Goal: Task Accomplishment & Management: Use online tool/utility

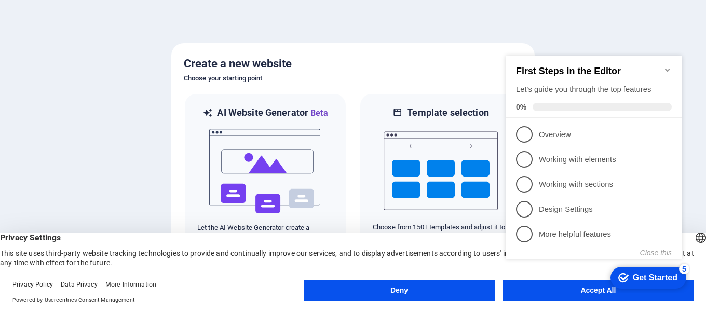
click div "checkmark Get Started 5 First Steps in the Editor Let's guide you through the t…"
click at [669, 68] on icon "Minimize checklist" at bounding box center [667, 69] width 5 height 3
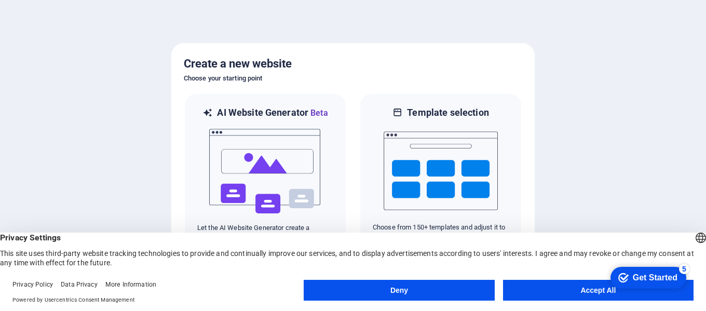
click at [588, 287] on button "Accept All" at bounding box center [598, 290] width 190 height 21
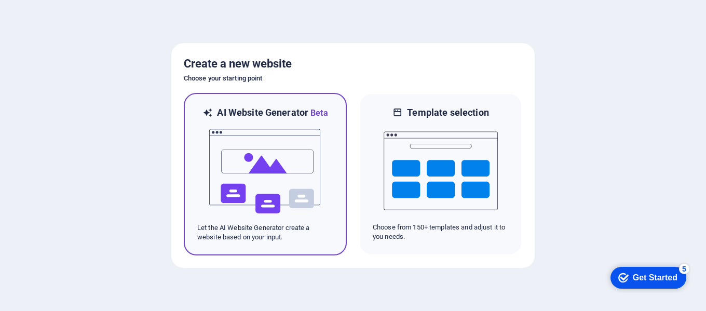
click at [247, 166] on img at bounding box center [265, 171] width 114 height 104
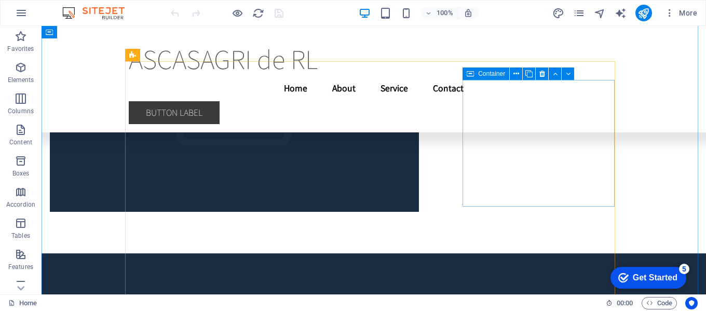
scroll to position [3112, 0]
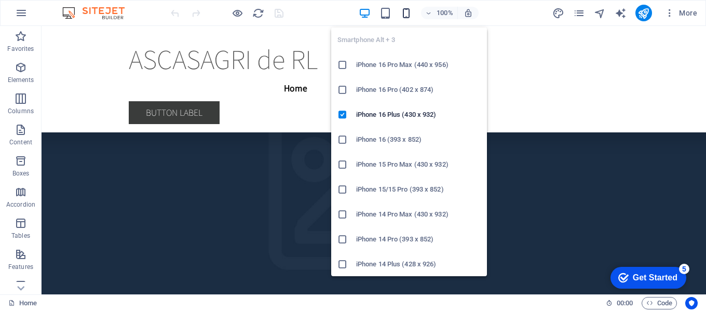
click at [406, 12] on icon "button" at bounding box center [406, 13] width 12 height 12
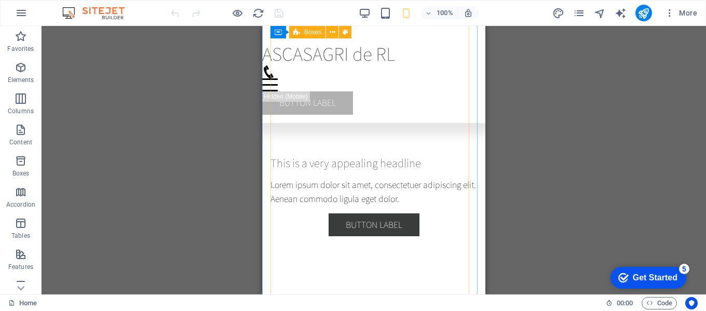
scroll to position [2818, 0]
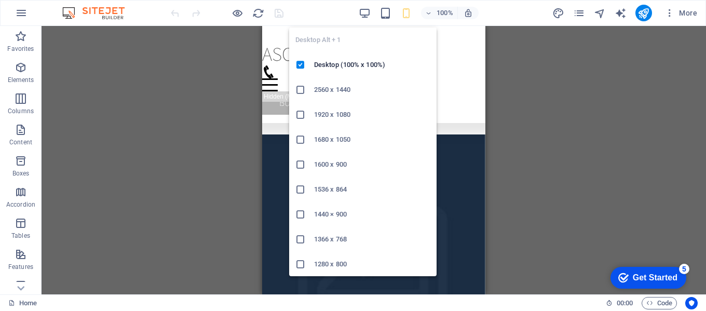
click at [334, 238] on h6 "1366 x 768" at bounding box center [372, 239] width 116 height 12
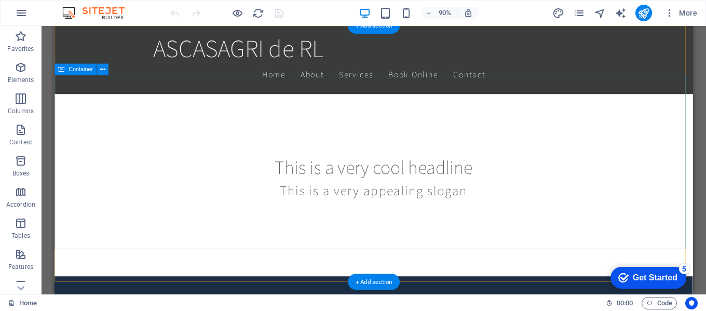
scroll to position [0, 0]
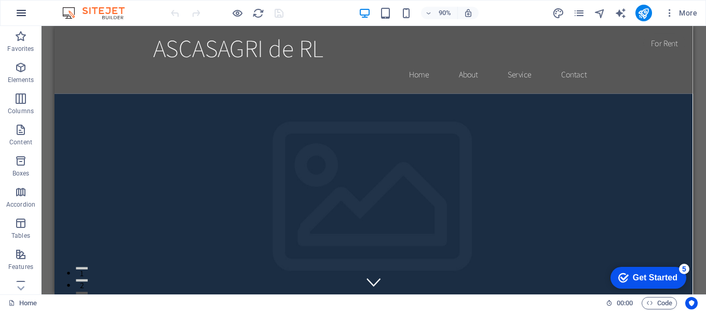
click at [21, 13] on icon "button" at bounding box center [21, 13] width 12 height 12
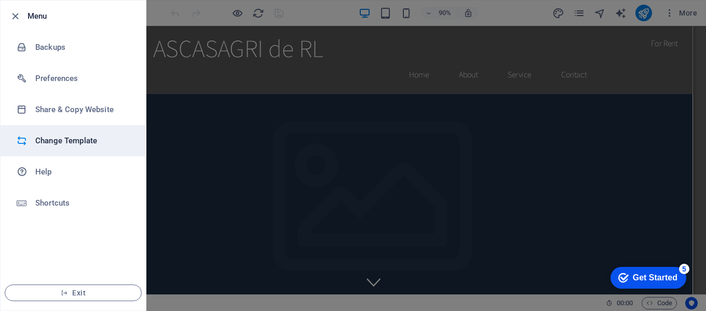
click at [85, 140] on h6 "Change Template" at bounding box center [83, 140] width 96 height 12
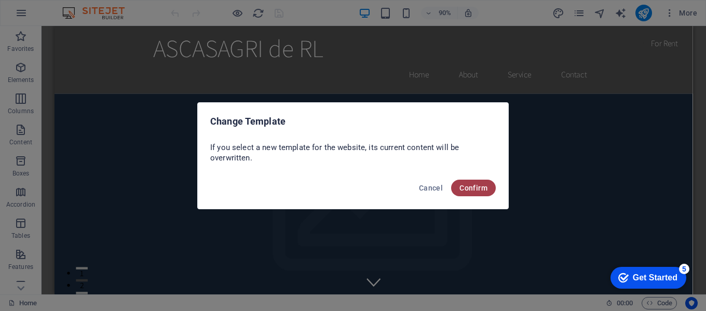
click at [477, 188] on span "Confirm" at bounding box center [473, 188] width 28 height 8
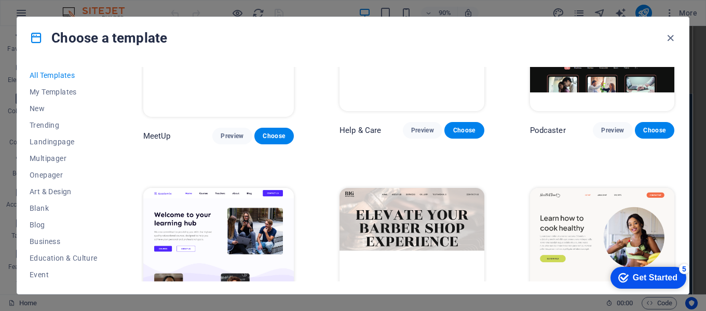
scroll to position [726, 0]
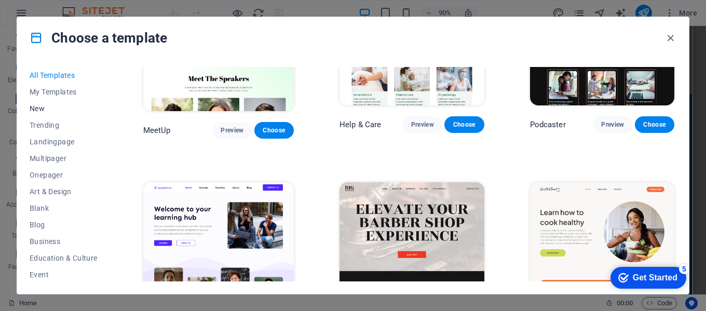
click at [40, 107] on span "New" at bounding box center [64, 108] width 68 height 8
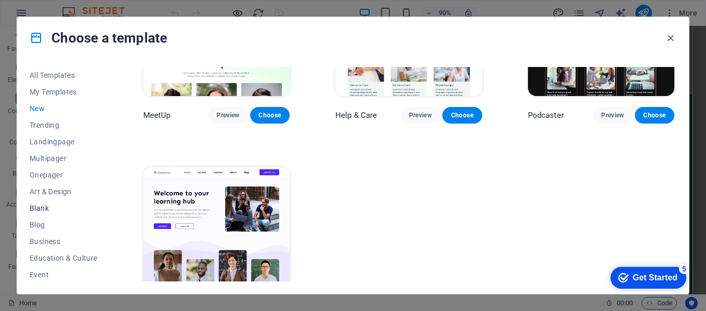
click at [41, 208] on span "Blank" at bounding box center [64, 208] width 68 height 8
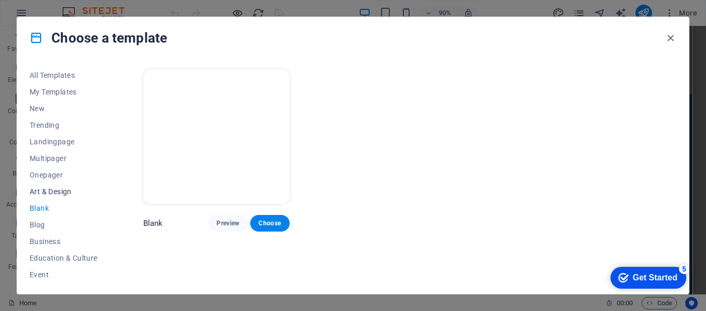
scroll to position [0, 0]
click at [240, 142] on img at bounding box center [216, 136] width 146 height 135
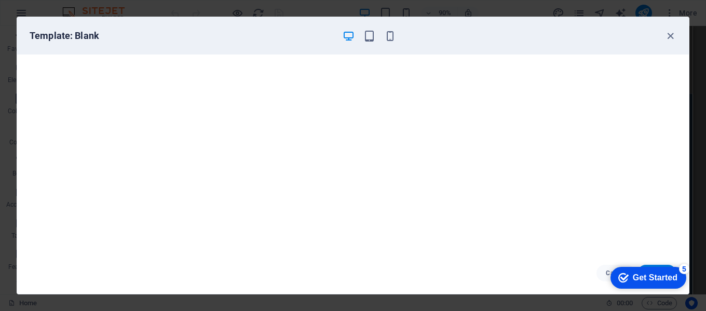
drag, startPoint x: 530, startPoint y: 35, endPoint x: 533, endPoint y: 21, distance: 14.2
click at [533, 21] on div "Template: Blank" at bounding box center [352, 35] width 671 height 37
click at [59, 39] on h6 "Template: Blank" at bounding box center [182, 36] width 305 height 12
click at [345, 36] on icon "button" at bounding box center [348, 36] width 12 height 12
click at [348, 35] on icon "button" at bounding box center [348, 36] width 12 height 12
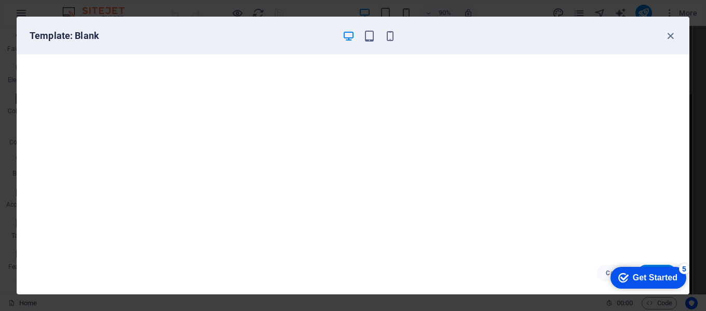
click at [353, 46] on div "Template: Blank" at bounding box center [352, 35] width 671 height 37
click at [625, 273] on icon "checkmark" at bounding box center [623, 277] width 10 height 10
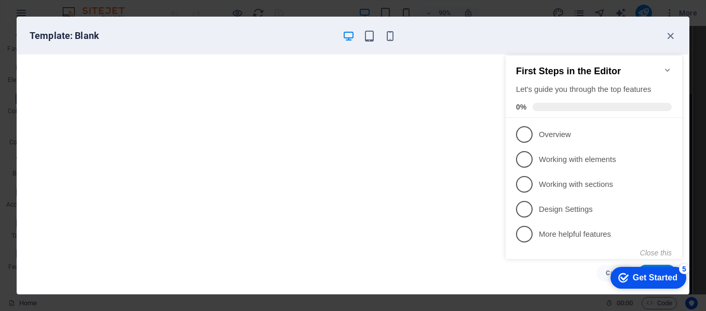
click at [667, 66] on icon "Minimize checklist" at bounding box center [667, 70] width 8 height 8
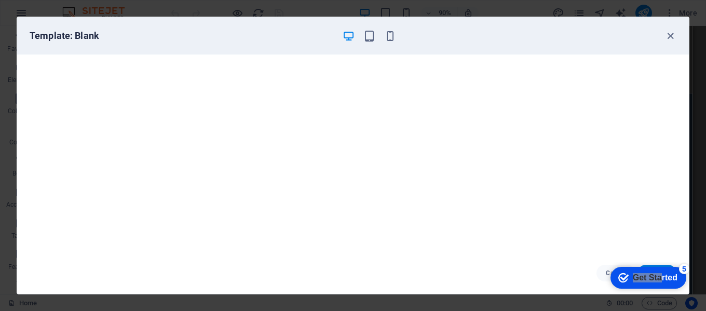
drag, startPoint x: 758, startPoint y: 493, endPoint x: 513, endPoint y: 176, distance: 401.3
click html "checkmark Get Started 5 First Steps in the Editor Let's guide you through the t…"
drag, startPoint x: 592, startPoint y: 29, endPoint x: 573, endPoint y: 18, distance: 22.1
click at [563, 10] on div "Template: Blank Cancel Choose" at bounding box center [353, 155] width 706 height 311
click at [671, 36] on icon "button" at bounding box center [670, 36] width 12 height 12
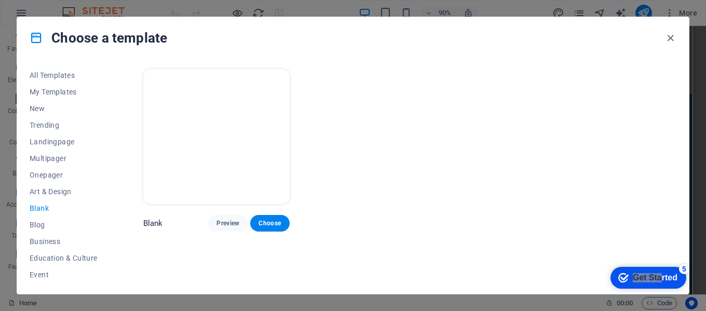
click at [412, 194] on div "Blank Preview Choose" at bounding box center [408, 149] width 535 height 164
click at [230, 220] on span "Preview" at bounding box center [227, 223] width 23 height 8
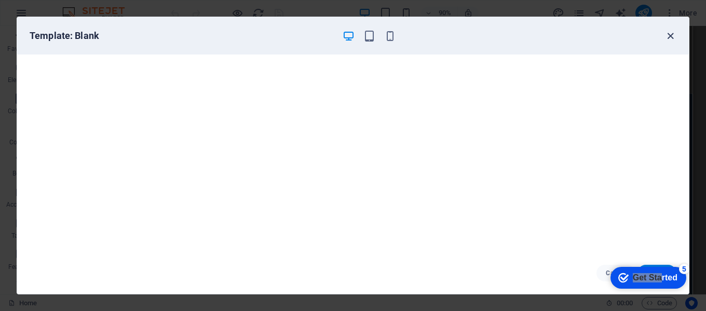
click at [669, 38] on icon "button" at bounding box center [670, 36] width 12 height 12
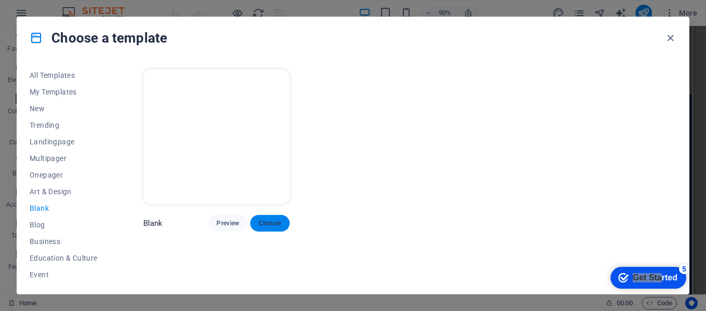
click at [273, 223] on span "Choose" at bounding box center [269, 223] width 23 height 8
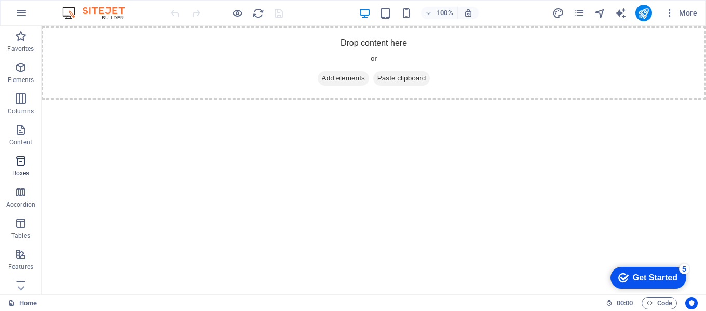
click at [19, 160] on icon "button" at bounding box center [21, 161] width 12 height 12
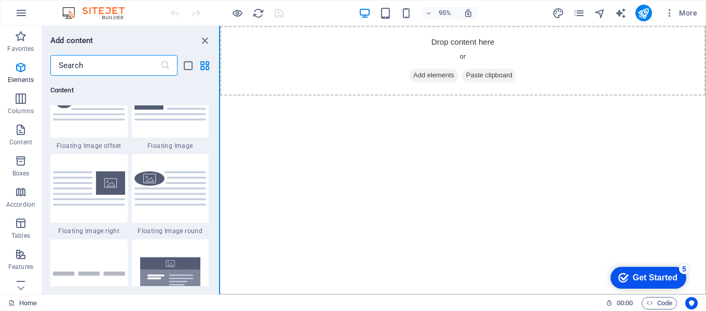
scroll to position [2862, 0]
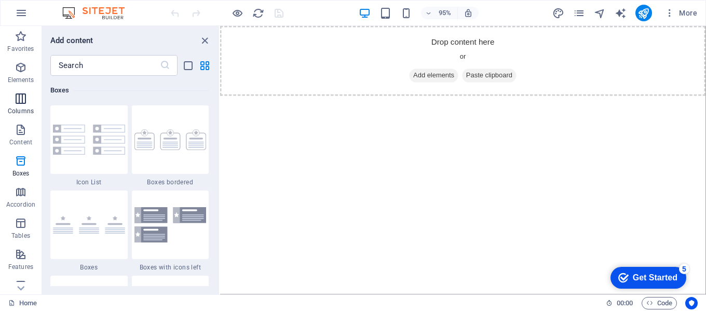
click at [16, 101] on icon "button" at bounding box center [21, 98] width 12 height 12
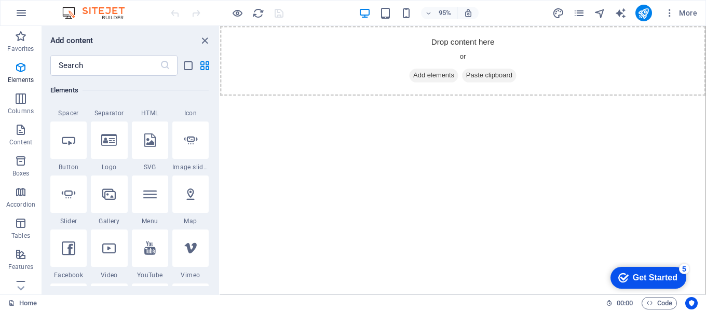
scroll to position [0, 0]
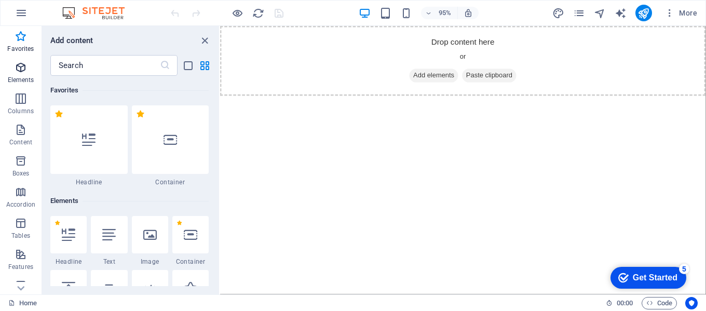
click at [22, 70] on icon "button" at bounding box center [21, 67] width 12 height 12
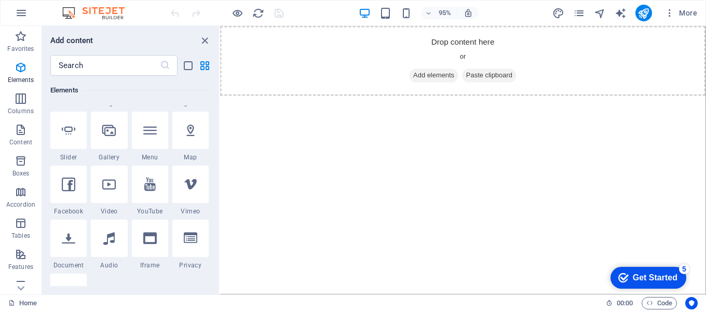
scroll to position [318, 0]
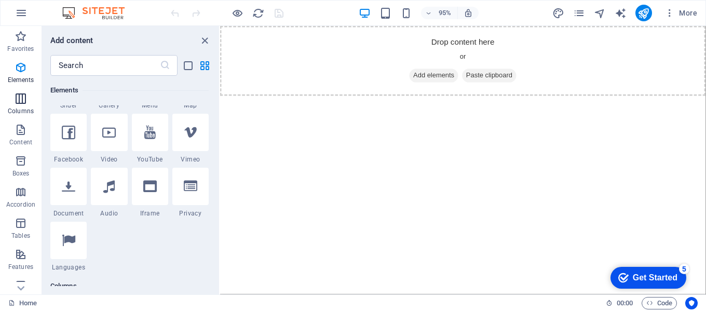
click at [23, 95] on icon "button" at bounding box center [21, 98] width 12 height 12
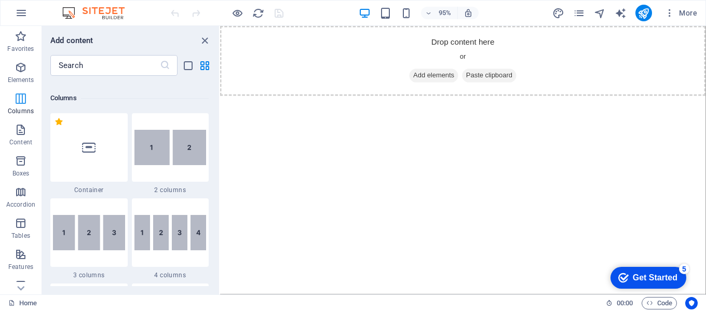
scroll to position [514, 0]
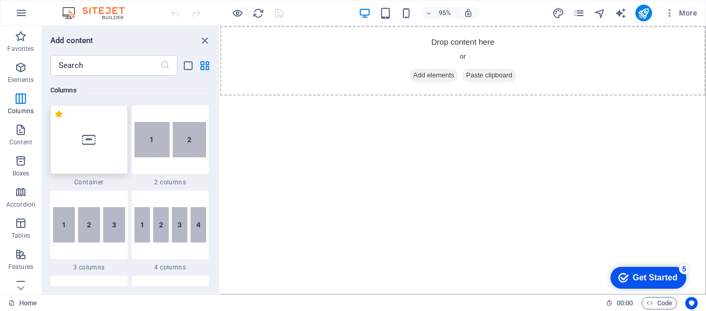
click at [90, 143] on icon at bounding box center [88, 139] width 13 height 13
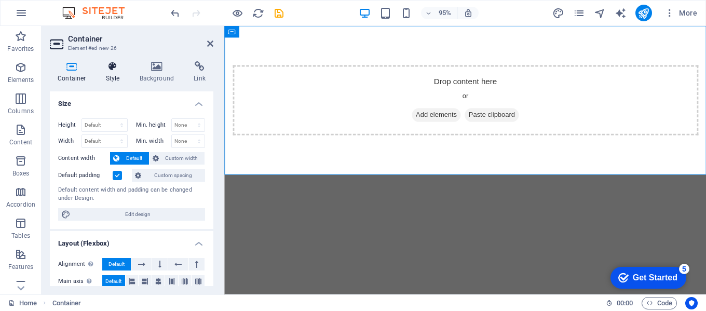
click at [113, 65] on icon at bounding box center [113, 66] width 30 height 10
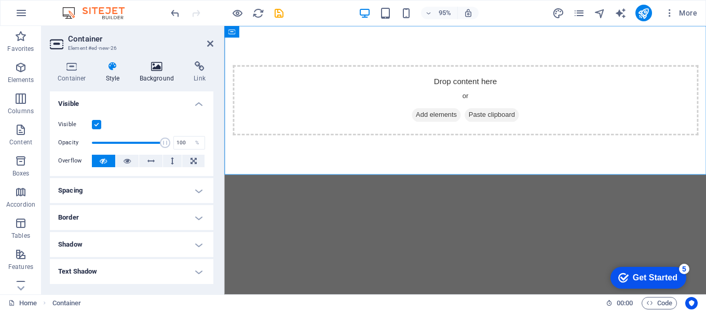
click at [158, 66] on icon at bounding box center [157, 66] width 50 height 10
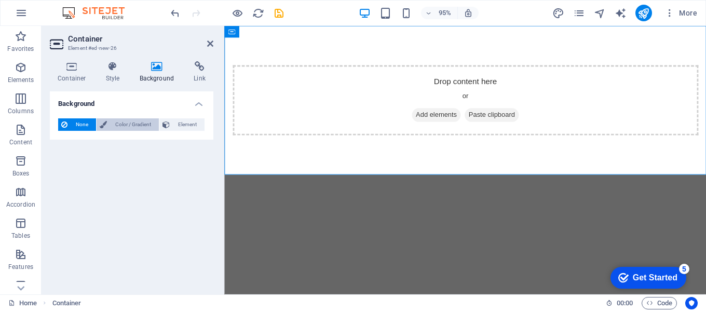
click at [130, 122] on span "Color / Gradient" at bounding box center [133, 124] width 46 height 12
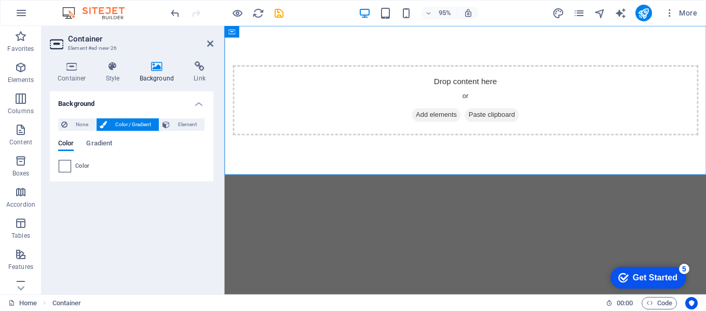
click at [62, 166] on span at bounding box center [64, 165] width 11 height 11
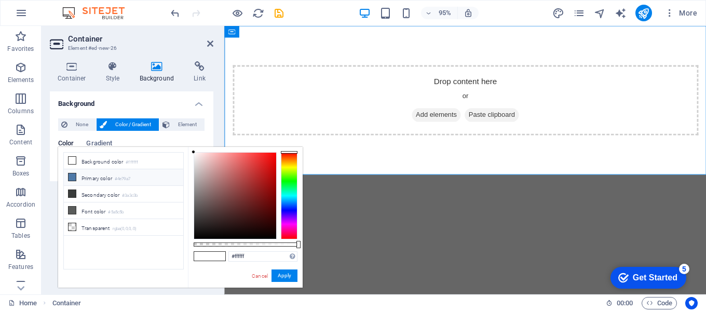
click at [73, 176] on icon at bounding box center [71, 176] width 7 height 7
type input "#4e79a7"
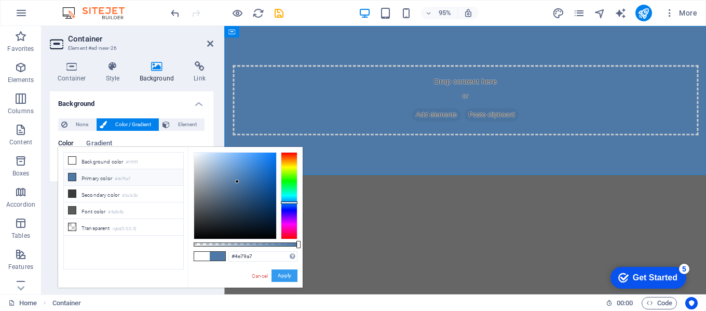
click at [286, 275] on button "Apply" at bounding box center [284, 275] width 26 height 12
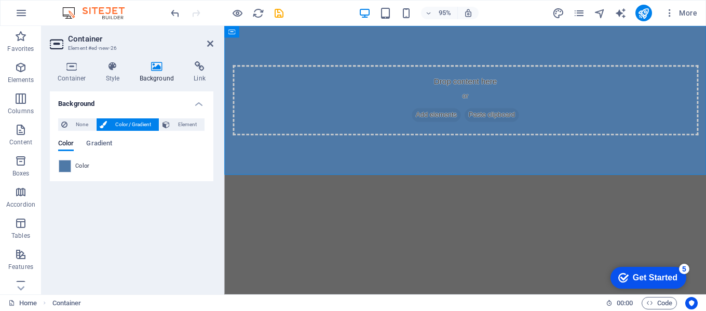
click at [137, 225] on div "Background None Color / Gradient Element Stretch background to full-width Color…" at bounding box center [131, 188] width 163 height 195
click at [185, 127] on span "Element" at bounding box center [187, 124] width 29 height 12
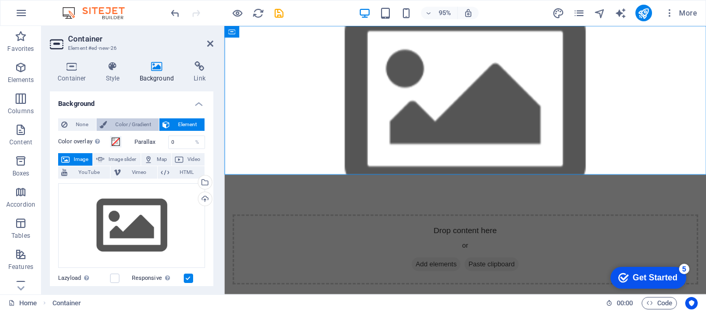
click at [121, 124] on span "Color / Gradient" at bounding box center [133, 124] width 46 height 12
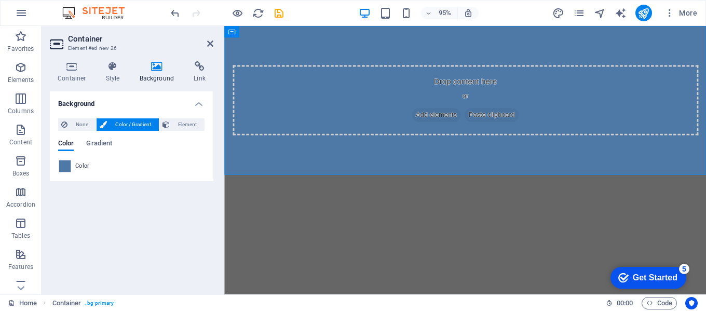
click at [147, 237] on div "Background None Color / Gradient Element Stretch background to full-width Color…" at bounding box center [131, 188] width 163 height 195
click at [22, 132] on icon "button" at bounding box center [21, 129] width 12 height 12
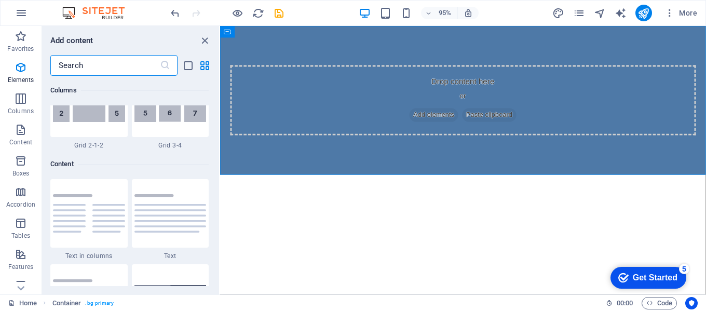
scroll to position [1815, 0]
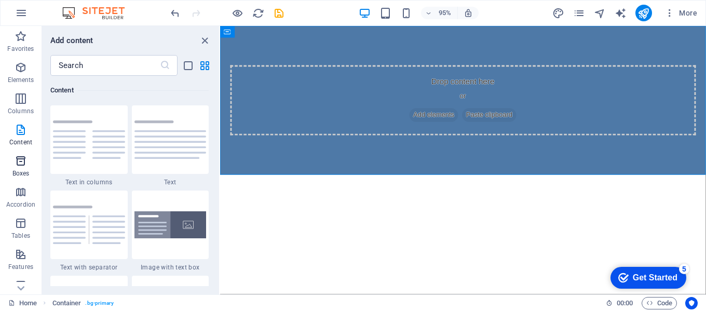
click at [18, 164] on icon "button" at bounding box center [21, 161] width 12 height 12
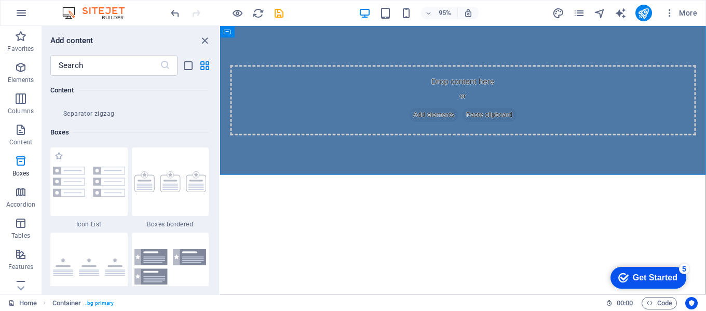
scroll to position [2862, 0]
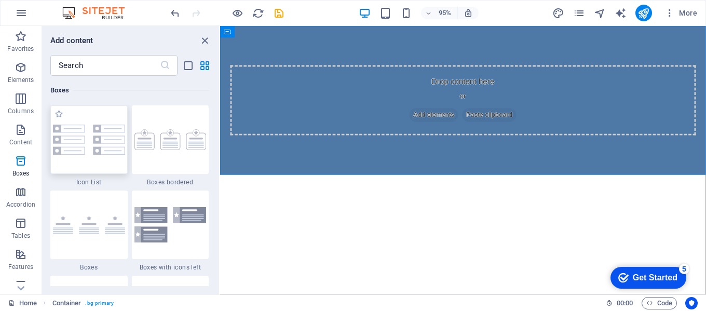
click at [89, 148] on img at bounding box center [89, 140] width 72 height 30
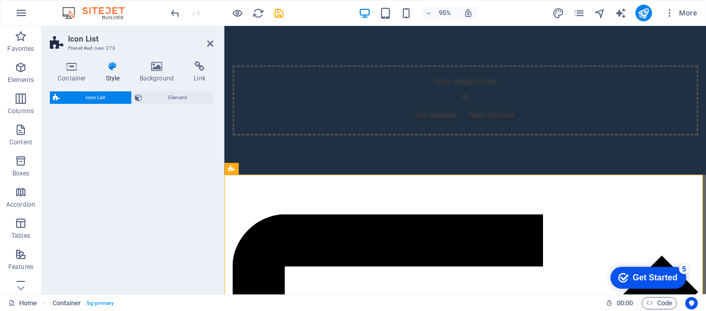
select select "rem"
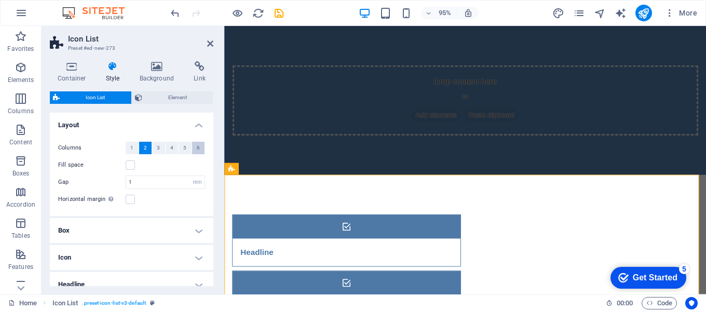
click at [194, 146] on button "6" at bounding box center [198, 148] width 13 height 12
click at [142, 147] on button "2" at bounding box center [145, 148] width 13 height 12
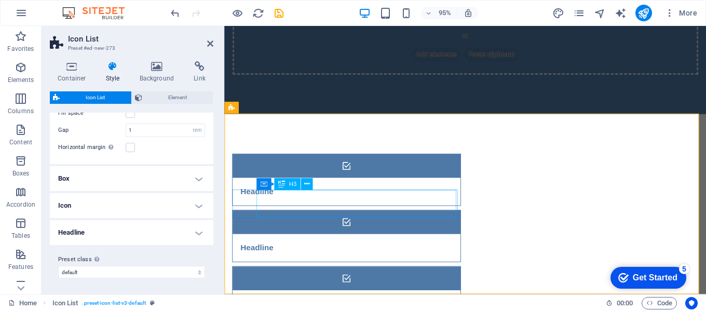
scroll to position [64, 0]
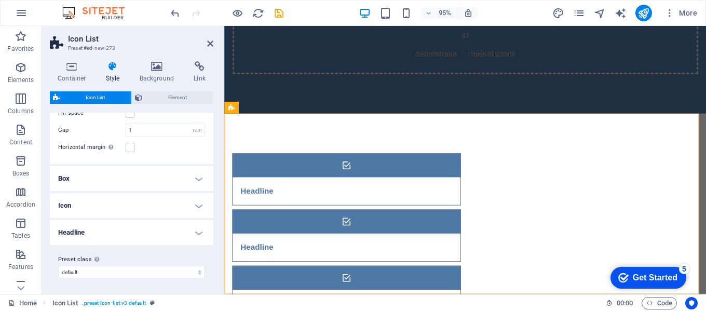
click at [105, 182] on h4 "Box" at bounding box center [131, 178] width 163 height 25
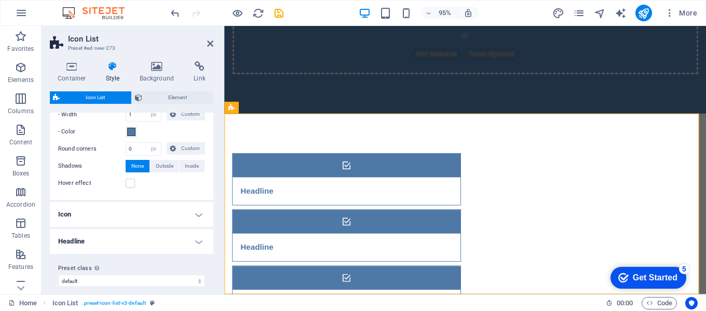
scroll to position [182, 0]
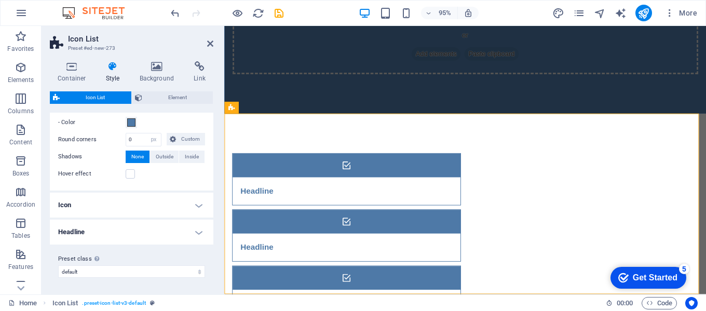
click at [133, 201] on h4 "Icon" at bounding box center [131, 204] width 163 height 25
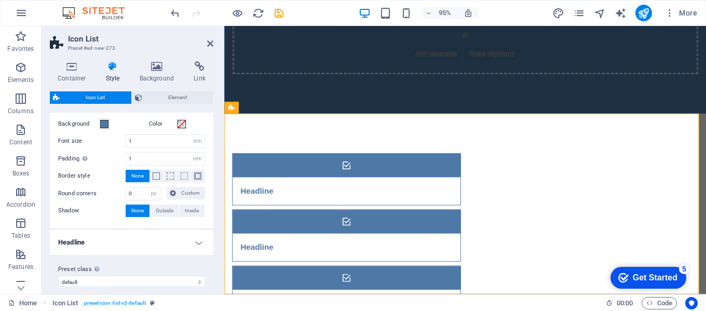
scroll to position [296, 0]
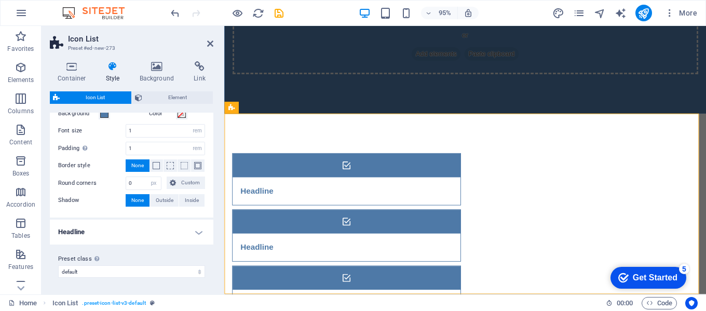
click at [141, 235] on h4 "Headline" at bounding box center [131, 231] width 163 height 25
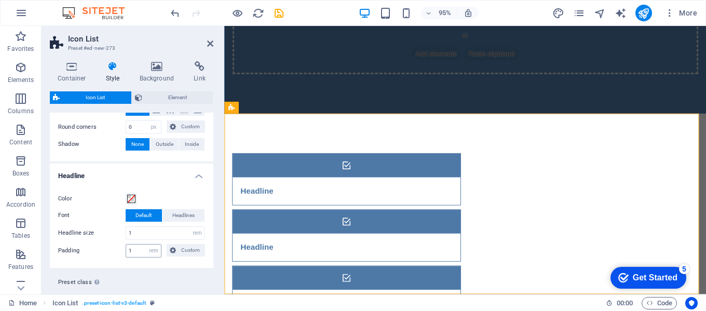
scroll to position [376, 0]
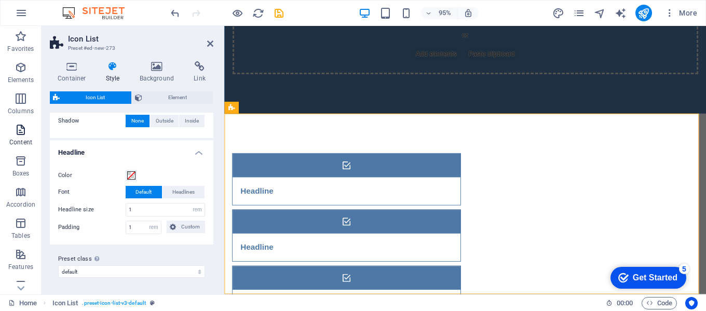
click at [22, 127] on icon "button" at bounding box center [21, 129] width 12 height 12
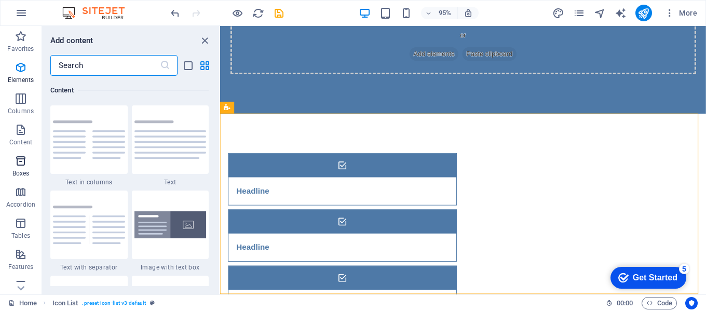
click at [19, 166] on icon "button" at bounding box center [21, 161] width 12 height 12
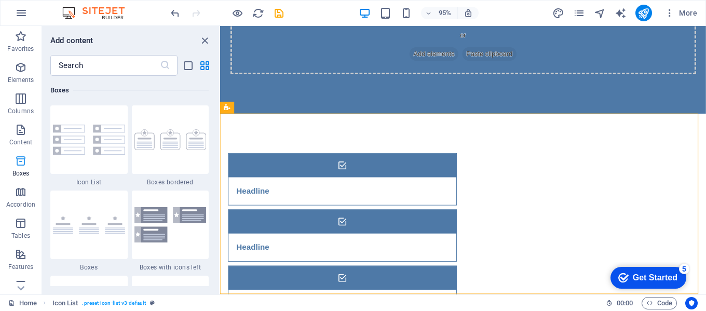
scroll to position [2862, 0]
click at [160, 217] on img at bounding box center [170, 224] width 72 height 35
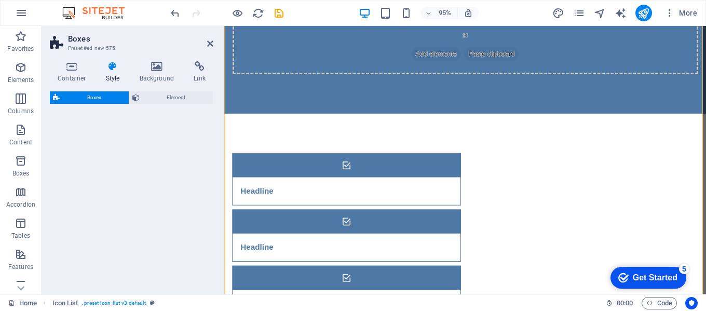
select select "rem"
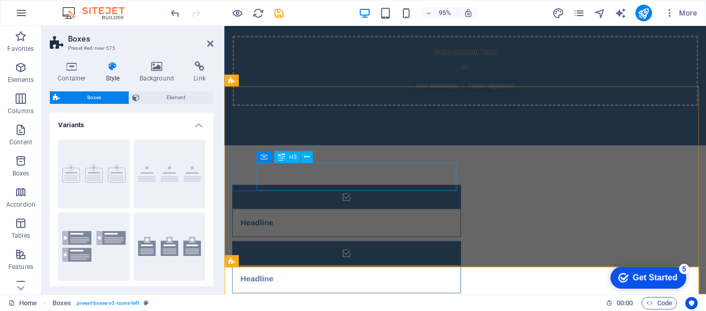
scroll to position [0, 0]
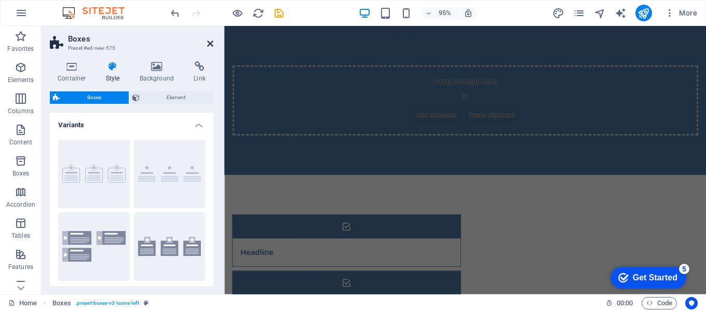
click at [210, 43] on icon at bounding box center [210, 43] width 6 height 8
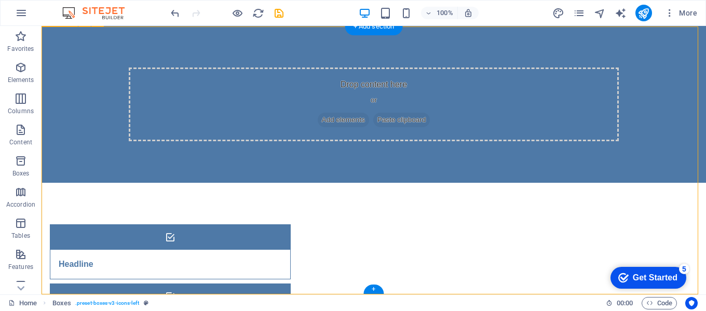
scroll to position [346, 0]
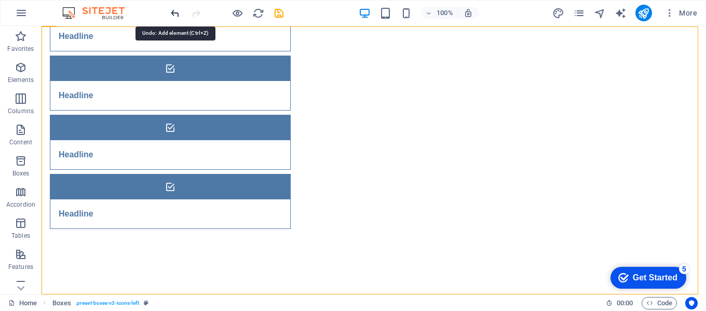
click at [177, 11] on icon "undo" at bounding box center [175, 13] width 12 height 12
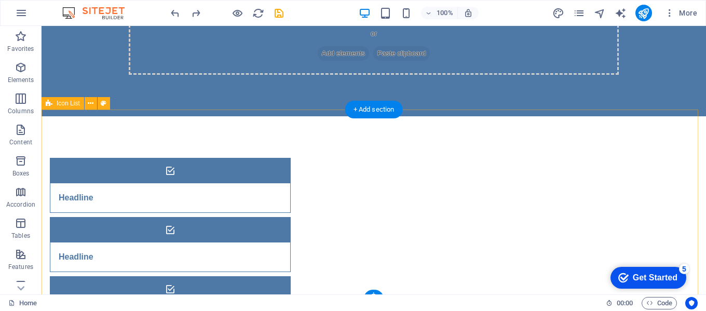
scroll to position [0, 0]
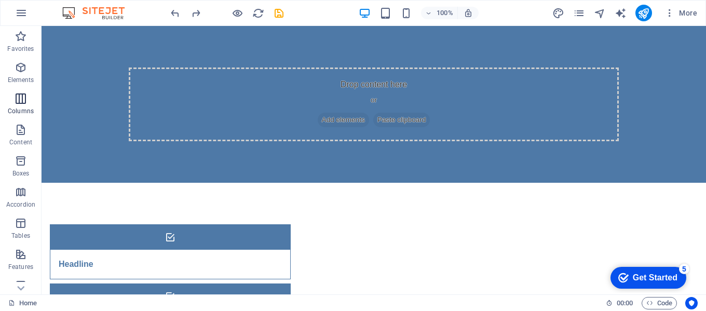
click at [23, 91] on button "Columns" at bounding box center [21, 103] width 42 height 31
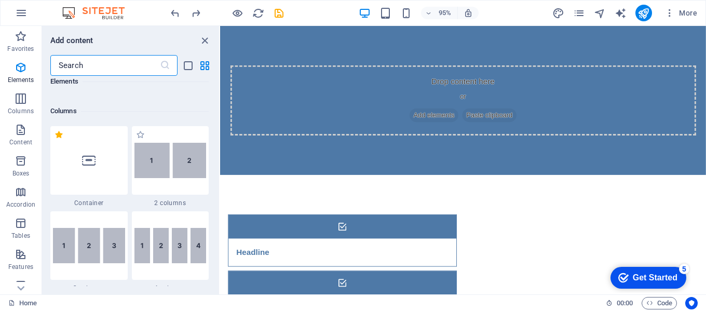
scroll to position [514, 0]
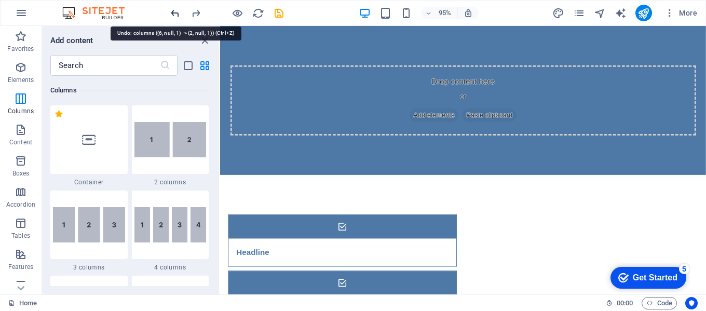
click at [173, 14] on icon "undo" at bounding box center [175, 13] width 12 height 12
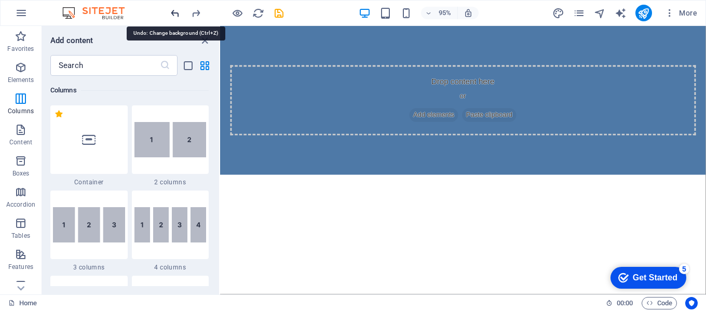
click at [173, 14] on icon "undo" at bounding box center [175, 13] width 12 height 12
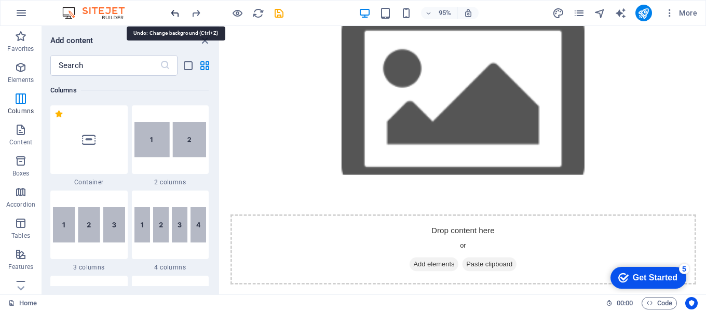
click at [173, 14] on icon "undo" at bounding box center [175, 13] width 12 height 12
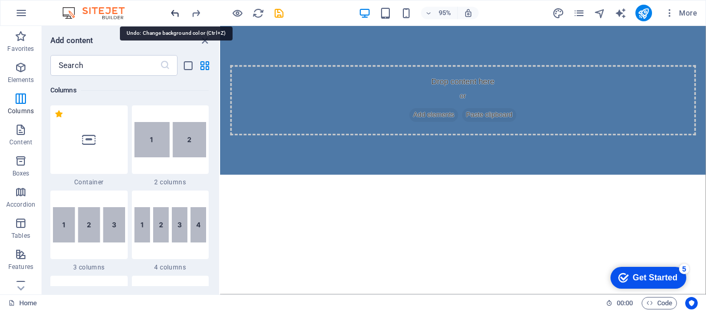
click at [173, 14] on icon "undo" at bounding box center [175, 13] width 12 height 12
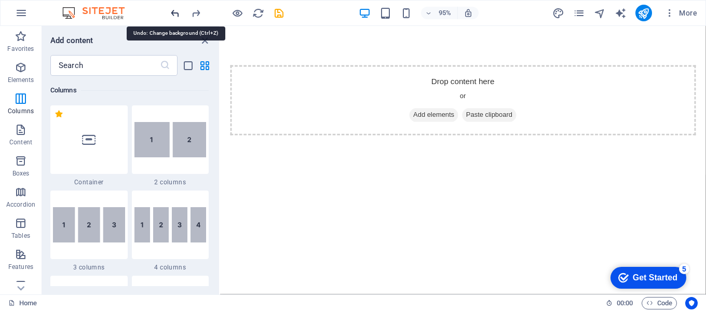
click at [173, 14] on icon "undo" at bounding box center [175, 13] width 12 height 12
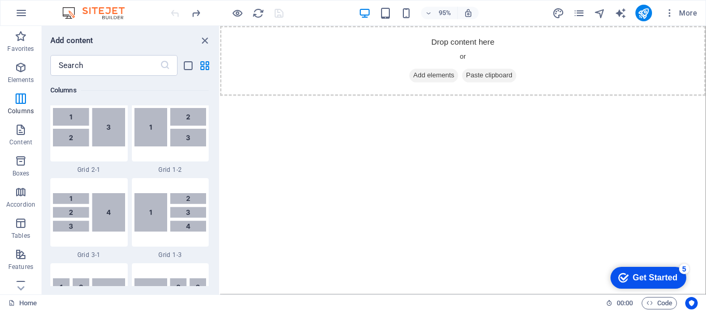
scroll to position [1240, 0]
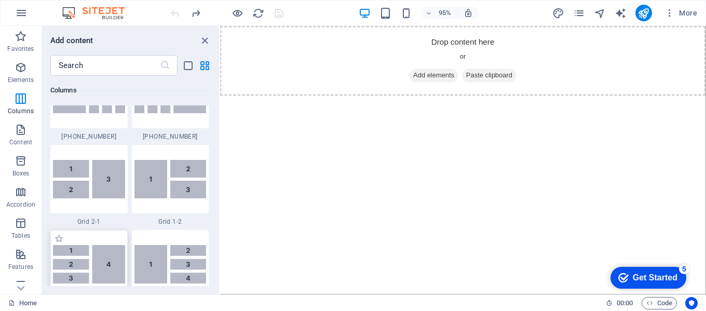
click at [97, 250] on div at bounding box center [88, 264] width 77 height 68
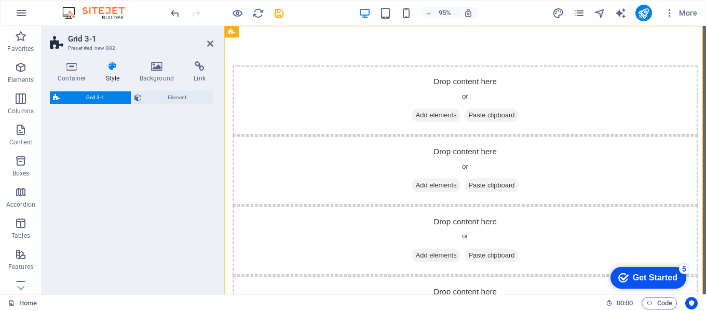
select select "rem"
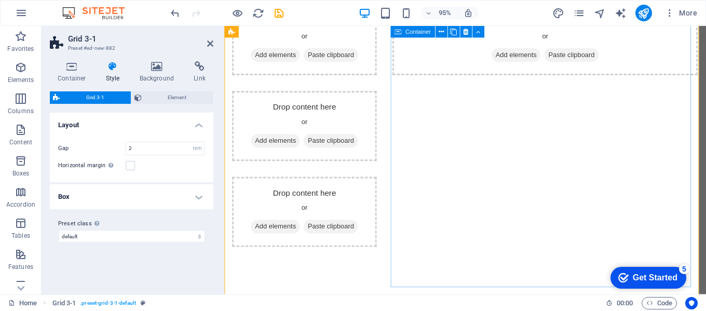
scroll to position [0, 0]
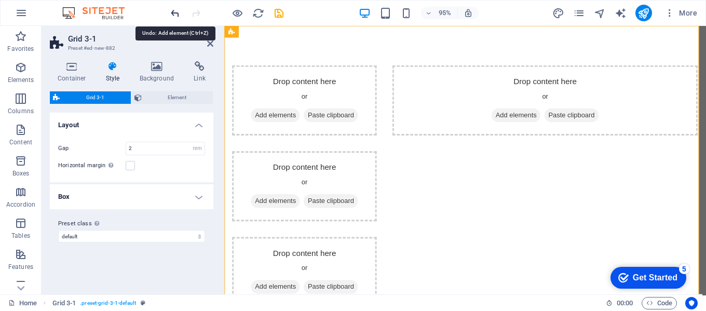
click at [178, 15] on icon "undo" at bounding box center [175, 13] width 12 height 12
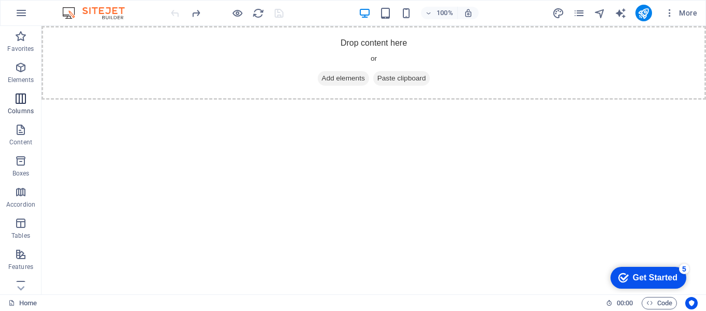
click at [22, 102] on icon "button" at bounding box center [21, 98] width 12 height 12
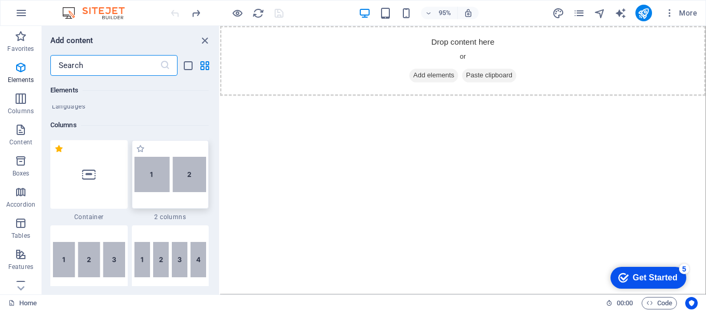
scroll to position [462, 0]
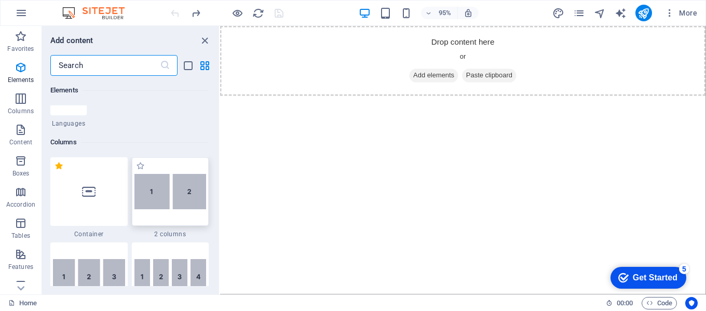
click at [169, 188] on img at bounding box center [170, 191] width 72 height 35
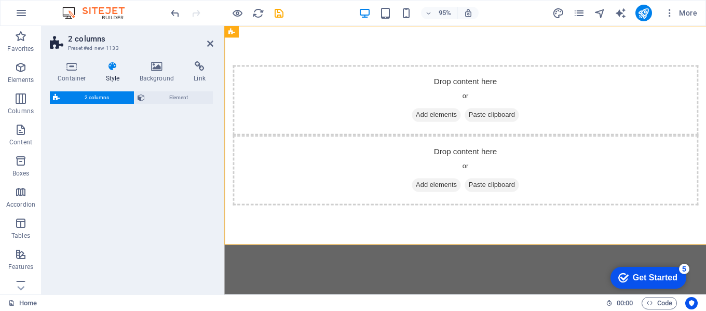
select select "rem"
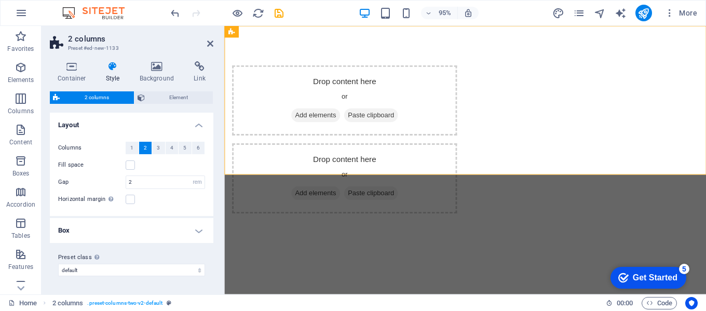
click at [481, 228] on html "Skip to main content Drop content here or Add elements Paste clipboard Drop con…" at bounding box center [477, 145] width 507 height 239
click at [469, 149] on div "Drop content here or Add elements Paste clipboard" at bounding box center [350, 186] width 237 height 74
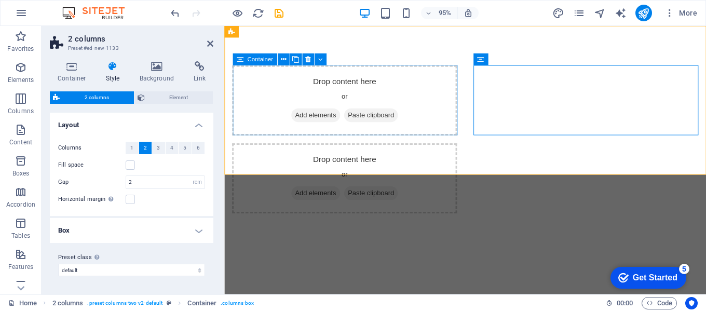
click at [256, 89] on div "Drop content here or Add elements Paste clipboard" at bounding box center [350, 104] width 237 height 74
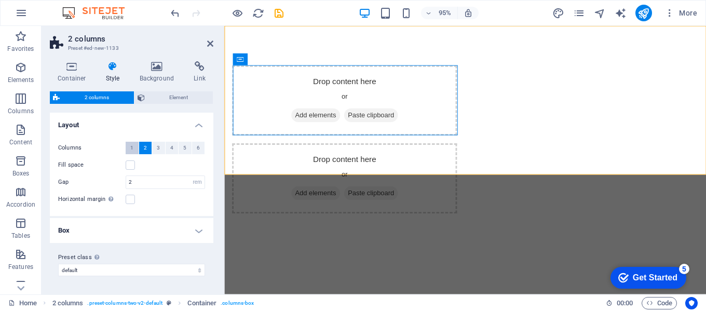
click at [130, 145] on button "1" at bounding box center [132, 148] width 13 height 12
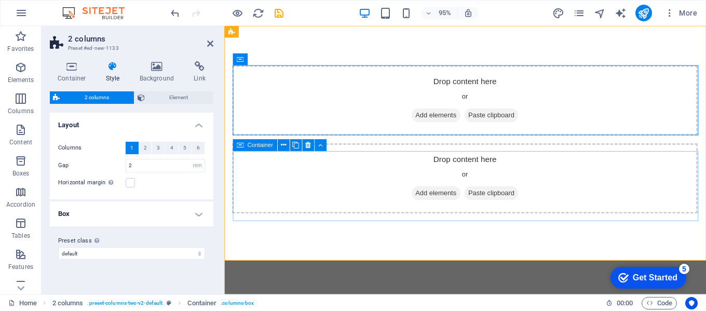
click at [307, 194] on div "Drop content here or Add elements Paste clipboard" at bounding box center [477, 186] width 490 height 74
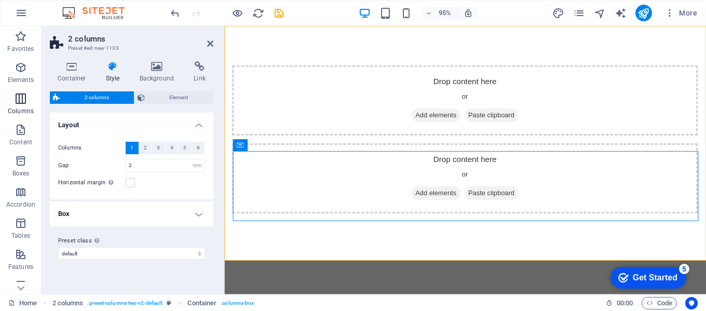
click at [19, 102] on icon "button" at bounding box center [21, 98] width 12 height 12
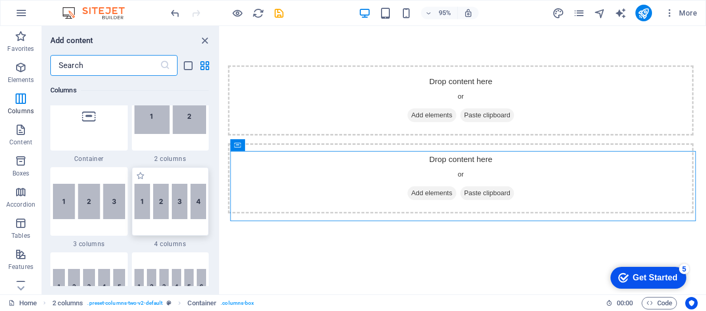
scroll to position [514, 0]
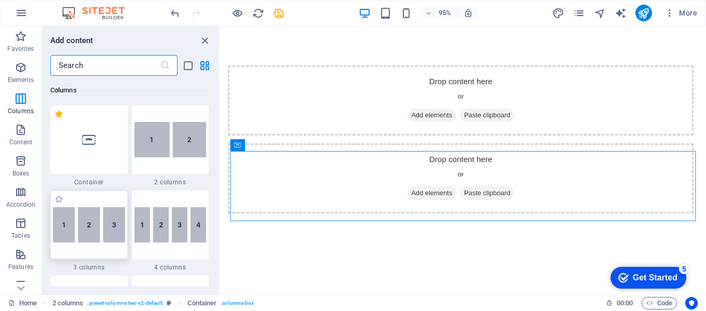
click at [93, 223] on img at bounding box center [89, 224] width 72 height 35
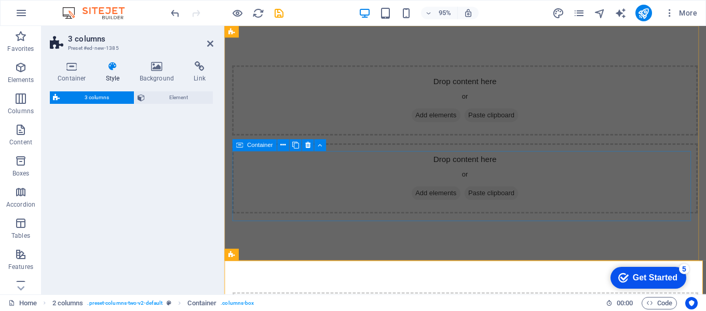
select select "rem"
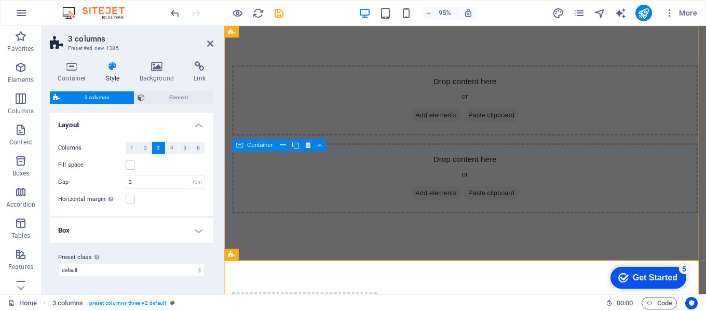
click at [361, 208] on div "Drop content here or Add elements Paste clipboard" at bounding box center [477, 186] width 490 height 74
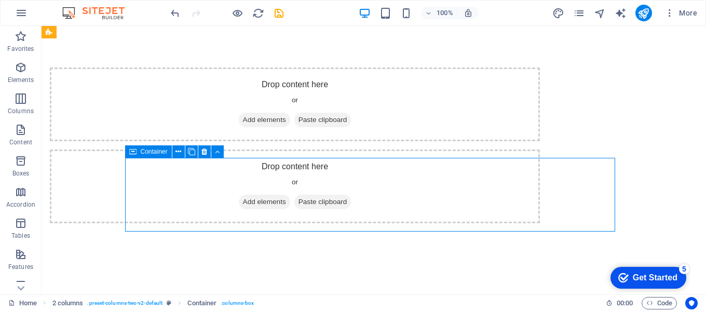
click at [273, 195] on div "Drop content here or Add elements Paste clipboard" at bounding box center [295, 186] width 490 height 74
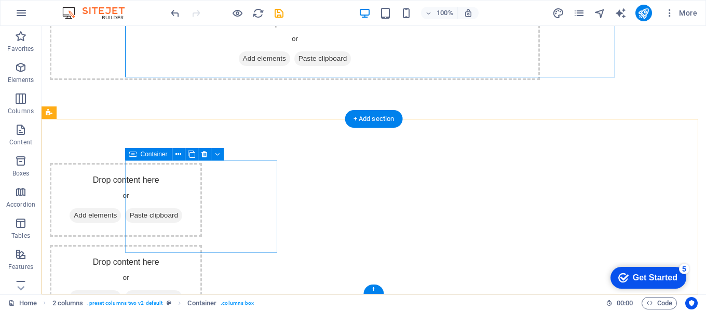
scroll to position [154, 0]
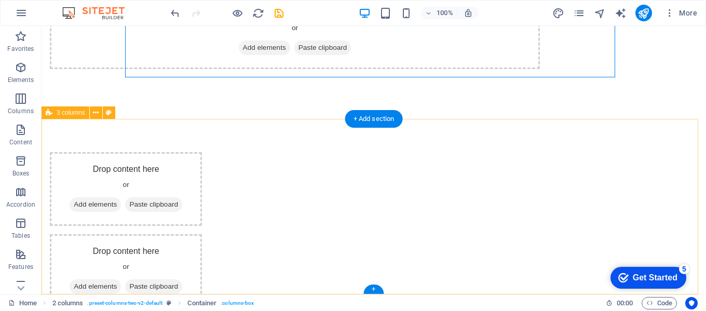
click at [57, 152] on div "Drop content here or Add elements Paste clipboard Drop content here or Add elem…" at bounding box center [374, 271] width 664 height 321
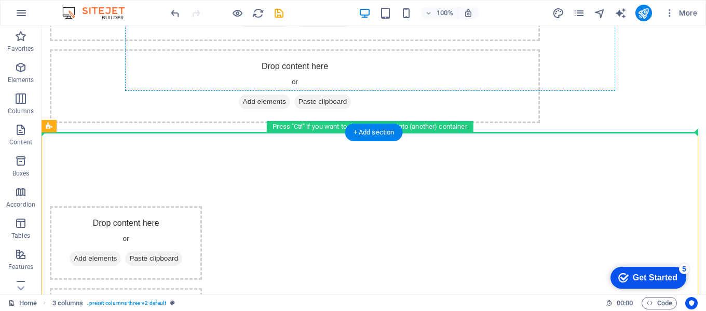
scroll to position [10, 0]
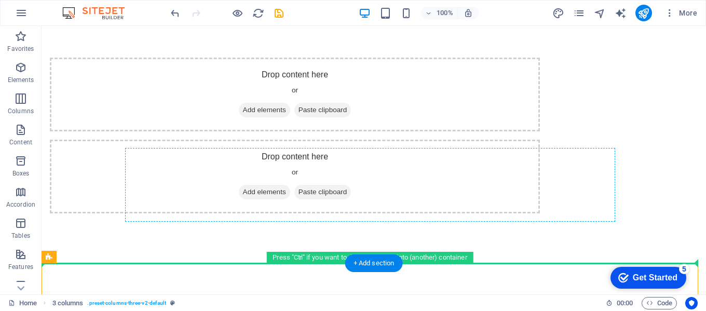
drag, startPoint x: 66, startPoint y: 97, endPoint x: 198, endPoint y: 174, distance: 152.6
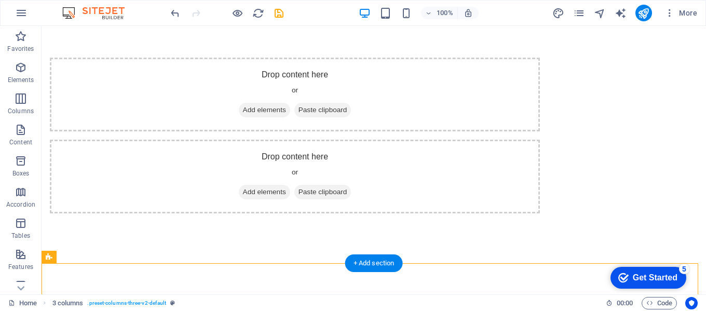
click at [290, 199] on span "Add elements" at bounding box center [264, 192] width 51 height 15
click at [467, 237] on div "Drop content here or Add elements Paste clipboard Drop content here or Add elem…" at bounding box center [374, 135] width 664 height 239
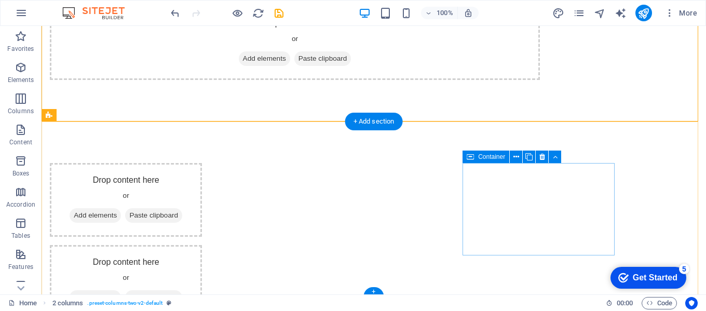
scroll to position [154, 0]
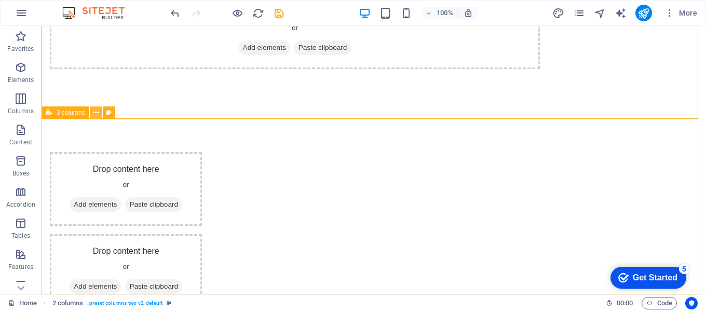
click at [95, 113] on icon at bounding box center [96, 112] width 6 height 11
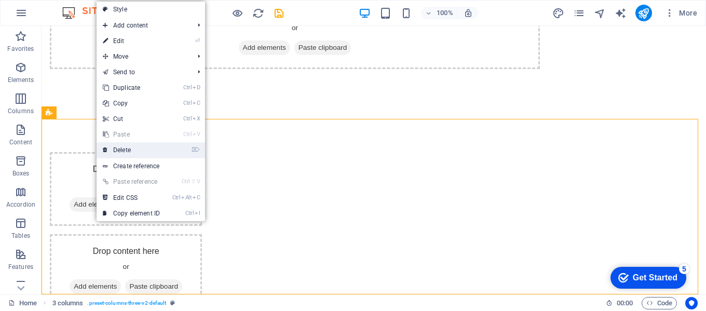
click at [125, 149] on link "⌦ Delete" at bounding box center [132, 150] width 70 height 16
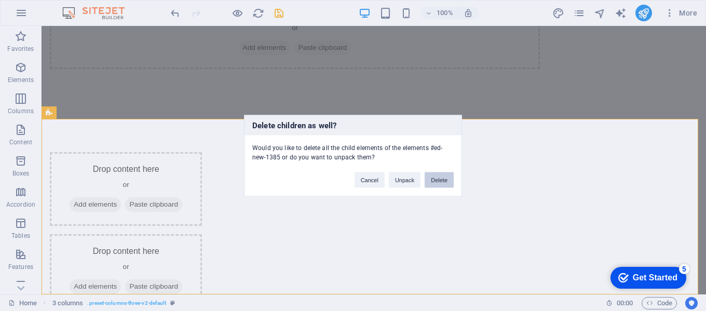
click at [449, 178] on button "Delete" at bounding box center [438, 180] width 29 height 16
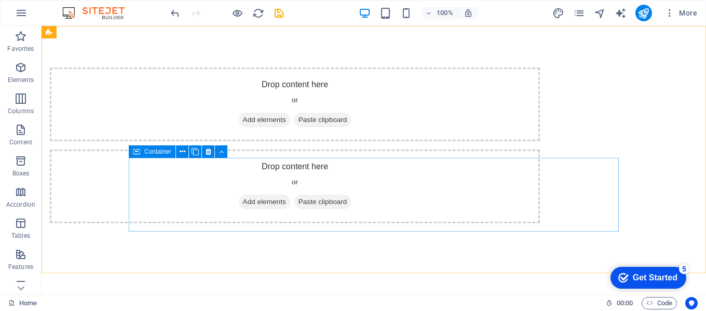
click at [154, 150] on span "Container" at bounding box center [157, 151] width 27 height 6
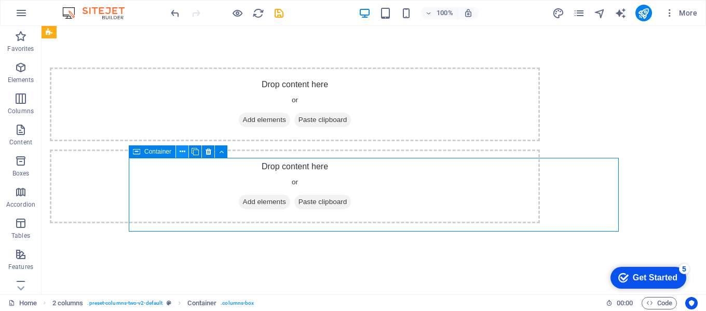
click at [184, 153] on icon at bounding box center [183, 151] width 6 height 11
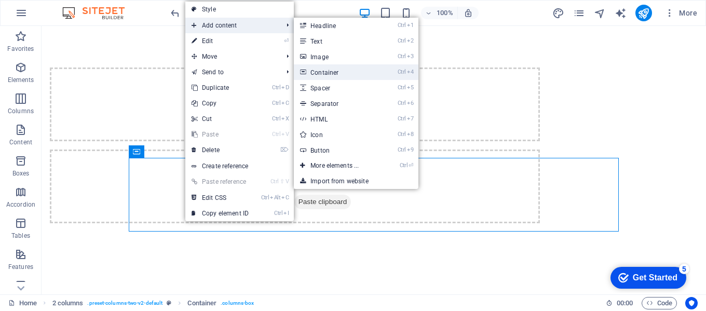
click at [336, 73] on link "Ctrl 4 Container" at bounding box center [337, 72] width 86 height 16
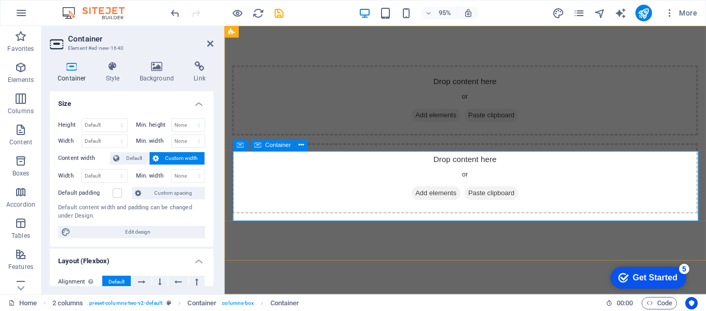
click at [303, 191] on div "Drop content here or Add elements Paste clipboard" at bounding box center [477, 186] width 490 height 74
click at [23, 97] on icon "button" at bounding box center [21, 98] width 12 height 12
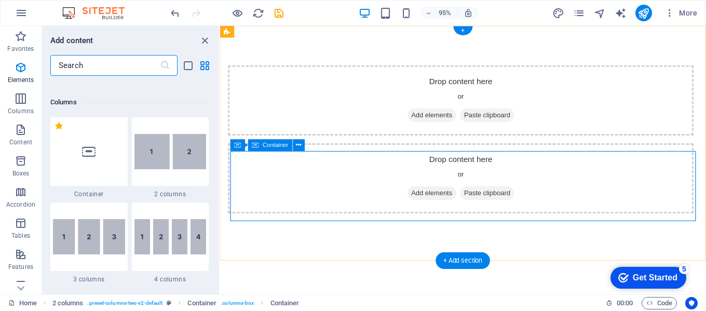
scroll to position [514, 0]
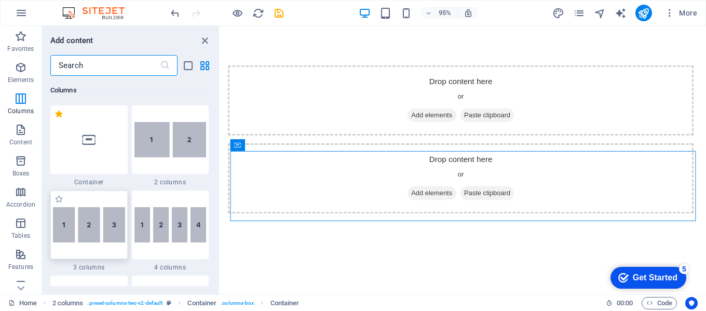
click at [100, 231] on img at bounding box center [89, 224] width 72 height 35
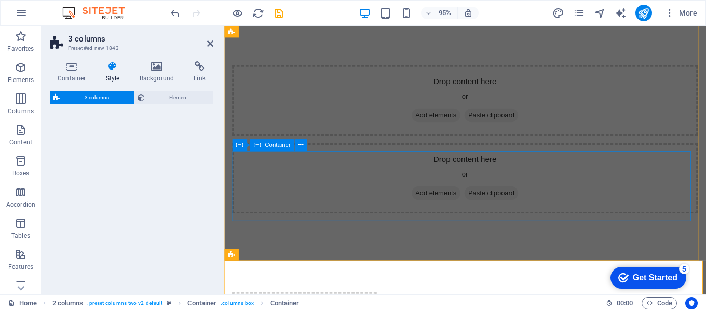
select select "rem"
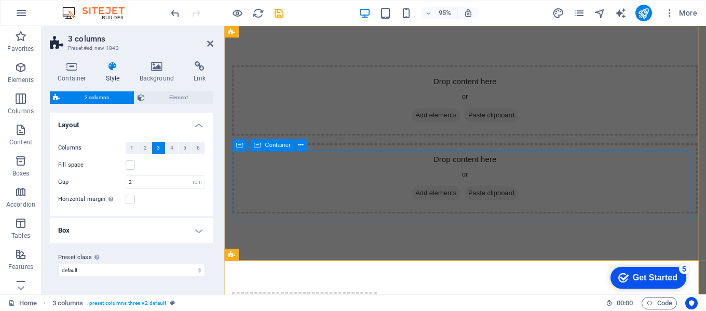
click at [319, 214] on div "Drop content here or Add elements Paste clipboard" at bounding box center [477, 186] width 490 height 74
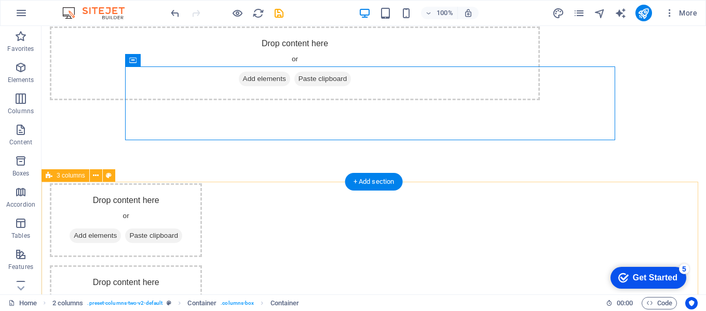
scroll to position [154, 0]
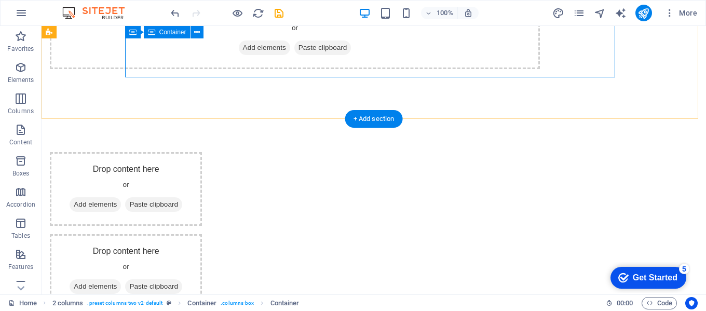
drag, startPoint x: 420, startPoint y: 144, endPoint x: 385, endPoint y: 75, distance: 76.8
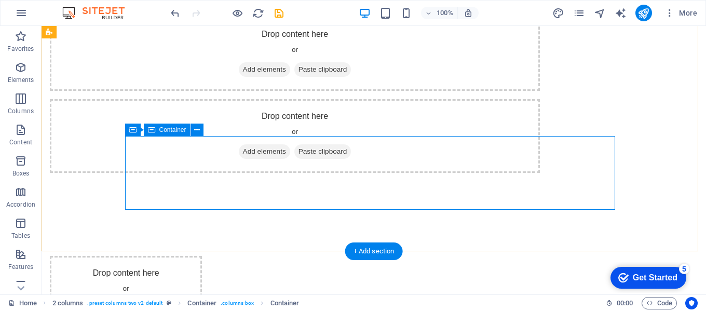
scroll to position [0, 0]
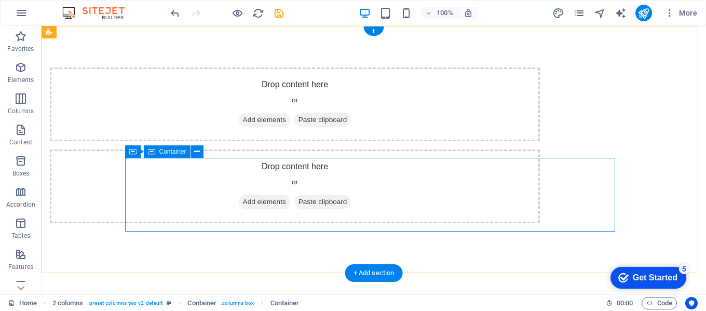
click at [290, 209] on span "Add elements" at bounding box center [264, 202] width 51 height 15
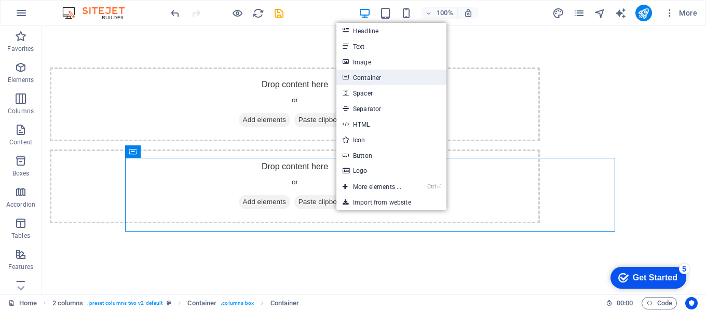
click at [384, 79] on link "Container" at bounding box center [391, 78] width 110 height 16
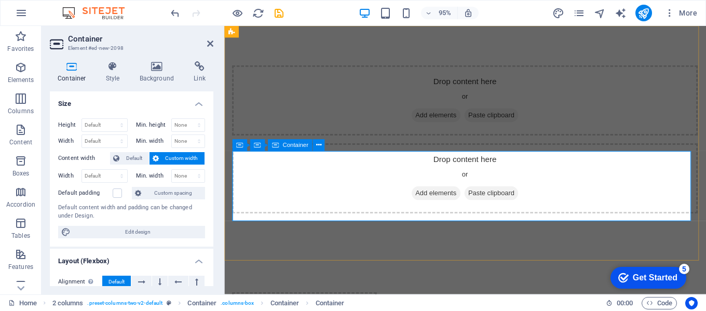
click at [322, 191] on div "Drop content here or Add elements Paste clipboard" at bounding box center [477, 186] width 490 height 74
click at [430, 209] on span "Add elements" at bounding box center [446, 202] width 51 height 15
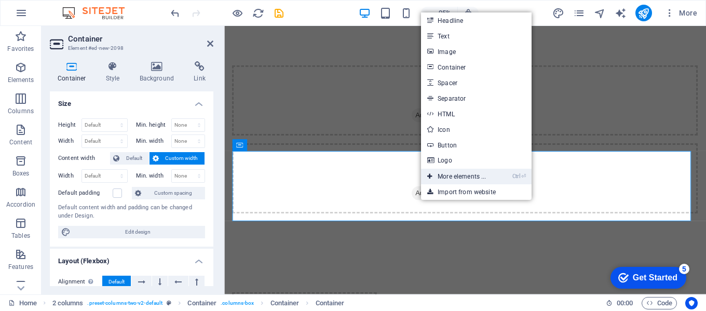
click at [455, 173] on link "Ctrl ⏎ More elements ..." at bounding box center [456, 177] width 71 height 16
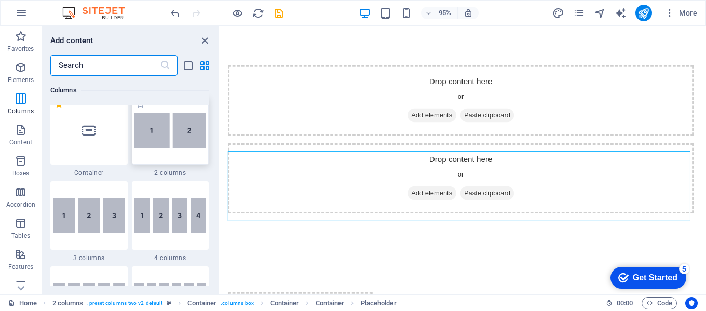
scroll to position [526, 0]
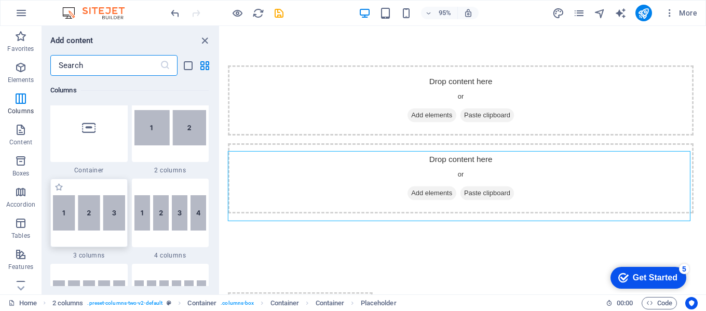
click at [105, 205] on img at bounding box center [89, 212] width 72 height 35
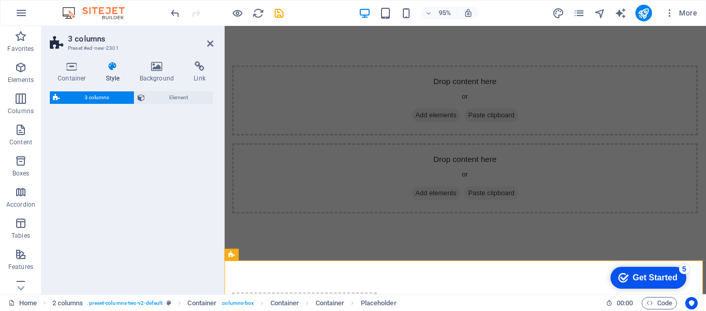
select select "rem"
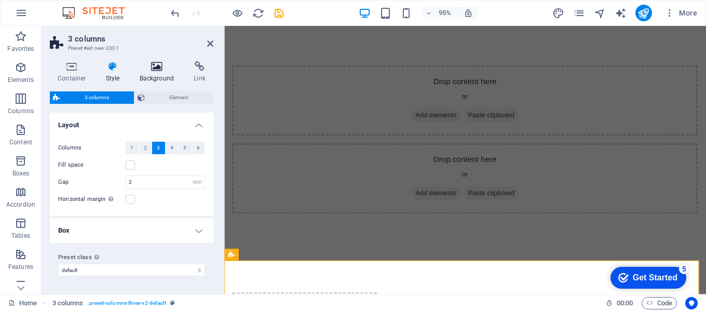
click at [159, 70] on icon at bounding box center [157, 66] width 50 height 10
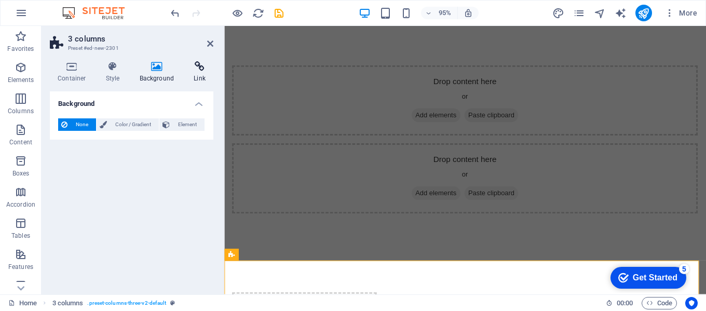
click at [198, 67] on icon at bounding box center [199, 66] width 27 height 10
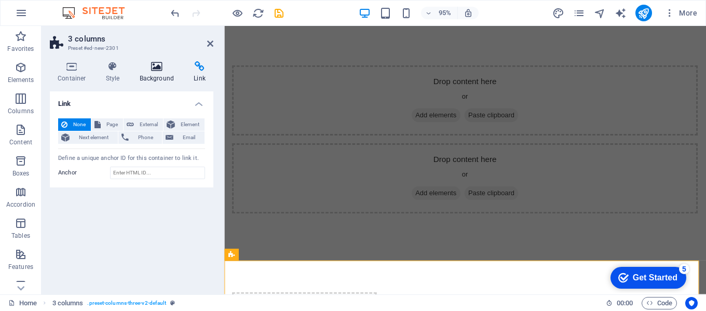
click at [162, 65] on icon at bounding box center [157, 66] width 50 height 10
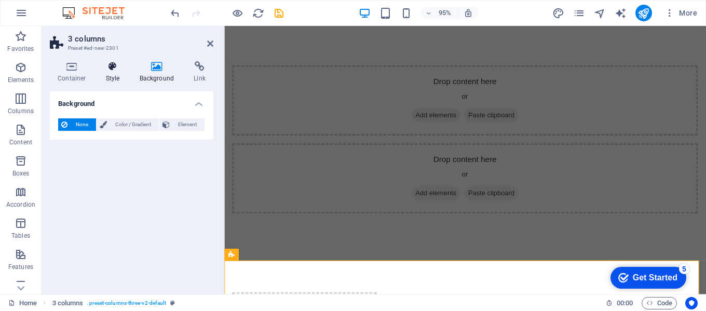
click at [118, 67] on icon at bounding box center [113, 66] width 30 height 10
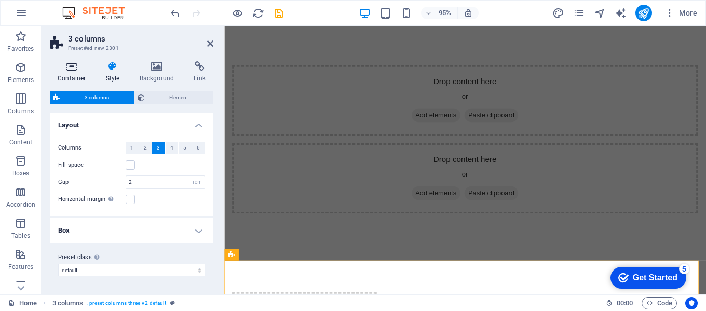
click at [76, 69] on icon at bounding box center [72, 66] width 44 height 10
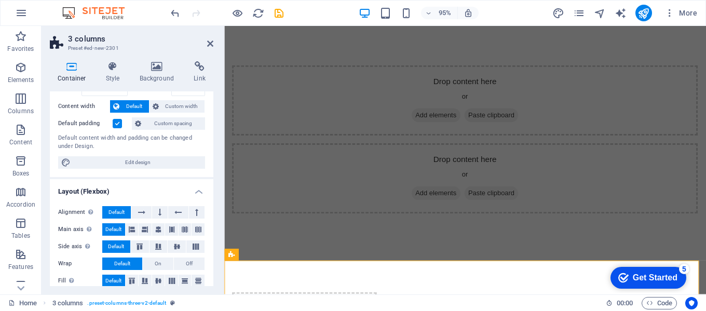
scroll to position [104, 0]
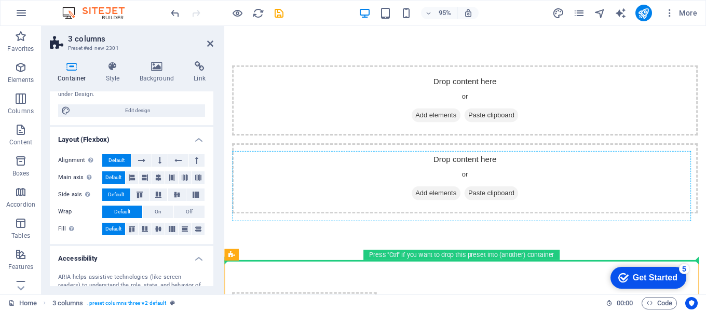
drag, startPoint x: 457, startPoint y: 281, endPoint x: 287, endPoint y: 186, distance: 194.2
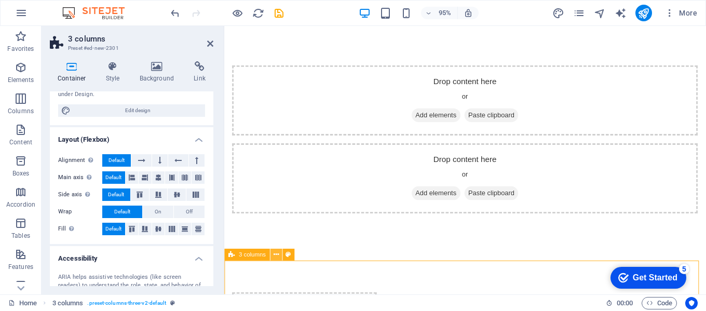
click at [277, 254] on icon at bounding box center [275, 255] width 5 height 10
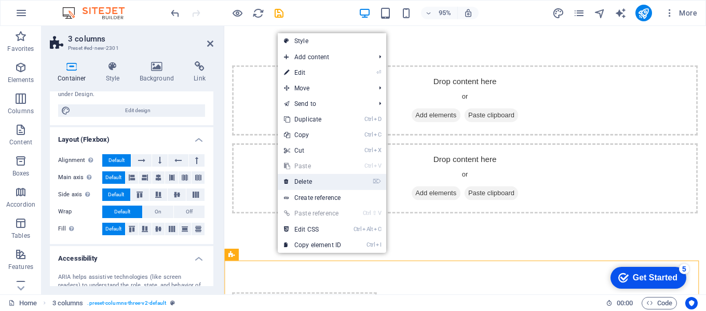
click at [319, 177] on link "⌦ Delete" at bounding box center [313, 182] width 70 height 16
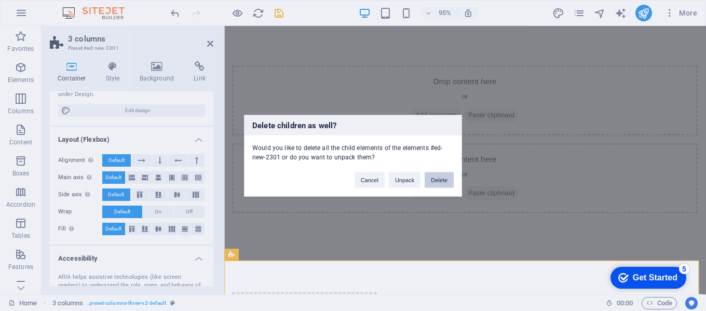
drag, startPoint x: 440, startPoint y: 177, endPoint x: 397, endPoint y: 170, distance: 43.8
click at [440, 177] on button "Delete" at bounding box center [438, 180] width 29 height 16
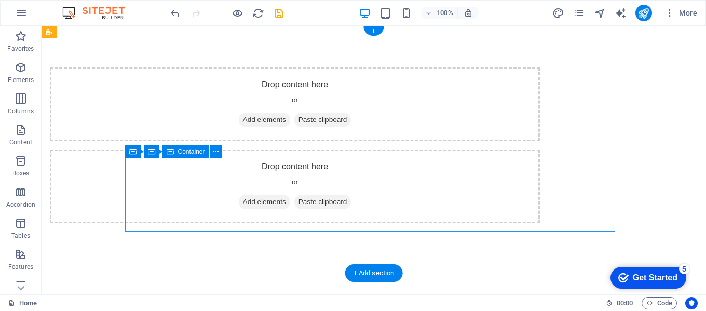
click at [223, 186] on div "Drop content here or Add elements Paste clipboard" at bounding box center [295, 186] width 490 height 74
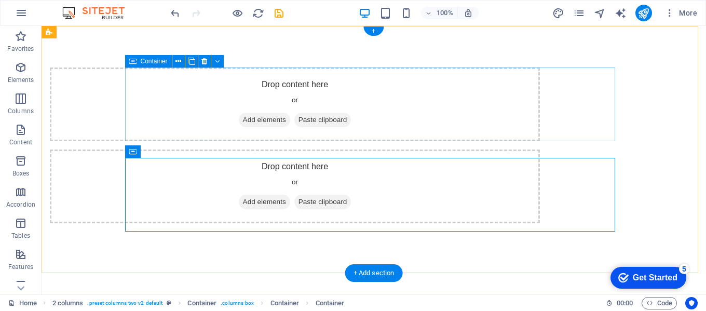
click at [239, 113] on div "Drop content here or Add elements Paste clipboard" at bounding box center [295, 104] width 490 height 74
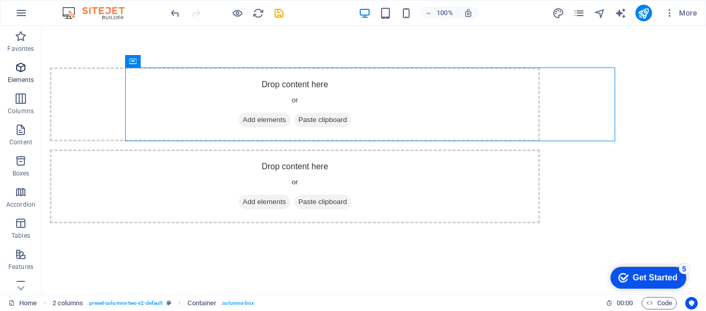
click at [23, 73] on icon "button" at bounding box center [21, 67] width 12 height 12
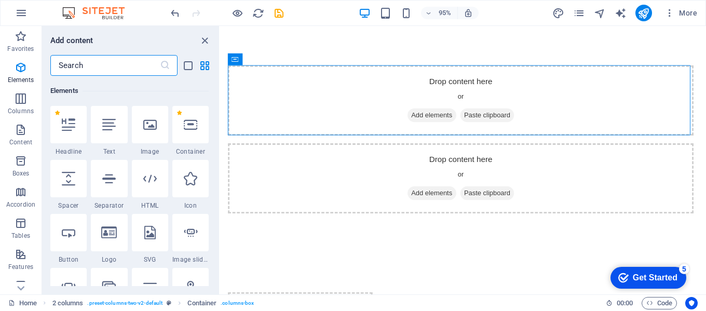
scroll to position [111, 0]
click at [64, 128] on icon at bounding box center [68, 123] width 13 height 13
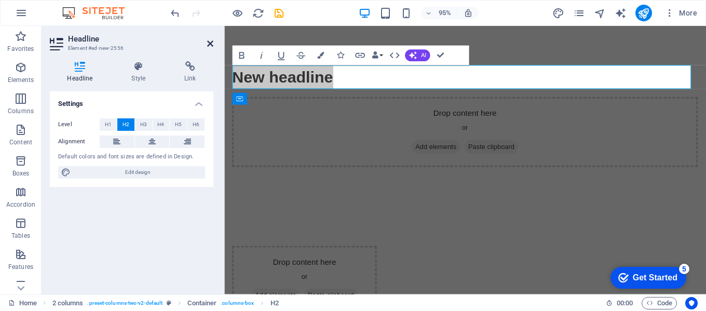
click at [210, 44] on icon at bounding box center [210, 43] width 6 height 8
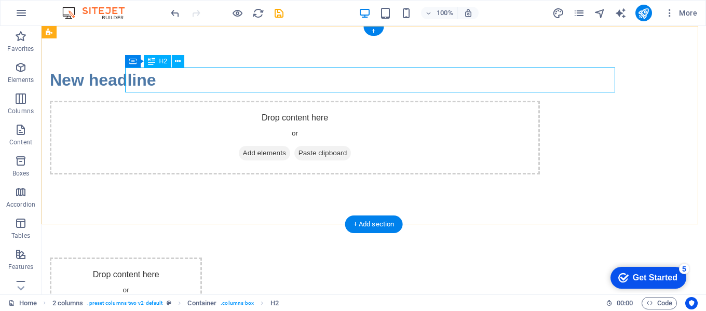
click at [291, 75] on div "New headline" at bounding box center [295, 79] width 490 height 25
click at [281, 93] on div "New headline Drop content here or Add elements Paste clipboard" at bounding box center [374, 121] width 664 height 190
click at [205, 79] on div "New headline" at bounding box center [295, 79] width 490 height 25
click at [176, 61] on icon at bounding box center [178, 61] width 6 height 11
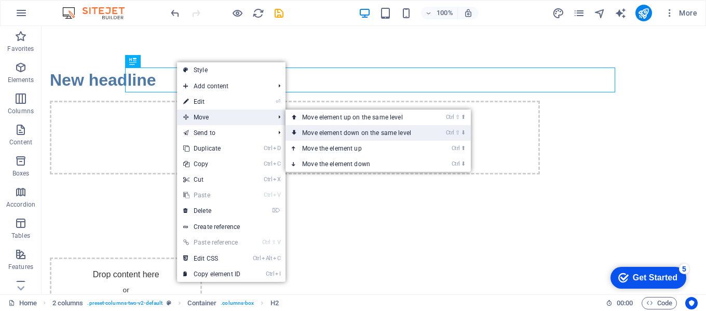
click at [348, 128] on link "Ctrl ⇧ ⬇ Move element down on the same level" at bounding box center [358, 133] width 146 height 16
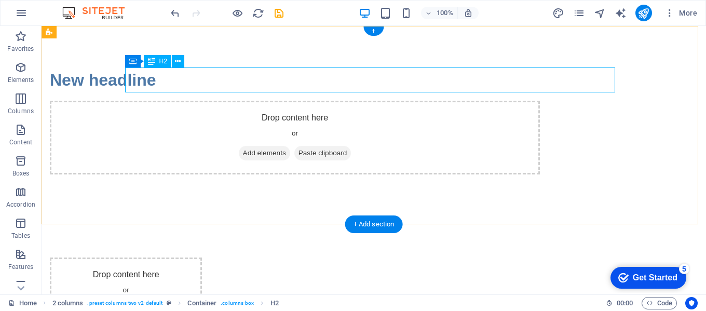
click at [244, 70] on div "New headline" at bounding box center [295, 79] width 490 height 25
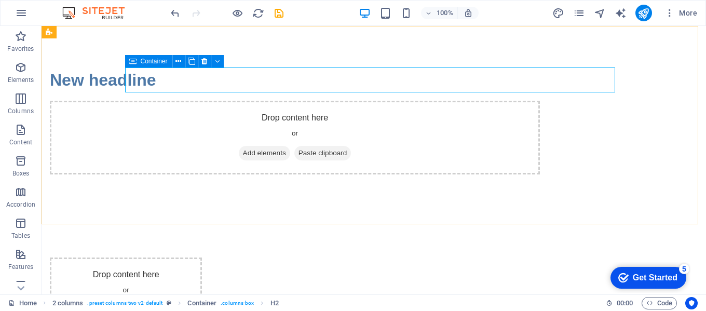
click at [130, 61] on icon at bounding box center [132, 61] width 7 height 12
drag, startPoint x: 216, startPoint y: 59, endPoint x: 175, endPoint y: 33, distance: 49.2
click at [216, 59] on icon at bounding box center [217, 61] width 5 height 11
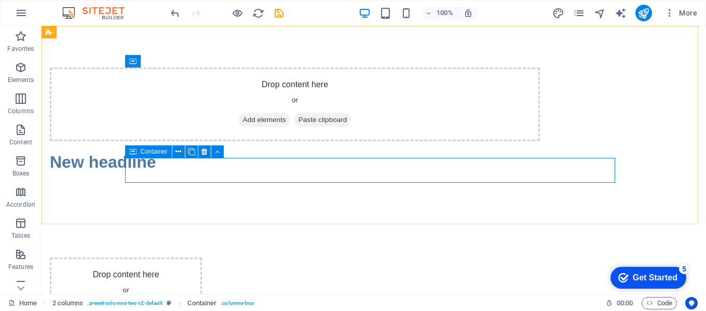
click at [128, 151] on div "Container" at bounding box center [148, 151] width 47 height 12
drag, startPoint x: 205, startPoint y: 151, endPoint x: 167, endPoint y: 128, distance: 45.1
click at [205, 151] on icon at bounding box center [204, 151] width 6 height 11
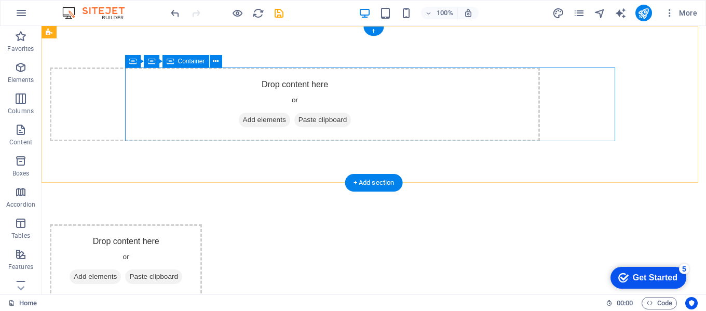
click at [228, 97] on div "Drop content here or Add elements Paste clipboard" at bounding box center [295, 104] width 490 height 74
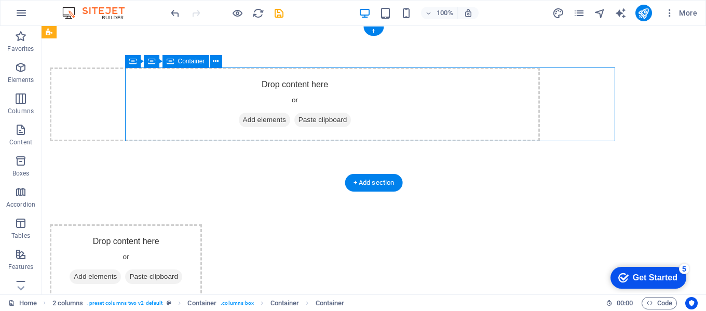
click at [362, 97] on div "Drop content here or Add elements Paste clipboard" at bounding box center [295, 104] width 490 height 74
click at [369, 99] on div "Drop content here or Add elements Paste clipboard" at bounding box center [295, 104] width 490 height 74
click at [290, 121] on span "Add elements" at bounding box center [264, 120] width 51 height 15
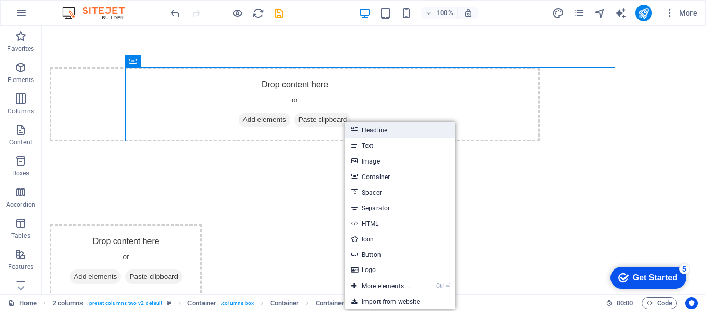
click at [369, 130] on link "Headline" at bounding box center [400, 130] width 110 height 16
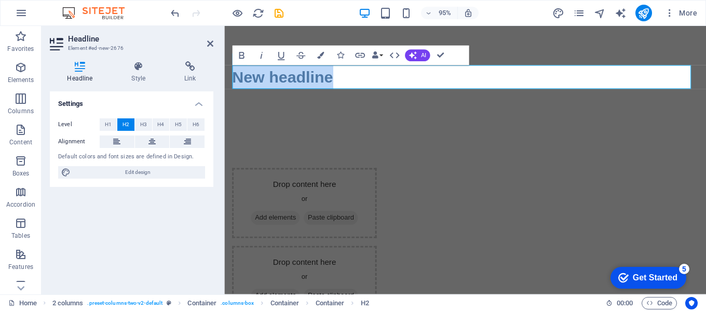
click at [459, 54] on div "Bold Italic Underline Strikethrough Colors Icons Link Data Bindings Company Fir…" at bounding box center [350, 56] width 237 height 20
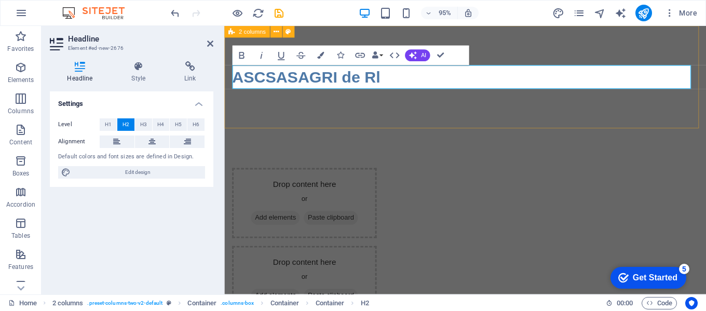
click at [403, 108] on div "ASCSASAGRI de Rl" at bounding box center [477, 80] width 507 height 108
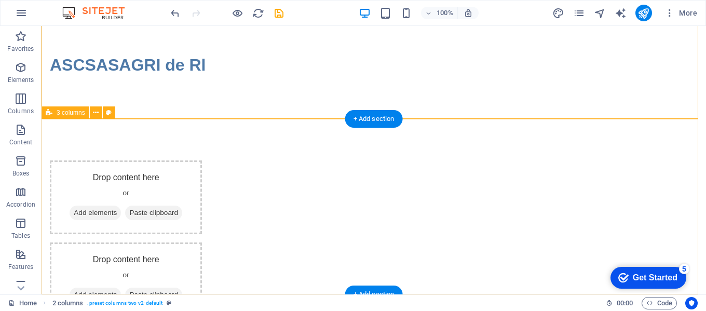
scroll to position [0, 0]
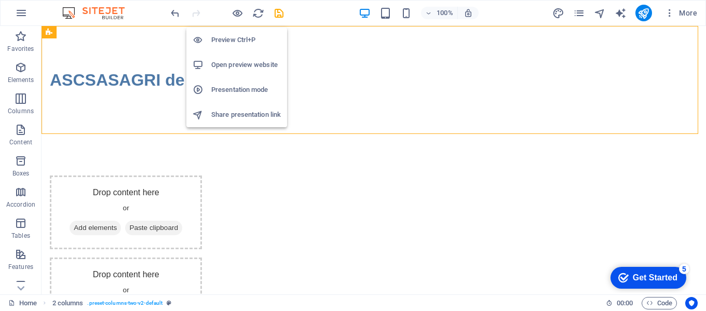
click at [238, 38] on h6 "Preview Ctrl+P" at bounding box center [246, 40] width 70 height 12
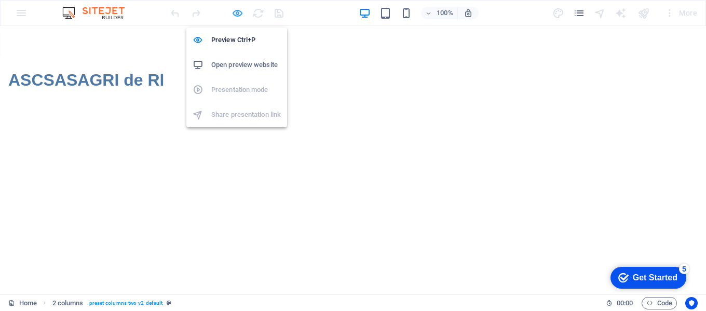
click at [232, 13] on icon "button" at bounding box center [237, 13] width 12 height 12
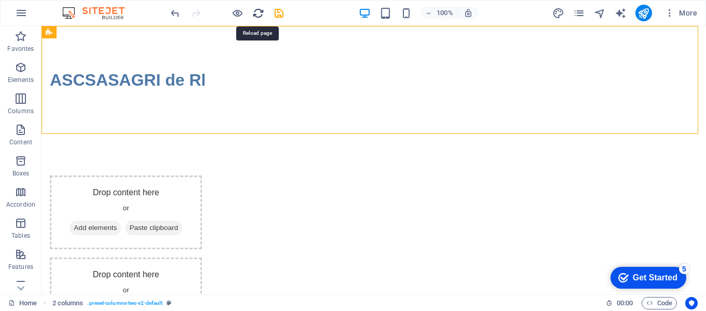
click at [255, 11] on icon "reload" at bounding box center [258, 13] width 12 height 12
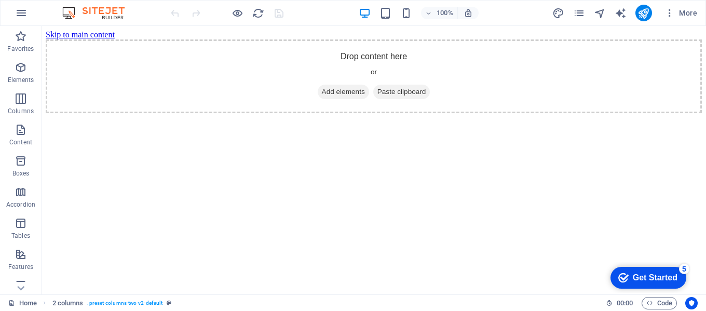
click at [65, 11] on img at bounding box center [99, 13] width 78 height 12
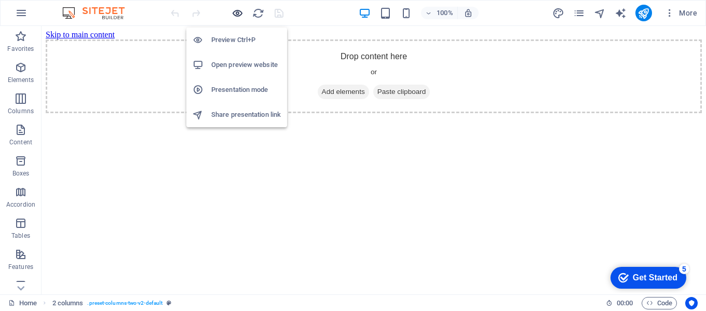
click at [238, 12] on icon "button" at bounding box center [237, 13] width 12 height 12
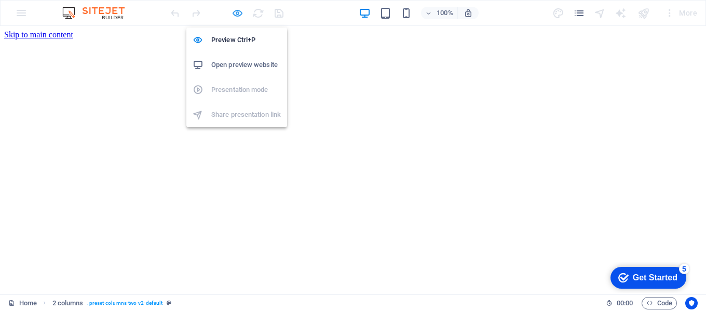
click at [235, 13] on icon "button" at bounding box center [237, 13] width 12 height 12
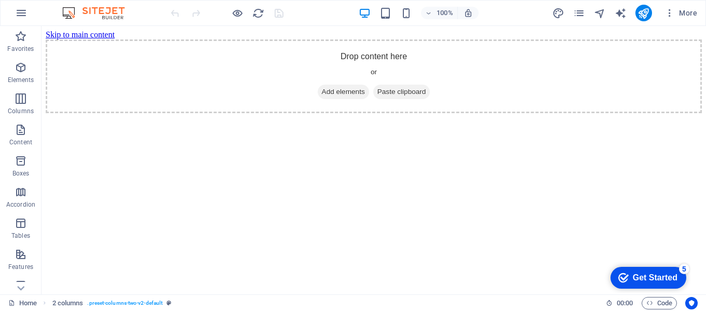
click at [357, 117] on html "Skip to main content Drop content here or Add elements Paste clipboard" at bounding box center [374, 71] width 664 height 91
click at [26, 71] on icon "button" at bounding box center [21, 67] width 12 height 12
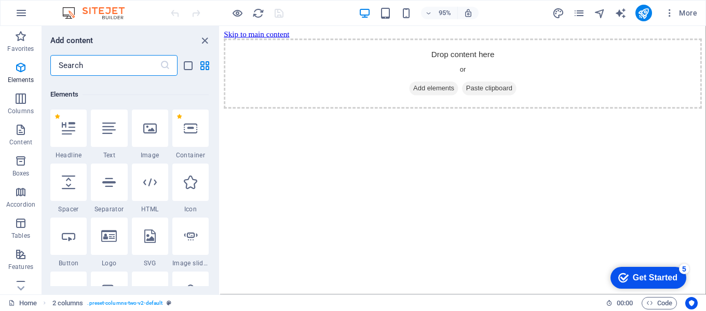
scroll to position [111, 0]
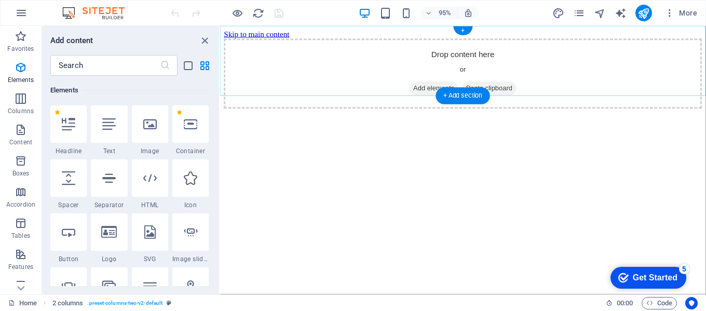
click at [464, 30] on div "+" at bounding box center [462, 30] width 19 height 9
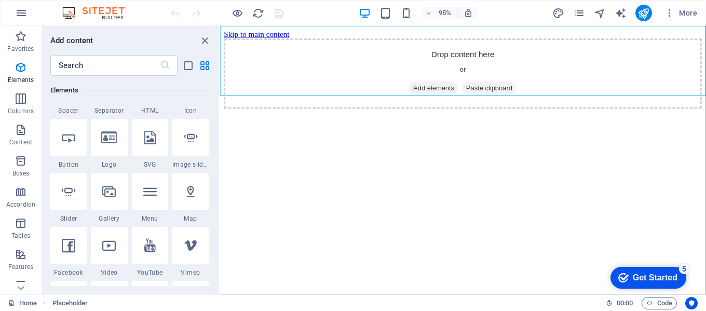
scroll to position [51, 0]
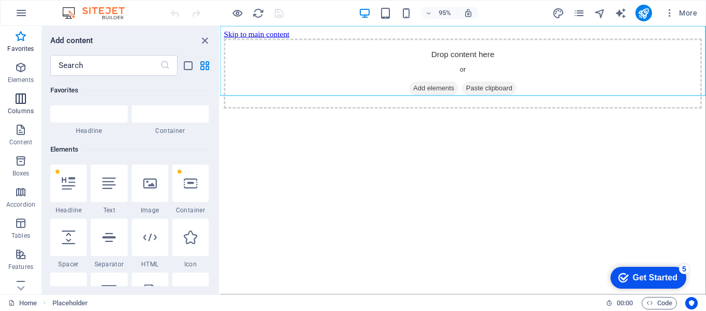
click at [21, 103] on icon "button" at bounding box center [21, 98] width 12 height 12
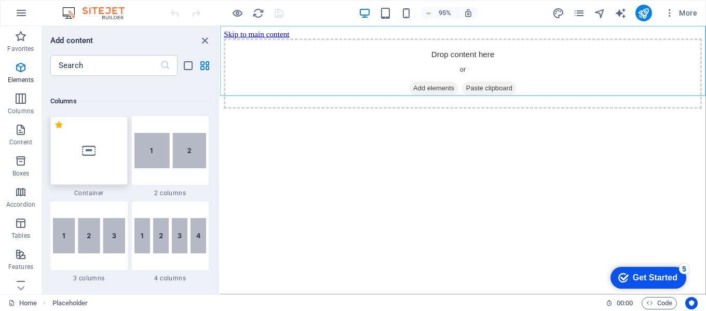
scroll to position [514, 0]
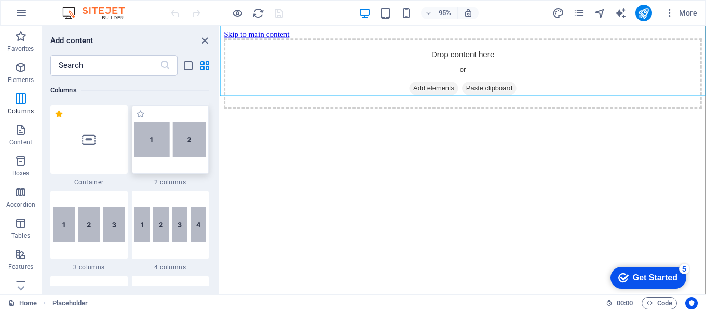
click at [180, 142] on img at bounding box center [170, 139] width 72 height 35
select select "rem"
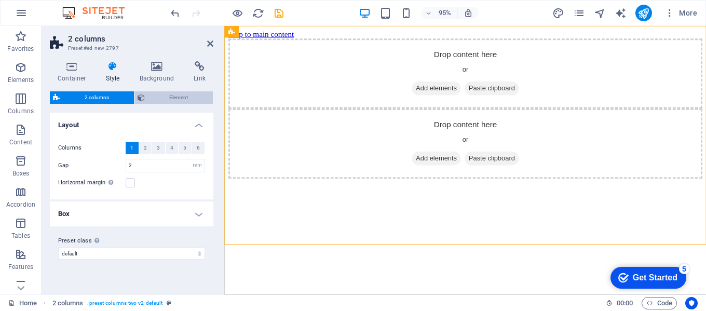
click at [177, 95] on span "Element" at bounding box center [179, 97] width 62 height 12
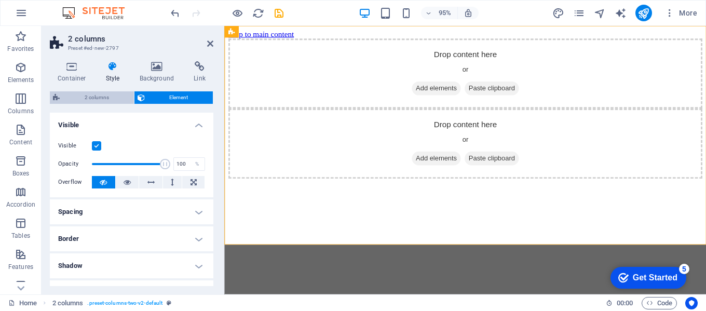
click at [101, 98] on span "2 columns" at bounding box center [97, 97] width 68 height 12
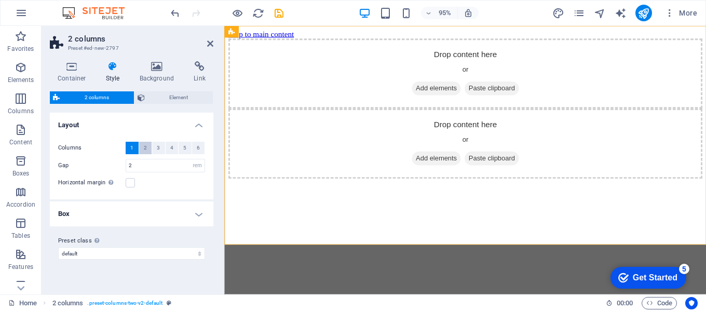
click at [146, 146] on span "2" at bounding box center [145, 148] width 3 height 12
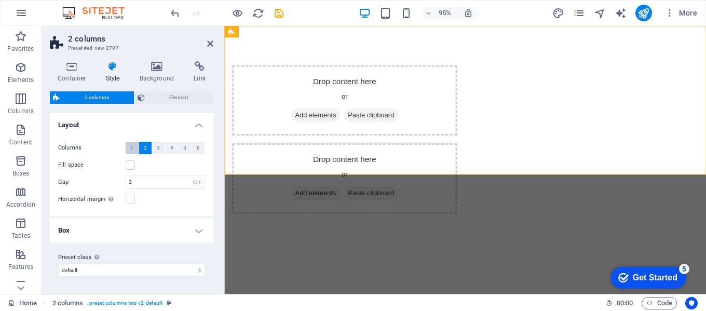
click at [132, 147] on span "1" at bounding box center [131, 148] width 3 height 12
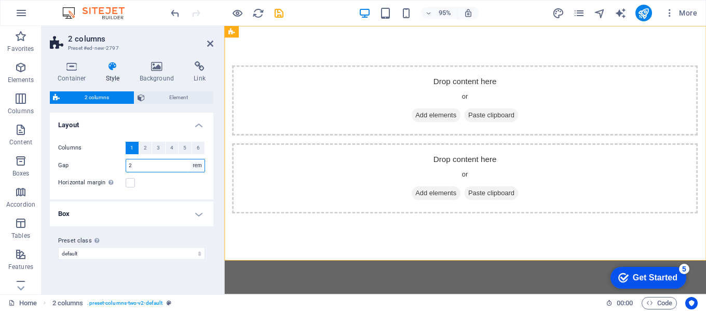
click at [198, 166] on select "px rem % vw vh" at bounding box center [197, 165] width 15 height 12
click at [190, 159] on select "px rem % vw vh" at bounding box center [197, 165] width 15 height 12
drag, startPoint x: 139, startPoint y: 166, endPoint x: 121, endPoint y: 166, distance: 17.6
click at [121, 166] on div "Gap 2 px rem % vw vh" at bounding box center [131, 165] width 147 height 13
type input "3"
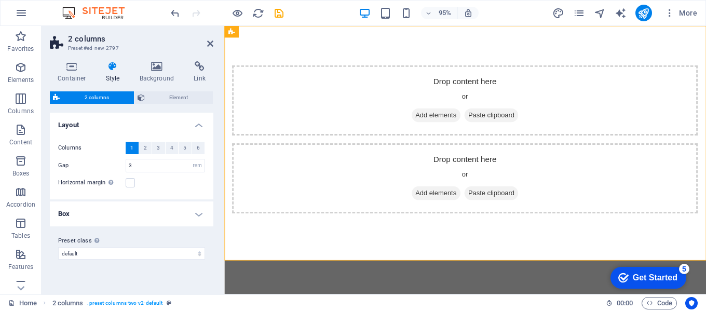
click at [163, 183] on div "Horizontal margin Only if the containers "Content width" is not set to "Default"" at bounding box center [131, 182] width 147 height 12
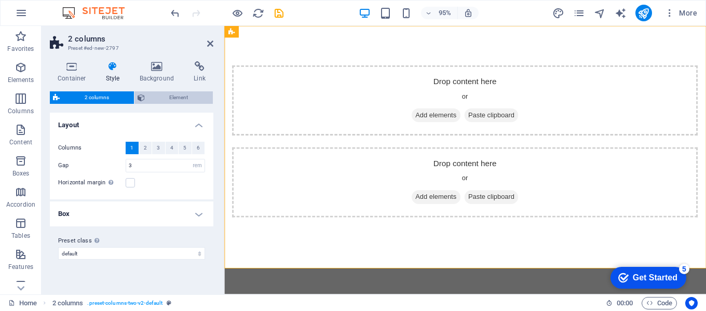
click at [169, 99] on span "Element" at bounding box center [179, 97] width 62 height 12
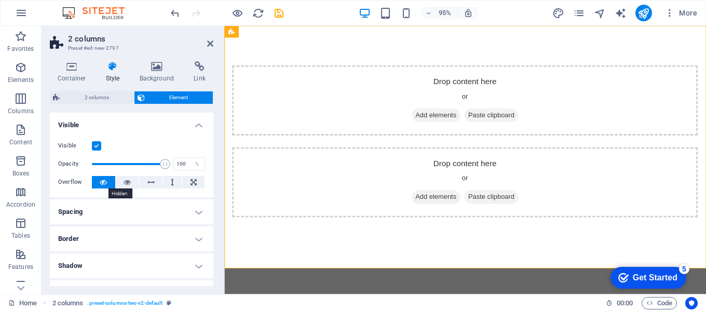
click at [102, 182] on icon at bounding box center [103, 182] width 7 height 12
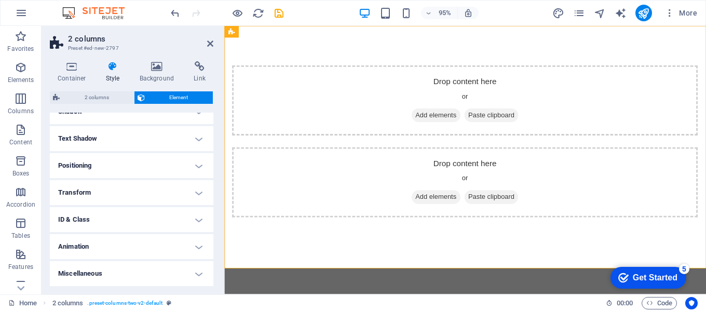
scroll to position [0, 0]
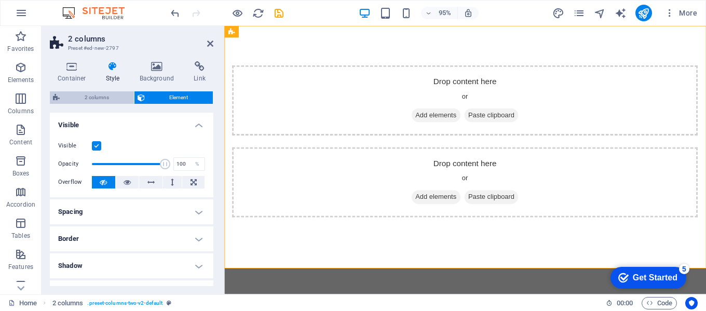
click at [90, 95] on span "2 columns" at bounding box center [97, 97] width 68 height 12
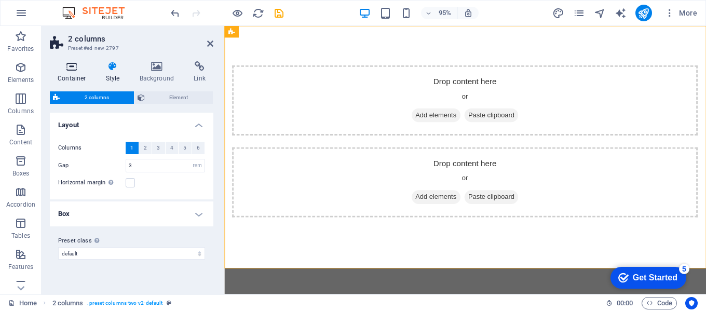
click at [70, 64] on icon at bounding box center [72, 66] width 44 height 10
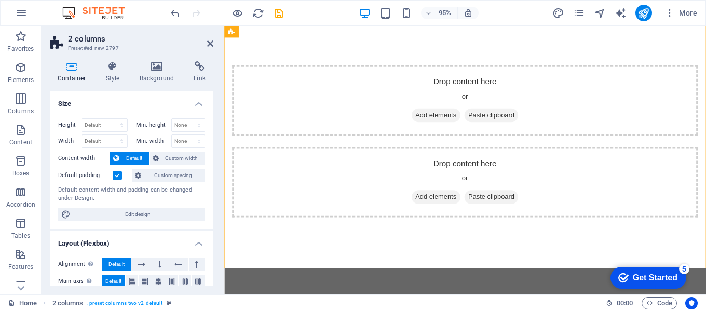
click at [152, 101] on h4 "Size" at bounding box center [131, 100] width 163 height 19
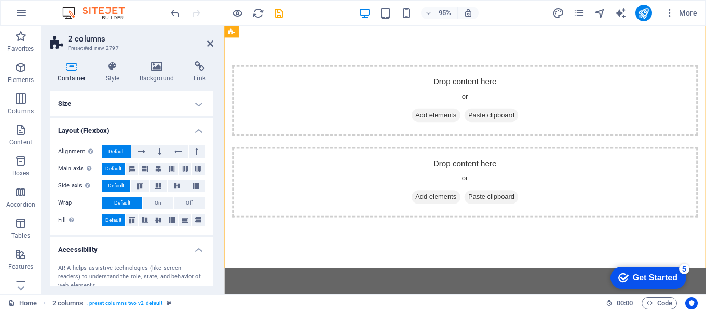
click at [168, 103] on h4 "Size" at bounding box center [131, 103] width 163 height 25
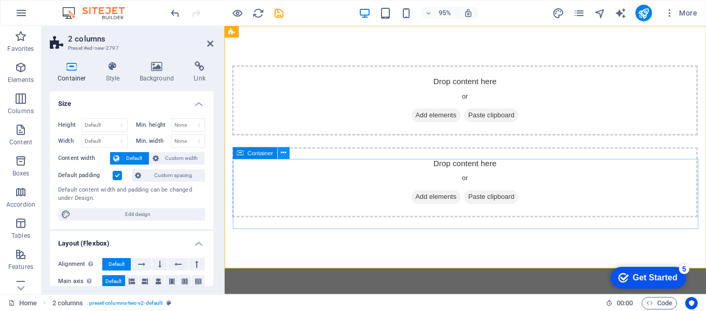
click at [284, 151] on icon at bounding box center [282, 153] width 5 height 10
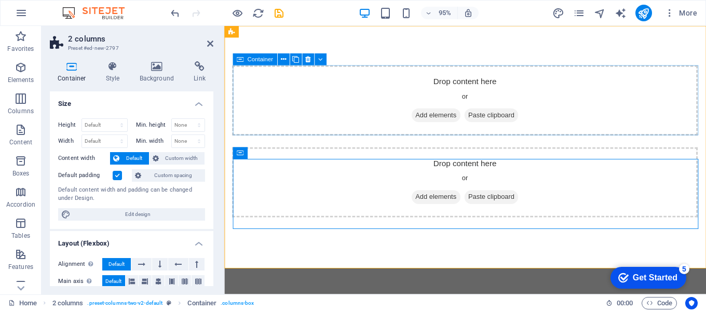
click at [607, 102] on div "Drop content here or Add elements Paste clipboard" at bounding box center [477, 104] width 490 height 74
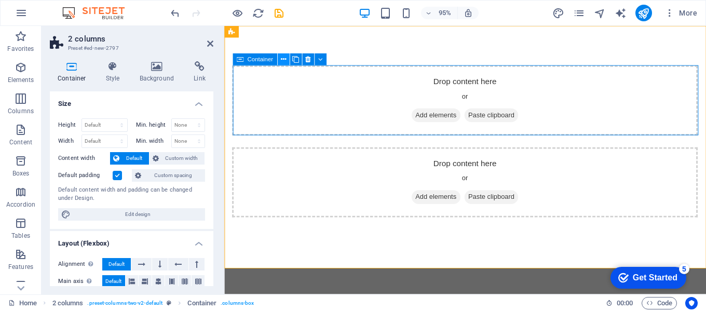
click at [285, 59] on icon at bounding box center [282, 59] width 5 height 10
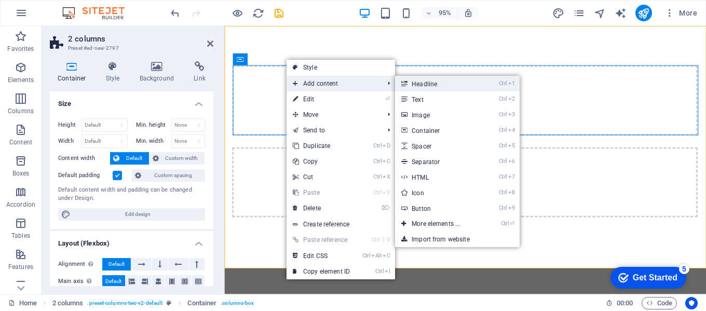
click at [433, 85] on link "Ctrl 1 Headline" at bounding box center [438, 84] width 86 height 16
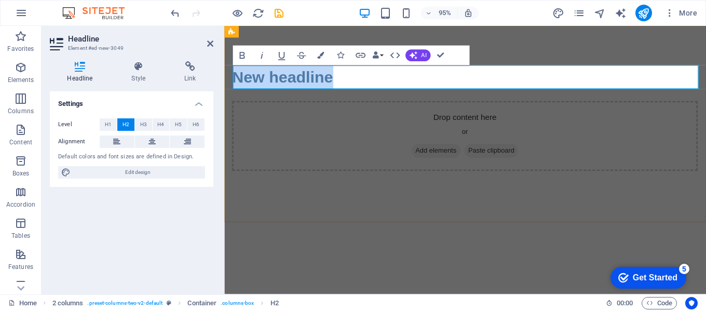
click at [378, 80] on h2 "New headline" at bounding box center [477, 79] width 490 height 25
drag, startPoint x: 378, startPoint y: 80, endPoint x: 226, endPoint y: 75, distance: 151.6
click at [226, 75] on div "New headline Drop content here or Add elements Paste clipboard" at bounding box center [477, 123] width 507 height 194
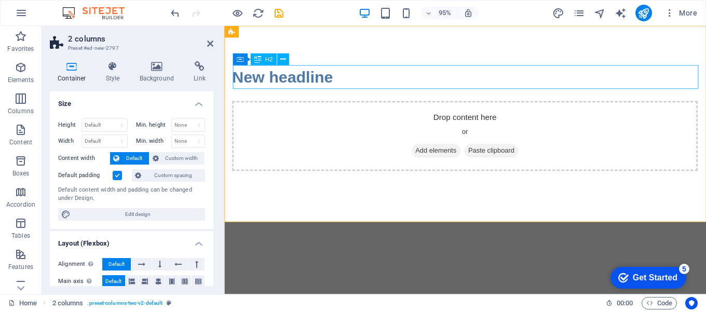
click at [253, 83] on div "New headline" at bounding box center [477, 79] width 490 height 25
click at [321, 79] on div "New headline" at bounding box center [477, 79] width 490 height 25
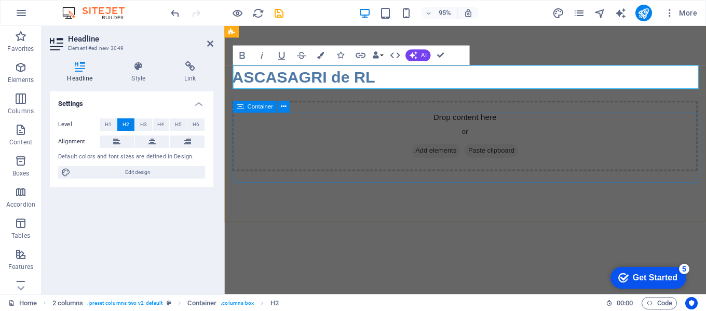
click at [345, 123] on div "Drop content here or Add elements Paste clipboard" at bounding box center [477, 142] width 490 height 74
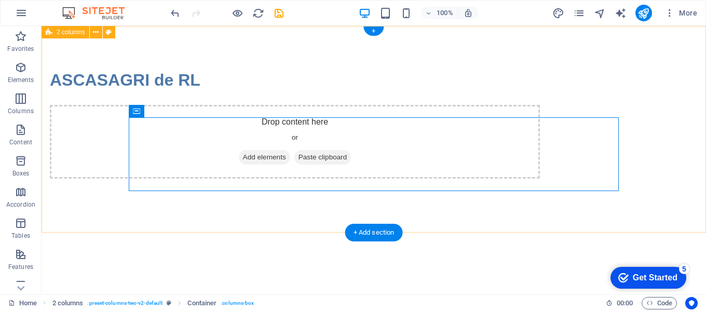
click at [279, 196] on div "ASCASAGRI de RL Drop content here or Add elements Paste clipboard" at bounding box center [374, 123] width 664 height 194
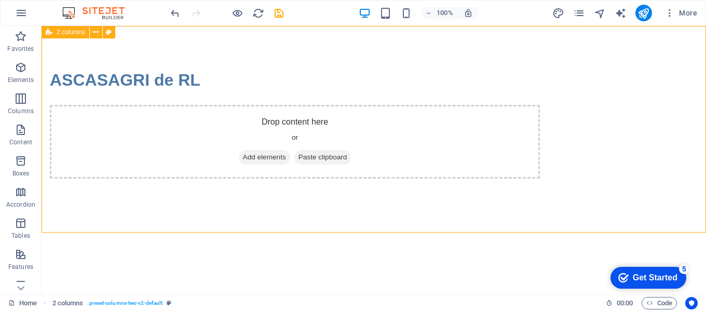
click at [67, 33] on span "2 columns" at bounding box center [71, 32] width 29 height 6
click at [13, 61] on span "Elements" at bounding box center [21, 73] width 42 height 25
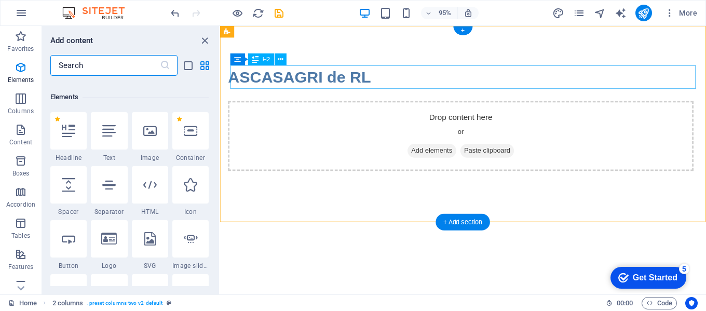
scroll to position [111, 0]
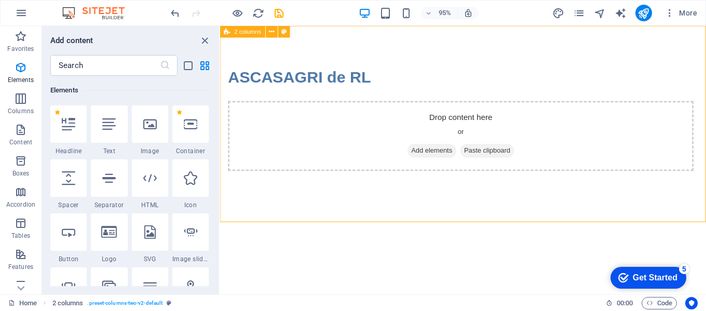
click at [250, 34] on span "2 columns" at bounding box center [248, 32] width 27 height 6
click at [271, 32] on icon at bounding box center [271, 31] width 5 height 10
click at [414, 220] on html "Skip to main content ASCASAGRI de RL Drop content here or Add elements Paste cl…" at bounding box center [475, 123] width 511 height 194
click at [669, 271] on div "checkmark Get Started 5" at bounding box center [648, 278] width 76 height 22
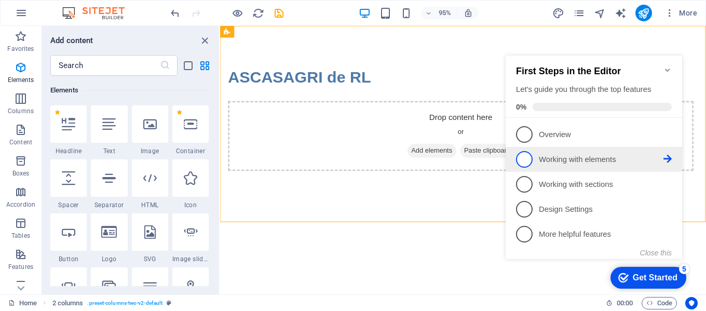
click at [538, 153] on link "2 Working with elements - incomplete" at bounding box center [594, 159] width 156 height 17
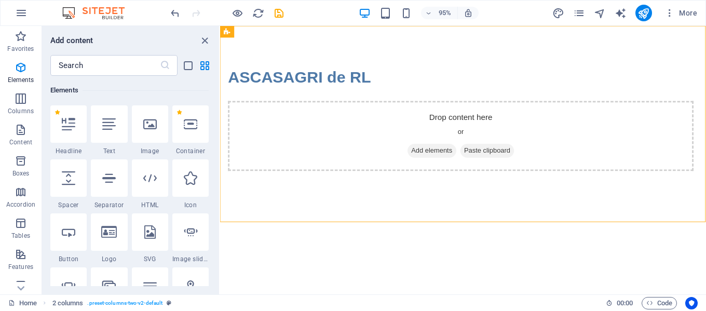
scroll to position [0, 0]
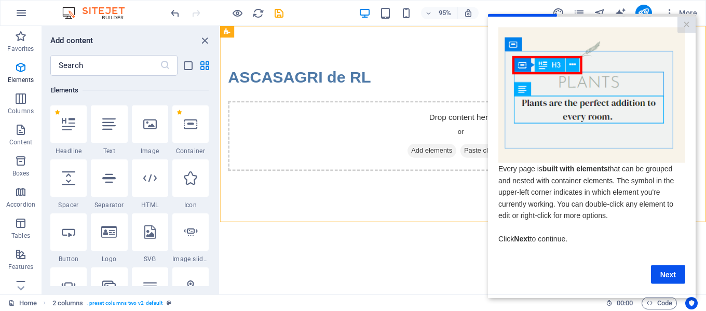
click at [670, 277] on link "Next" at bounding box center [668, 274] width 34 height 19
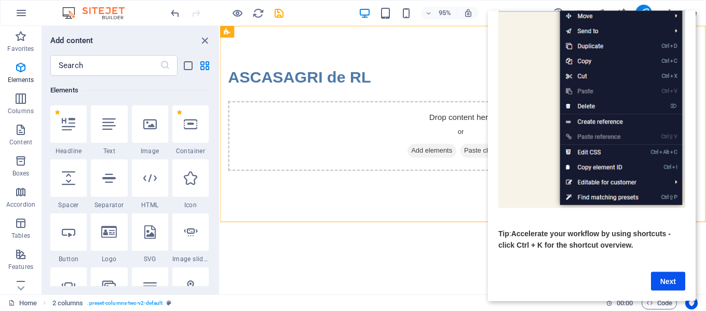
scroll to position [160, 8]
drag, startPoint x: 564, startPoint y: 298, endPoint x: 1083, endPoint y: 311, distance: 519.0
click at [668, 271] on link "Next" at bounding box center [668, 280] width 34 height 19
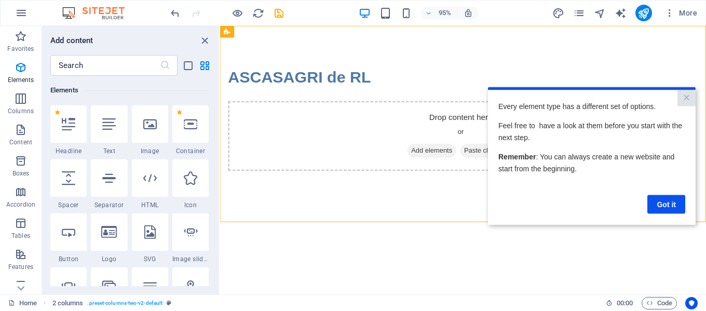
scroll to position [0, 0]
click at [668, 204] on link "Got it" at bounding box center [666, 204] width 38 height 19
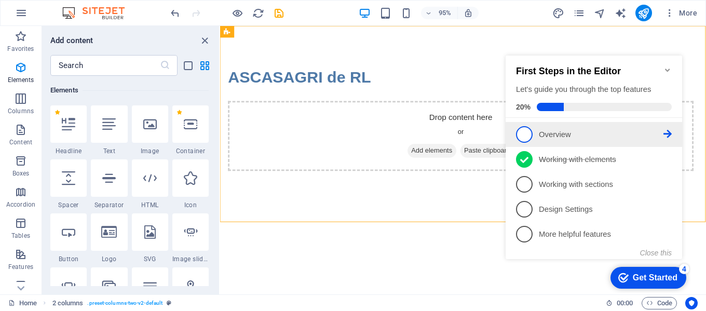
click at [579, 131] on p "Overview - incomplete" at bounding box center [601, 134] width 125 height 11
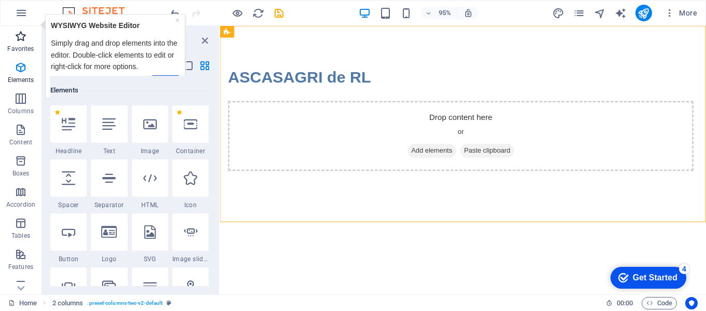
click at [18, 39] on icon "button" at bounding box center [21, 36] width 12 height 12
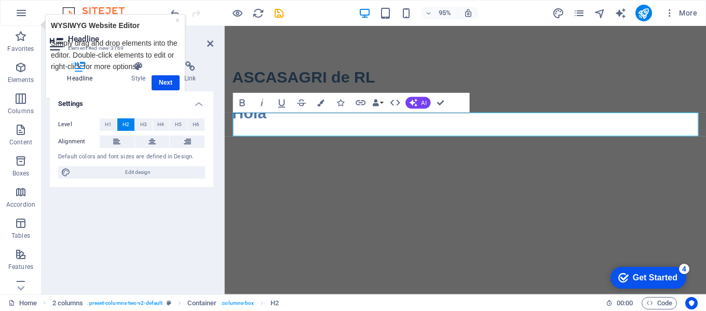
click at [509, 171] on html "Skip to main content ASCASAGRI de RL Hola" at bounding box center [477, 98] width 507 height 145
click at [444, 171] on html "Skip to main content ASCASAGRI de RL Hola" at bounding box center [477, 98] width 507 height 145
click at [167, 82] on h4 "Link" at bounding box center [190, 72] width 46 height 22
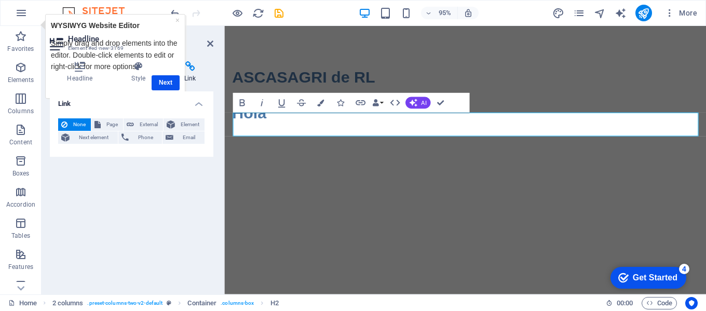
click at [167, 82] on h4 "Link" at bounding box center [190, 72] width 46 height 22
click at [164, 78] on h4 "Style" at bounding box center [140, 72] width 53 height 22
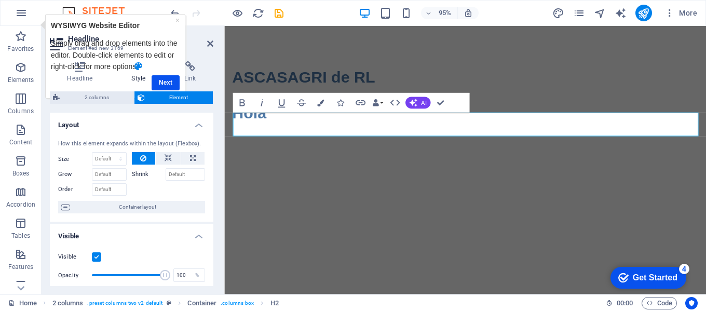
click at [164, 68] on h4 "Style" at bounding box center [140, 72] width 53 height 22
click at [162, 57] on div "Headline Style Link Settings Level H1 H2 H3 H4 H5 H6 Alignment Default colors a…" at bounding box center [132, 173] width 180 height 241
click at [212, 42] on icon at bounding box center [210, 43] width 6 height 8
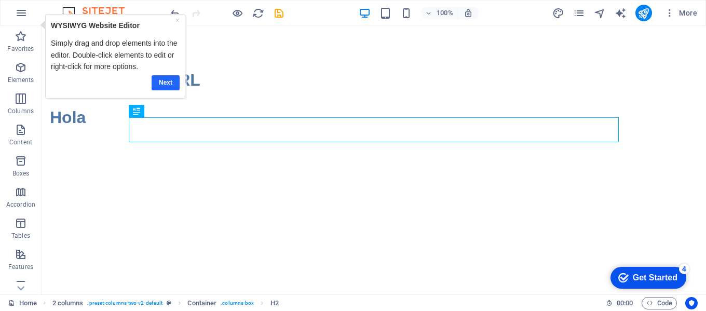
click at [168, 84] on link "Next" at bounding box center [165, 82] width 28 height 15
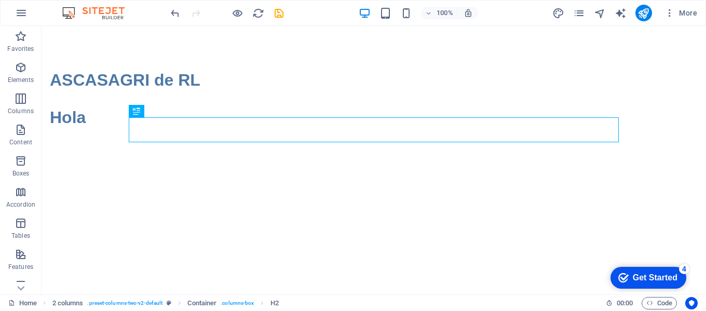
click at [414, 171] on html "Skip to main content ASCASAGRI de RL Hola" at bounding box center [374, 98] width 664 height 145
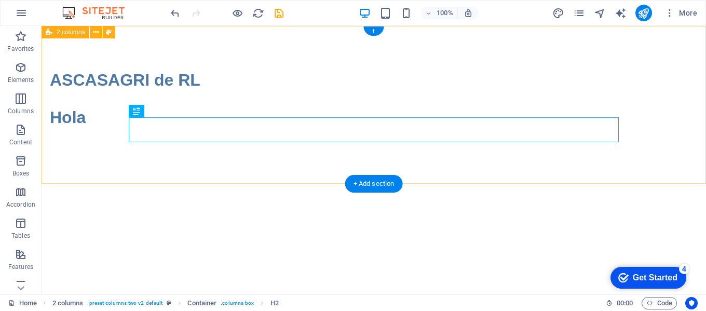
click at [184, 36] on div "ASCASAGRI de RL Hola" at bounding box center [374, 98] width 664 height 145
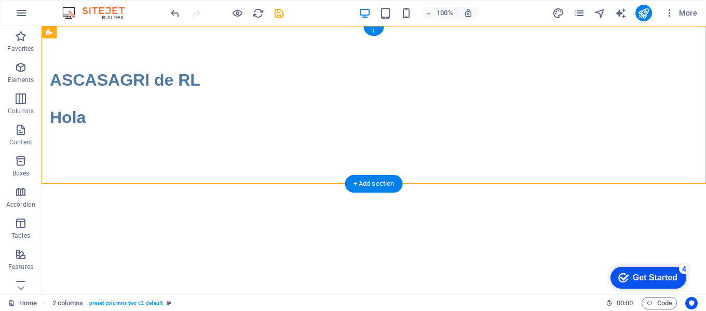
click at [373, 31] on div "+" at bounding box center [373, 30] width 20 height 9
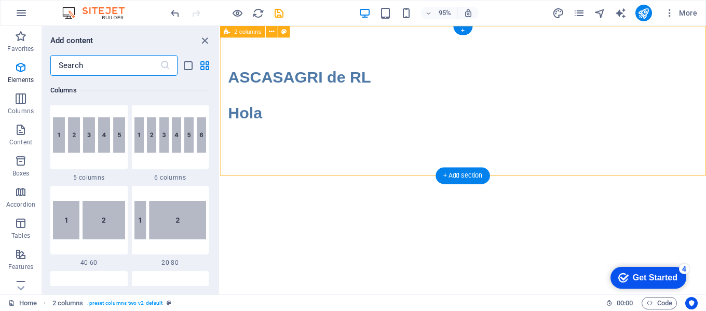
scroll to position [1815, 0]
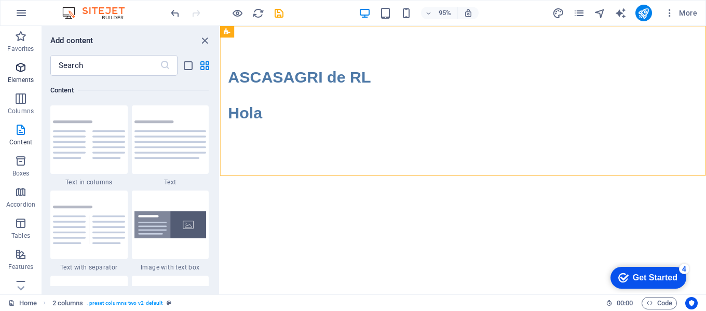
click at [22, 72] on icon "button" at bounding box center [21, 67] width 12 height 12
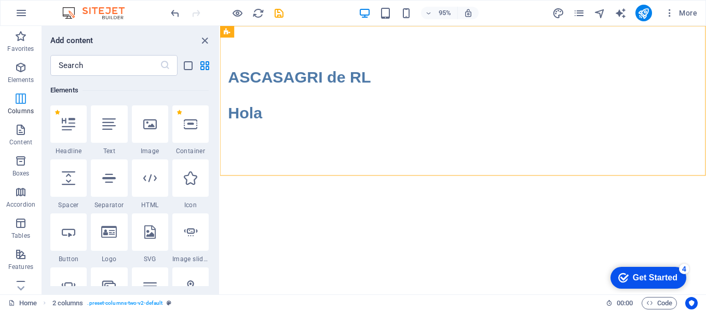
click at [20, 97] on icon "button" at bounding box center [21, 98] width 12 height 12
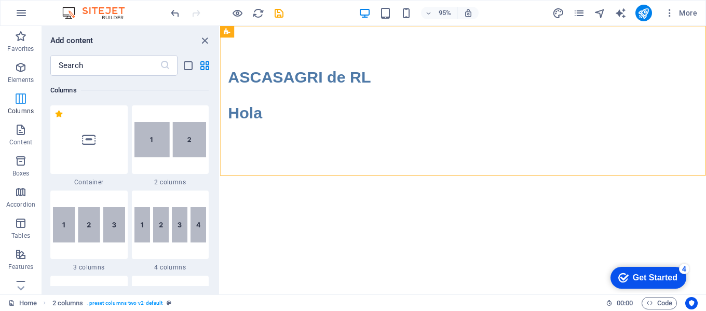
scroll to position [514, 0]
click at [94, 219] on img at bounding box center [89, 224] width 72 height 35
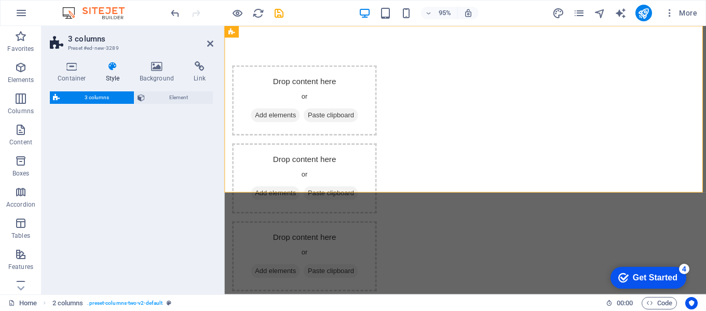
select select "rem"
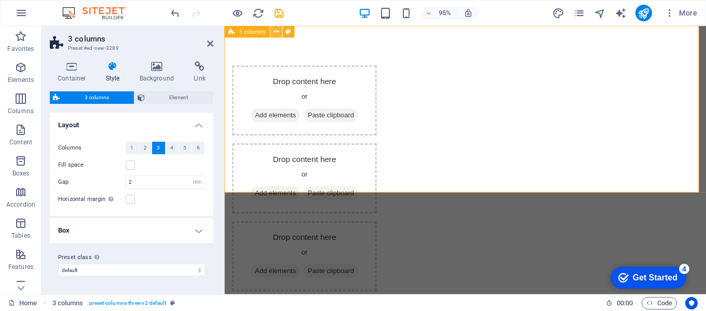
click at [273, 32] on icon at bounding box center [275, 31] width 5 height 10
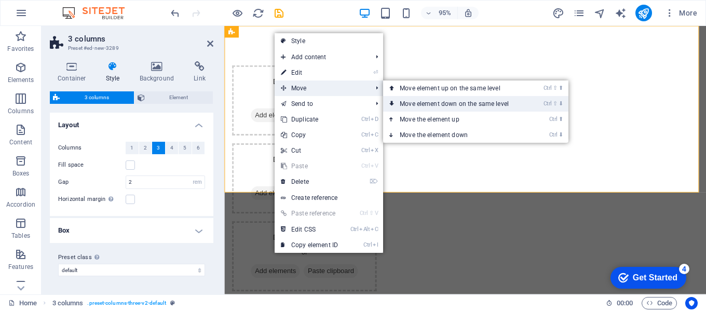
click at [448, 101] on link "Ctrl ⇧ ⬇ Move element down on the same level" at bounding box center [456, 104] width 146 height 16
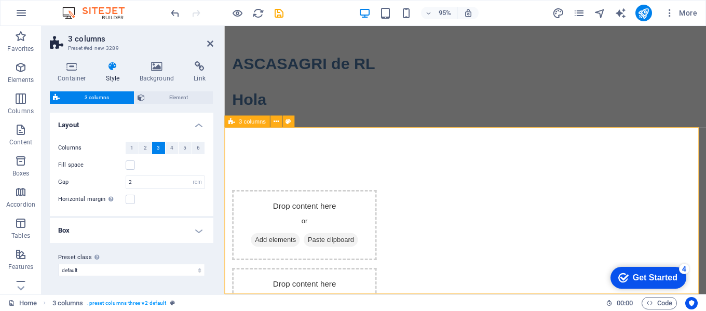
scroll to position [0, 0]
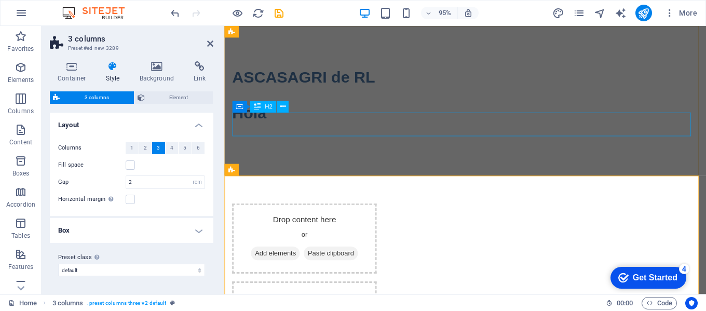
click at [426, 129] on div "Hola" at bounding box center [477, 117] width 490 height 25
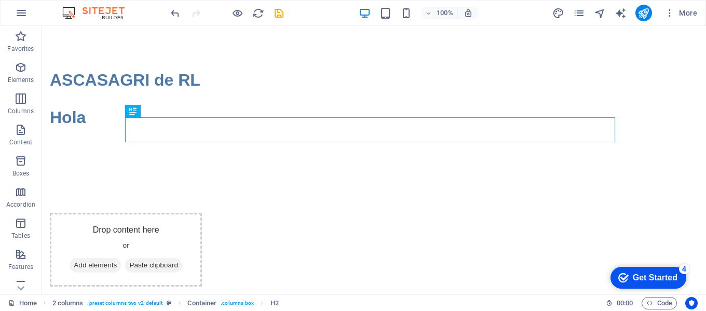
click at [233, 6] on div at bounding box center [227, 13] width 116 height 17
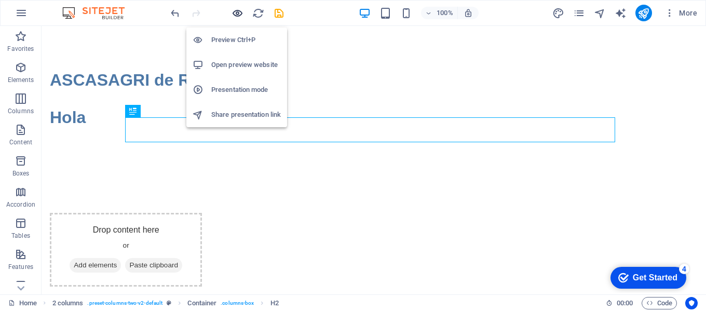
click at [239, 13] on icon "button" at bounding box center [237, 13] width 12 height 12
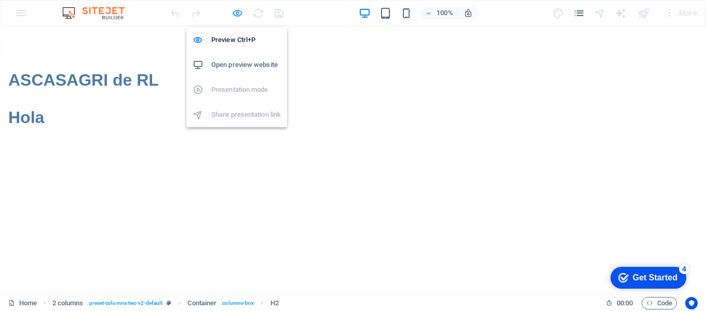
click at [240, 10] on icon "button" at bounding box center [237, 13] width 12 height 12
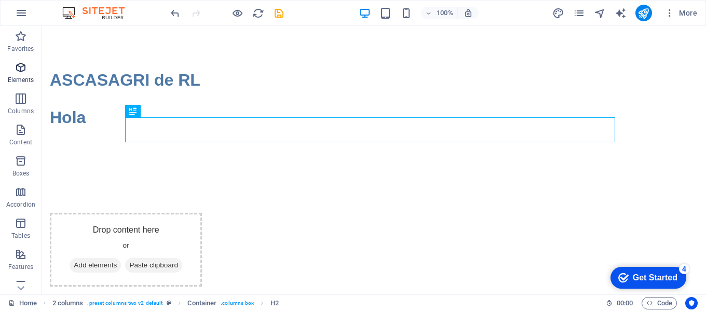
click at [23, 78] on p "Elements" at bounding box center [21, 80] width 26 height 8
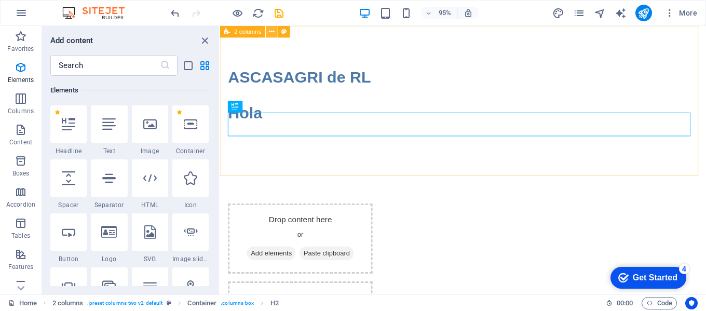
click at [270, 32] on icon at bounding box center [271, 31] width 5 height 10
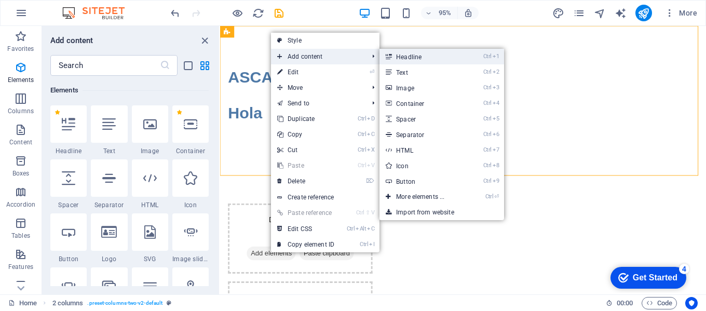
click at [422, 56] on link "Ctrl 1 Headline" at bounding box center [422, 57] width 86 height 16
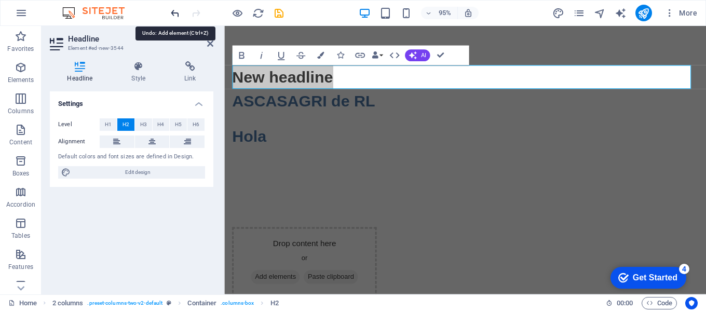
click at [175, 11] on icon "undo" at bounding box center [175, 13] width 12 height 12
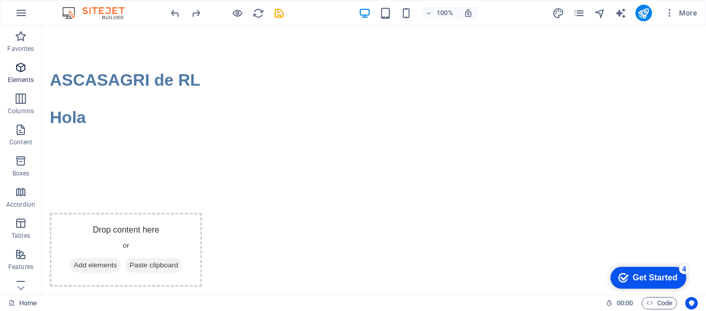
click at [20, 68] on icon "button" at bounding box center [21, 67] width 12 height 12
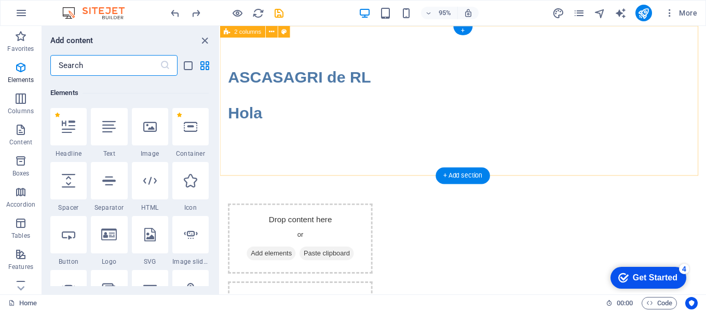
scroll to position [111, 0]
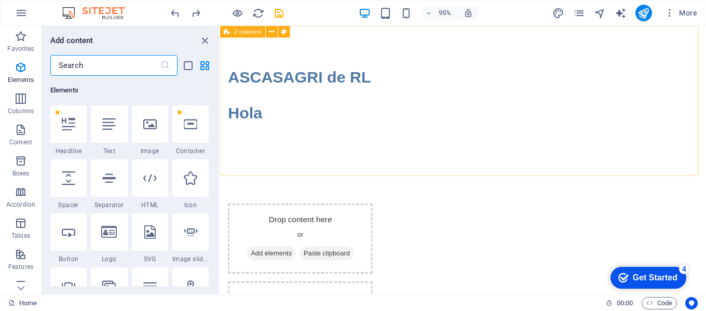
click at [245, 31] on span "2 columns" at bounding box center [248, 32] width 27 height 6
click at [271, 32] on icon at bounding box center [271, 31] width 5 height 10
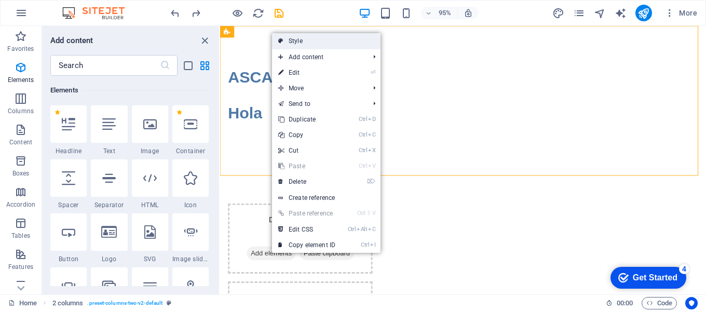
click at [294, 37] on link "Style" at bounding box center [326, 41] width 108 height 16
select select "rem"
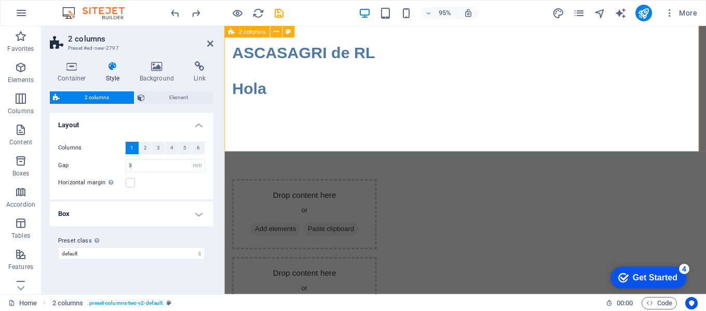
scroll to position [0, 0]
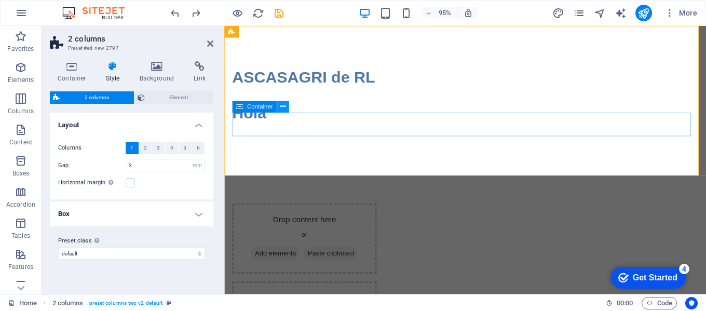
click at [285, 107] on icon at bounding box center [282, 107] width 5 height 10
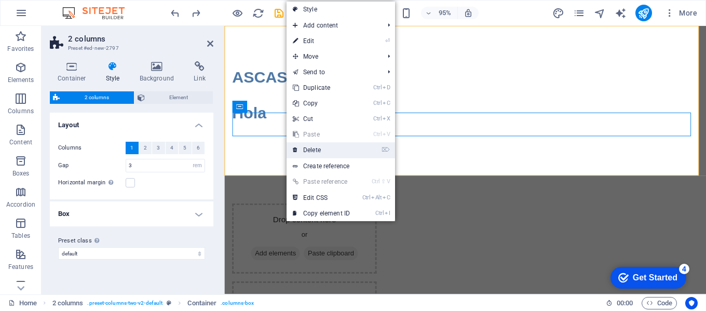
click at [321, 148] on link "⌦ Delete" at bounding box center [321, 150] width 70 height 16
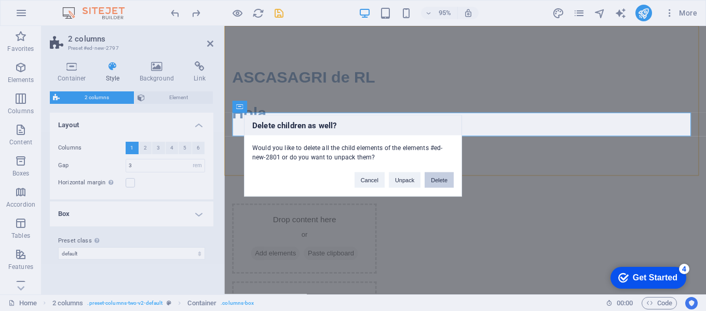
drag, startPoint x: 238, startPoint y: 161, endPoint x: 450, endPoint y: 180, distance: 213.5
click at [450, 180] on button "Delete" at bounding box center [438, 180] width 29 height 16
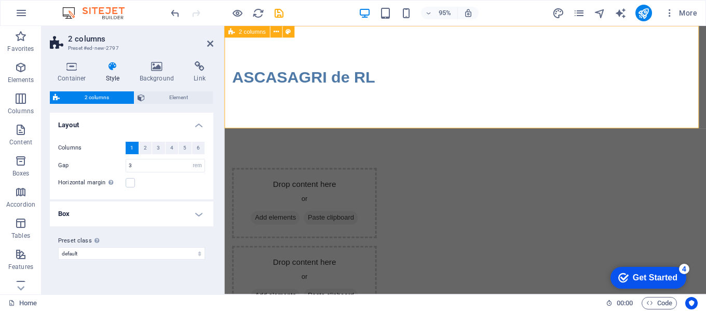
click at [388, 106] on div "ASCASAGRI de RL" at bounding box center [477, 80] width 507 height 108
click at [272, 112] on div "ASCASAGRI de RL" at bounding box center [477, 80] width 507 height 108
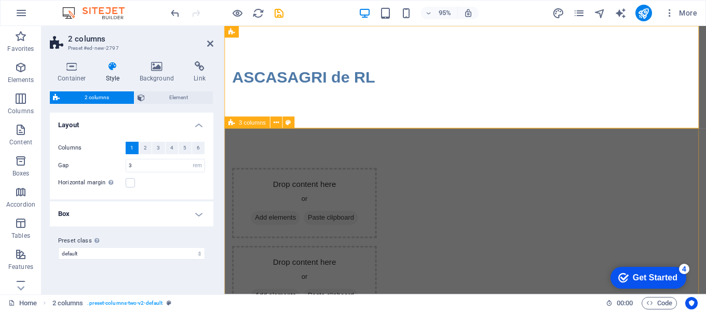
click at [266, 151] on div "Drop content here or Add elements Paste clipboard Drop content here or Add elem…" at bounding box center [477, 294] width 507 height 321
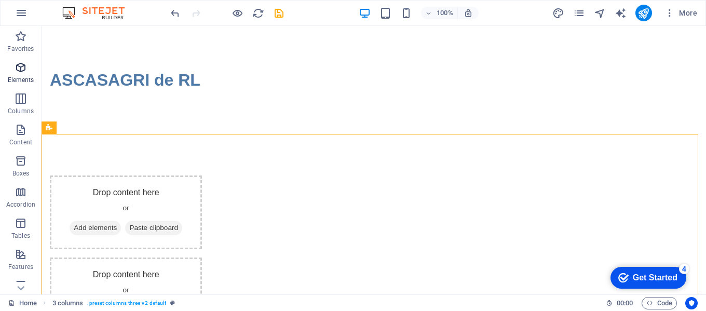
click at [24, 71] on icon "button" at bounding box center [21, 67] width 12 height 12
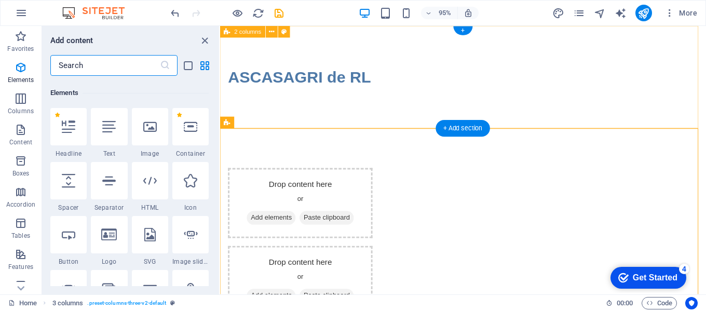
scroll to position [111, 0]
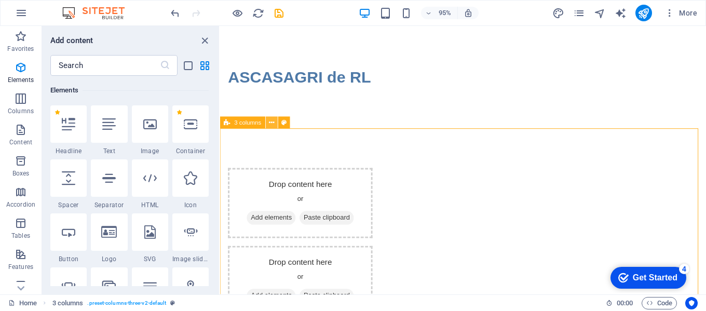
click at [270, 121] on icon at bounding box center [271, 122] width 5 height 10
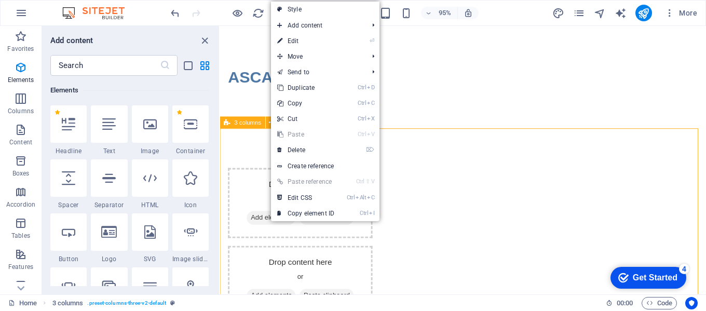
click at [245, 123] on span "3 columns" at bounding box center [248, 123] width 27 height 6
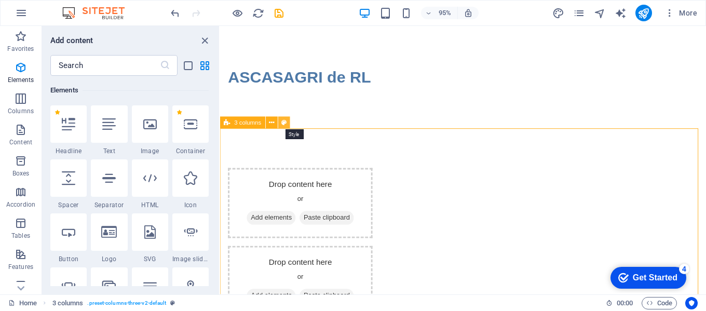
click at [285, 121] on icon at bounding box center [283, 122] width 5 height 10
select select "rem"
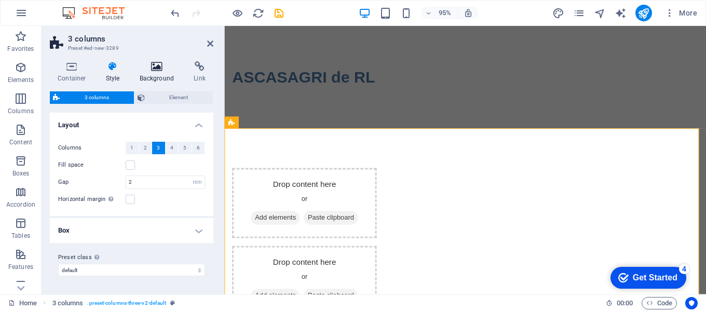
click at [155, 71] on icon at bounding box center [157, 66] width 50 height 10
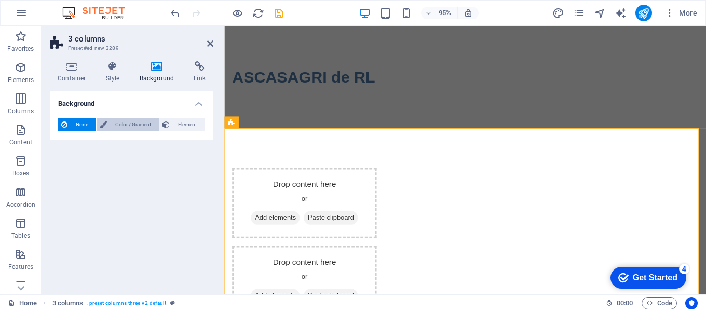
click at [126, 122] on span "Color / Gradient" at bounding box center [133, 124] width 46 height 12
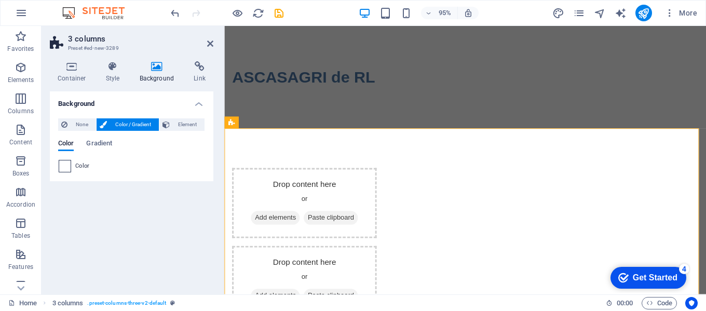
click at [64, 169] on span at bounding box center [64, 165] width 11 height 11
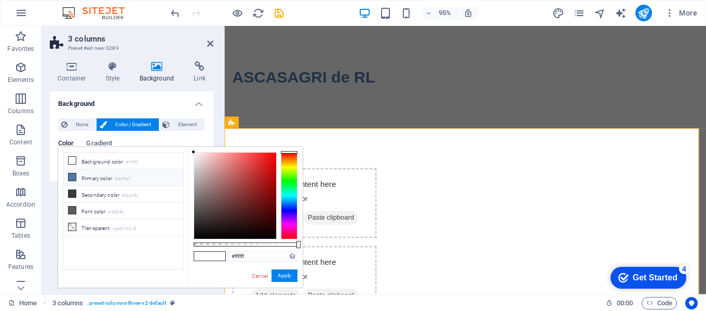
click at [91, 175] on li "Primary color #4e79a7" at bounding box center [123, 177] width 119 height 17
type input "#4e79a7"
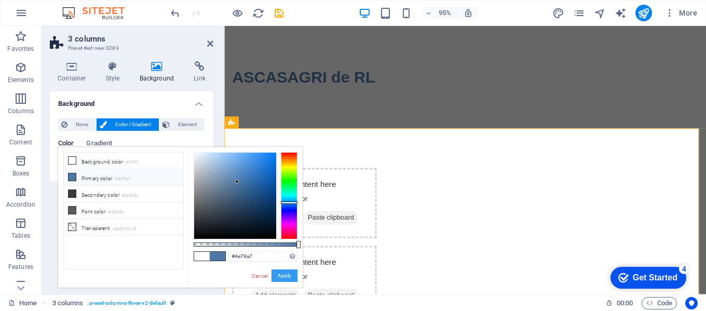
click at [284, 275] on button "Apply" at bounding box center [284, 275] width 26 height 12
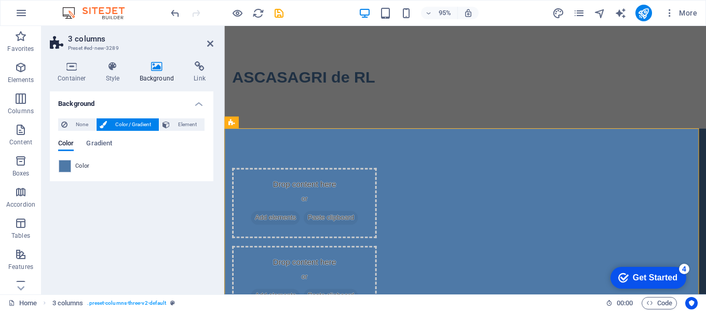
click at [151, 217] on div "Background None Color / Gradient Element Stretch background to full-width Color…" at bounding box center [131, 188] width 163 height 195
click at [253, 52] on div "ASCASAGRI de RL" at bounding box center [477, 80] width 507 height 108
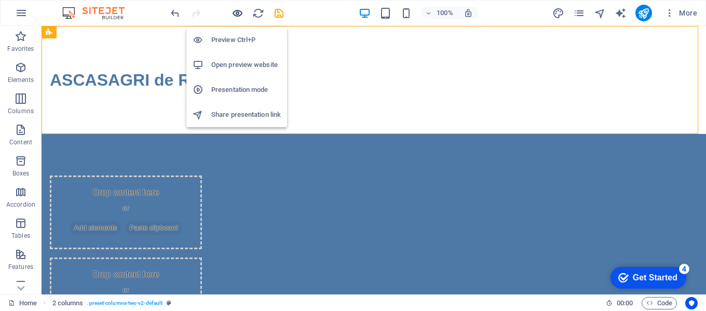
click at [238, 11] on icon "button" at bounding box center [237, 13] width 12 height 12
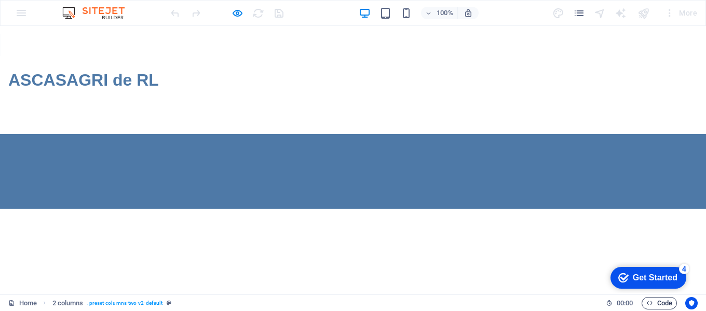
click at [660, 301] on span "Code" at bounding box center [659, 303] width 26 height 12
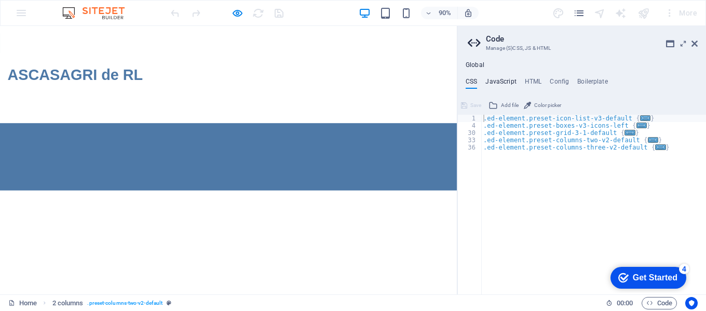
click at [493, 81] on h4 "JavaScript" at bounding box center [500, 83] width 31 height 11
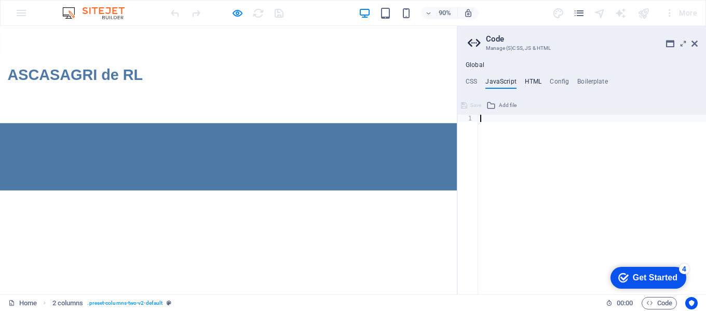
click at [539, 81] on h4 "HTML" at bounding box center [533, 83] width 17 height 11
type textarea "<a href="#main-content" class="wv-link-content button">Skip to main content</a>"
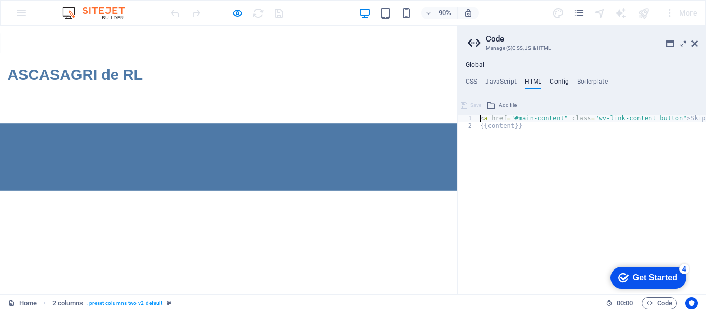
click at [562, 80] on h4 "Config" at bounding box center [558, 83] width 19 height 11
type textarea "/**"
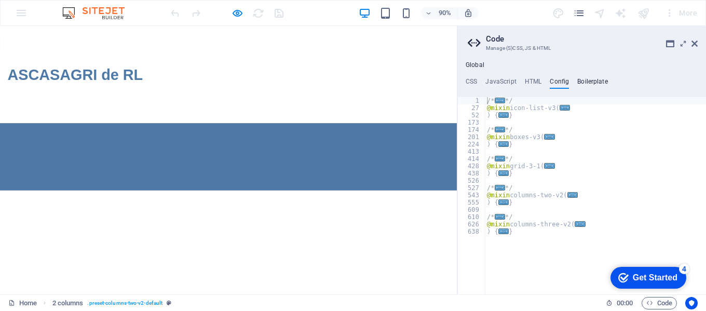
click at [598, 81] on h4 "Boilerplate" at bounding box center [592, 83] width 31 height 11
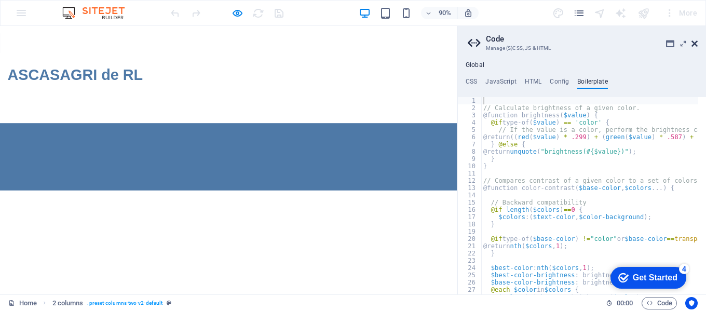
click at [696, 44] on icon at bounding box center [694, 43] width 6 height 8
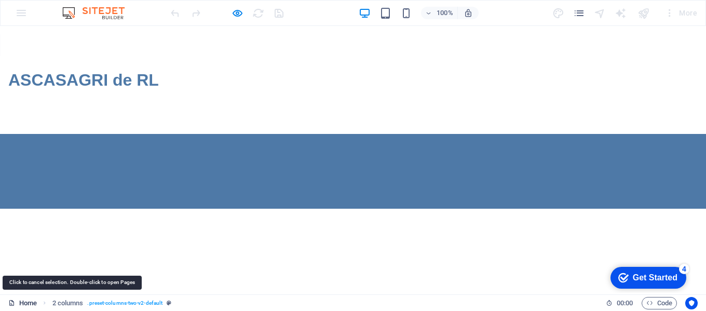
click at [29, 302] on link "Home" at bounding box center [22, 303] width 29 height 12
click at [29, 300] on link "Home" at bounding box center [22, 303] width 29 height 12
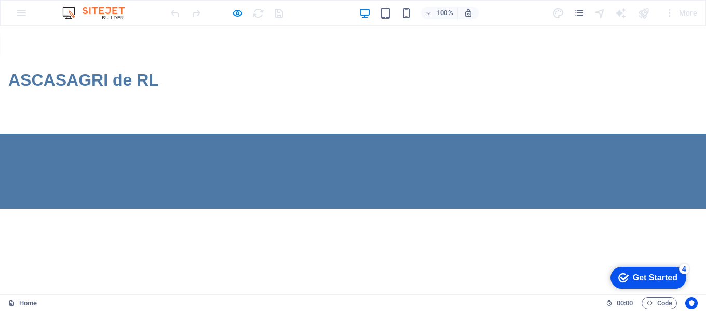
click at [20, 13] on div "100% More" at bounding box center [353, 13] width 705 height 25
click at [108, 10] on img at bounding box center [99, 13] width 78 height 12
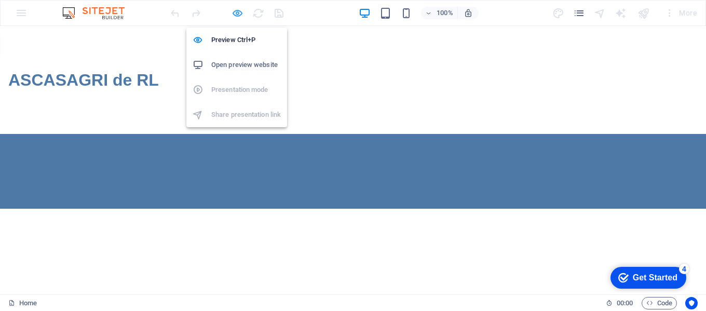
click at [235, 14] on icon "button" at bounding box center [237, 13] width 12 height 12
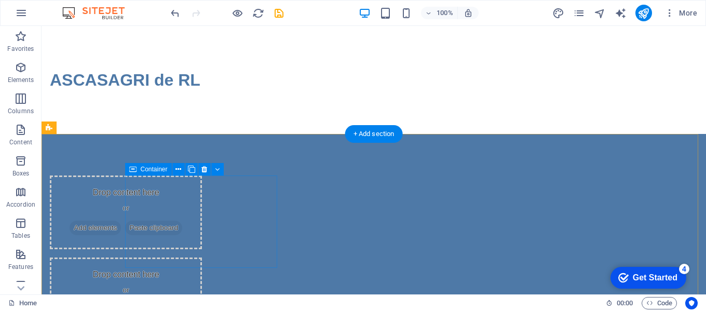
click at [168, 208] on div "Drop content here or Add elements Paste clipboard" at bounding box center [126, 212] width 152 height 74
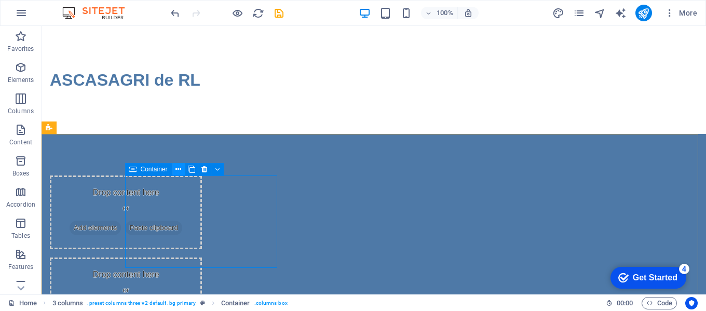
click at [179, 169] on icon at bounding box center [178, 169] width 6 height 11
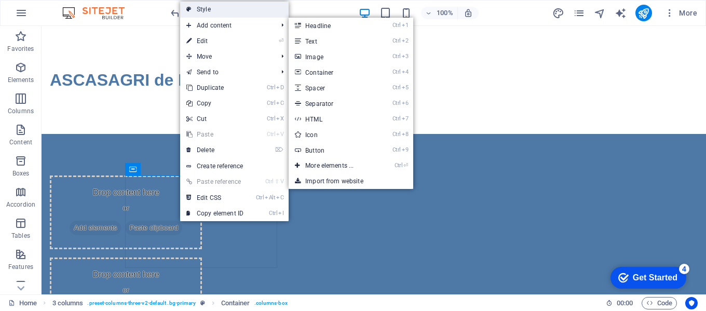
click at [223, 6] on link "Style" at bounding box center [234, 10] width 108 height 16
select select "rem"
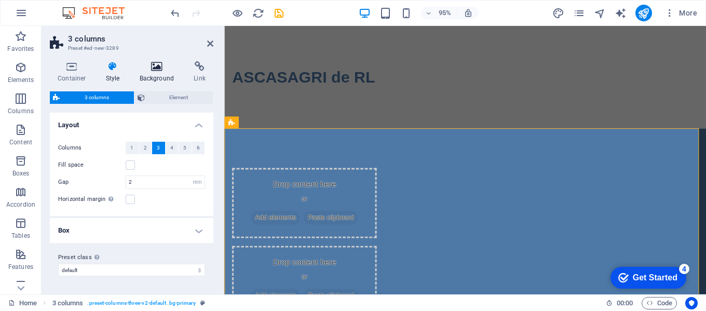
click at [150, 64] on icon at bounding box center [157, 66] width 50 height 10
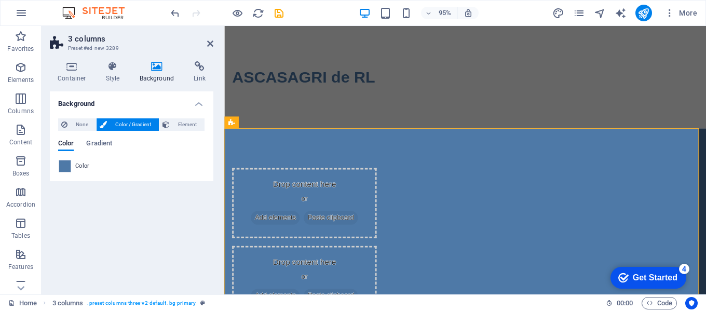
click at [82, 166] on span "Color" at bounding box center [82, 166] width 15 height 8
click at [66, 165] on span at bounding box center [64, 165] width 11 height 11
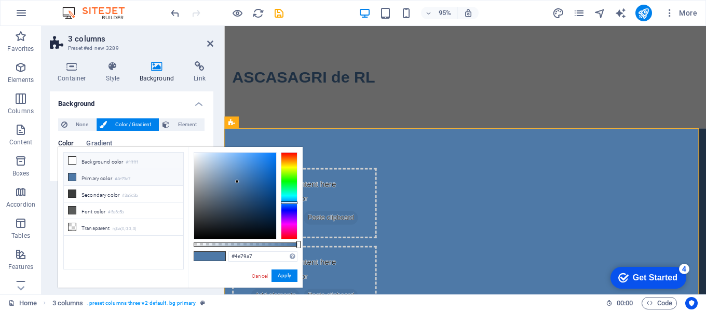
click at [99, 160] on li "Background color #ffffff" at bounding box center [123, 161] width 119 height 17
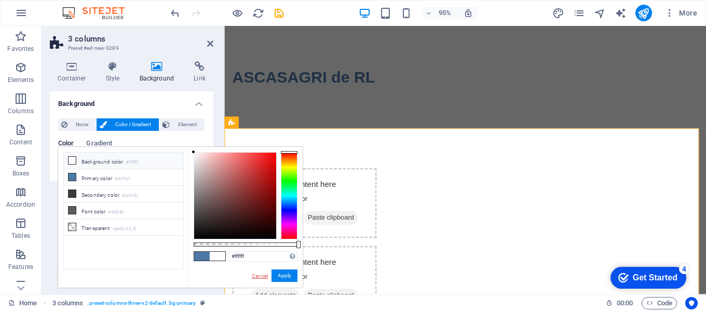
click at [260, 274] on link "Cancel" at bounding box center [260, 276] width 18 height 8
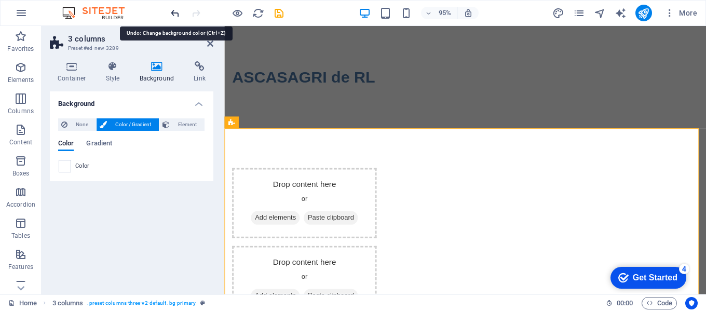
click at [174, 15] on icon "undo" at bounding box center [175, 13] width 12 height 12
click at [149, 223] on div "Background None Color / Gradient Element Stretch background to full-width Color…" at bounding box center [131, 188] width 163 height 195
click at [70, 170] on span at bounding box center [64, 165] width 11 height 11
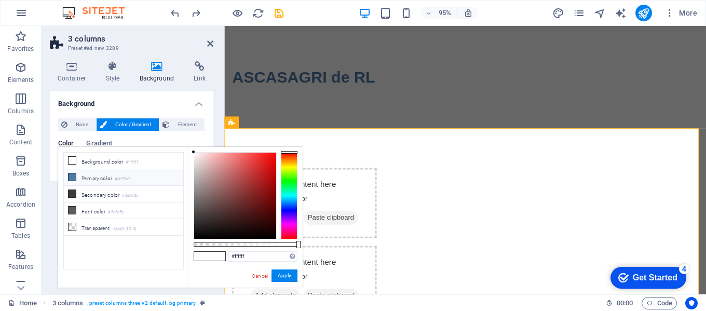
click at [93, 178] on li "Primary color #4e79a7" at bounding box center [123, 177] width 119 height 17
type input "#4e79a7"
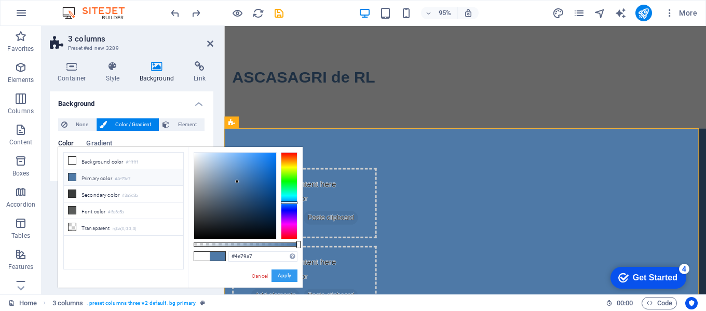
drag, startPoint x: 289, startPoint y: 273, endPoint x: 60, endPoint y: 262, distance: 229.1
click at [289, 273] on button "Apply" at bounding box center [284, 275] width 26 height 12
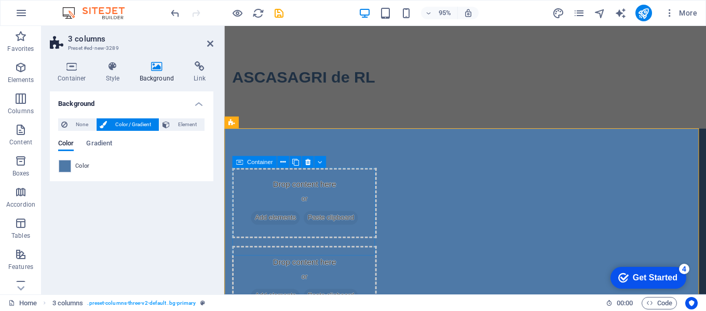
click at [253, 190] on div "Drop content here or Add elements Paste clipboard" at bounding box center [308, 212] width 152 height 74
click at [259, 163] on span "Container" at bounding box center [259, 162] width 25 height 6
click at [283, 161] on icon at bounding box center [282, 162] width 5 height 10
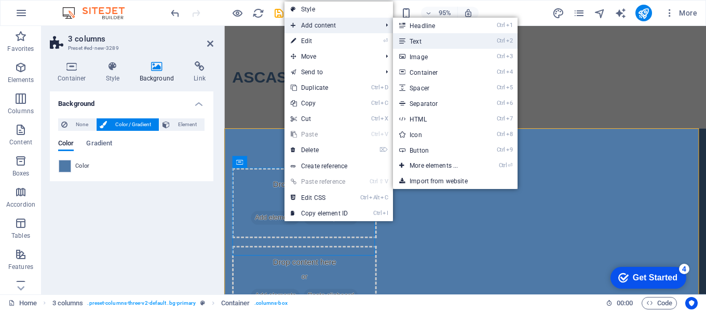
click at [433, 36] on link "Ctrl 2 Text" at bounding box center [436, 41] width 86 height 16
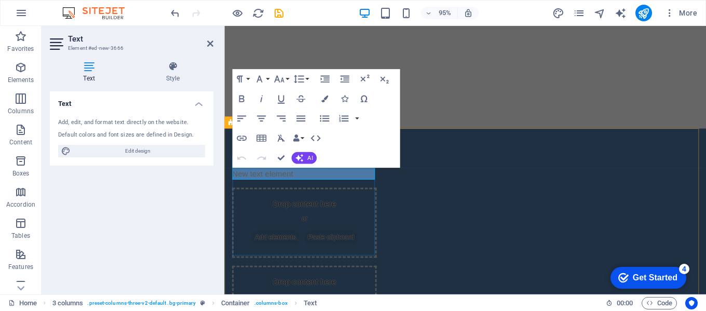
click at [323, 188] on div "New text element" at bounding box center [308, 181] width 152 height 12
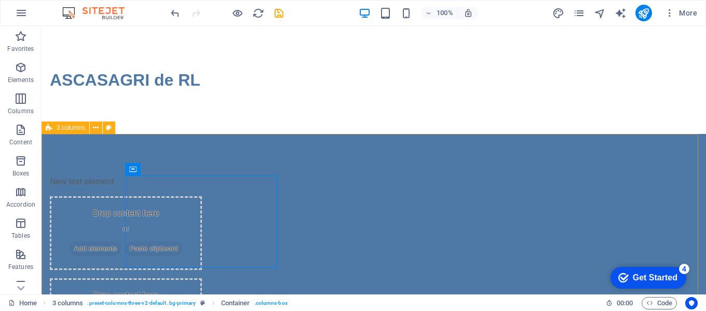
click at [439, 144] on div "New text element Drop content here or Add elements Paste clipboard Drop content…" at bounding box center [374, 263] width 664 height 259
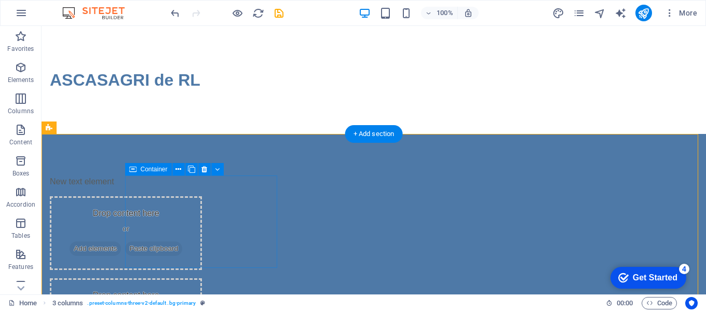
click at [202, 188] on div "New text element" at bounding box center [126, 181] width 152 height 12
click at [135, 172] on icon at bounding box center [132, 169] width 7 height 12
click at [177, 169] on icon at bounding box center [178, 169] width 6 height 11
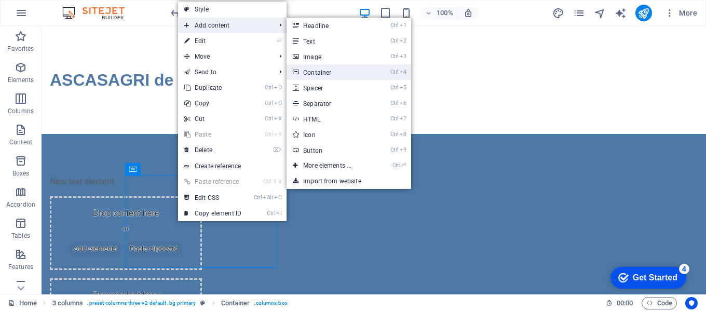
drag, startPoint x: 323, startPoint y: 70, endPoint x: 11, endPoint y: 130, distance: 318.1
click at [323, 70] on link "Ctrl 4 Container" at bounding box center [329, 72] width 86 height 16
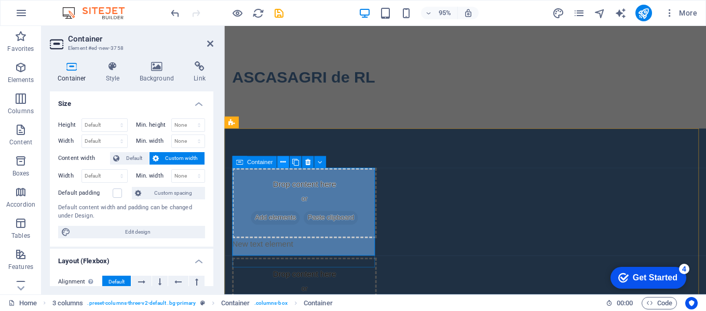
click at [281, 162] on icon at bounding box center [282, 162] width 5 height 10
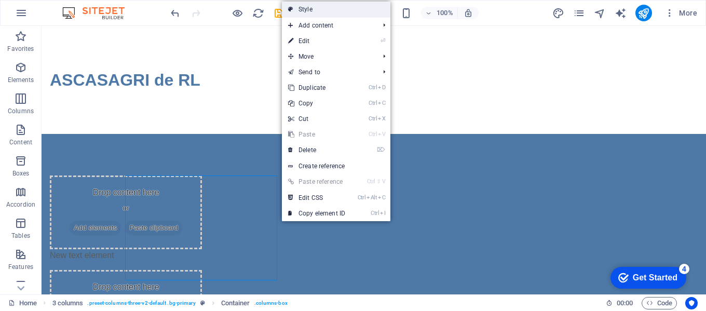
click at [335, 11] on link "Style" at bounding box center [336, 10] width 108 height 16
select select "rem"
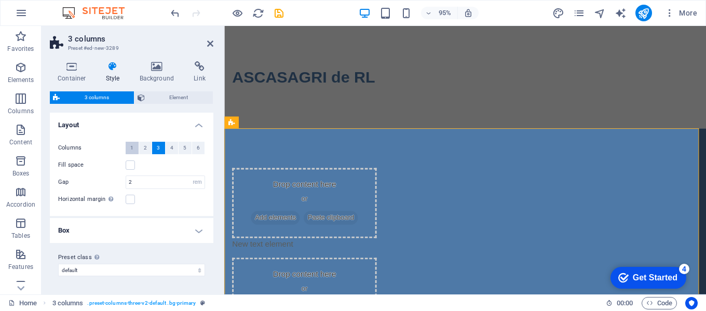
click at [133, 146] on span "1" at bounding box center [131, 148] width 3 height 12
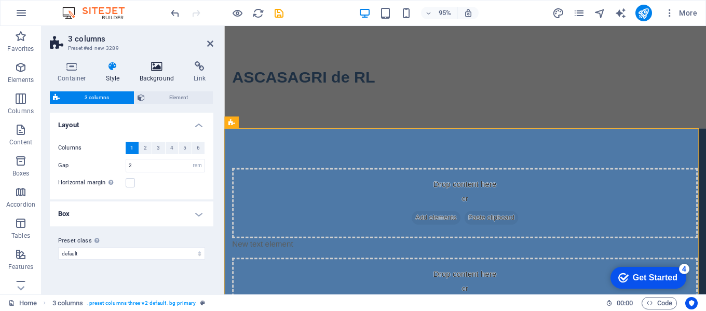
click at [152, 72] on h4 "Background" at bounding box center [159, 72] width 54 height 22
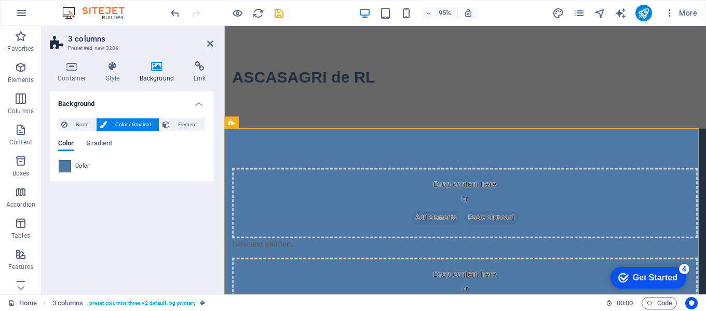
click at [70, 165] on span at bounding box center [64, 165] width 11 height 11
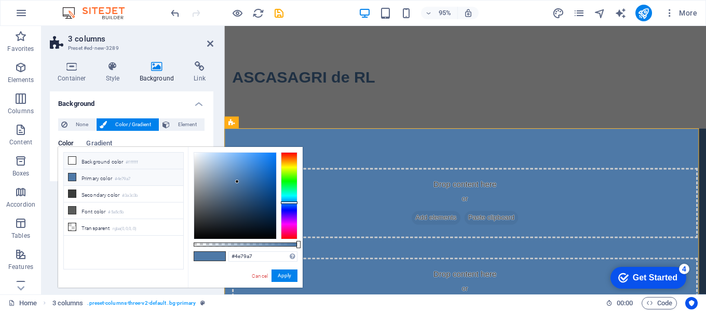
click at [75, 161] on icon at bounding box center [71, 160] width 7 height 7
type input "#ffffff"
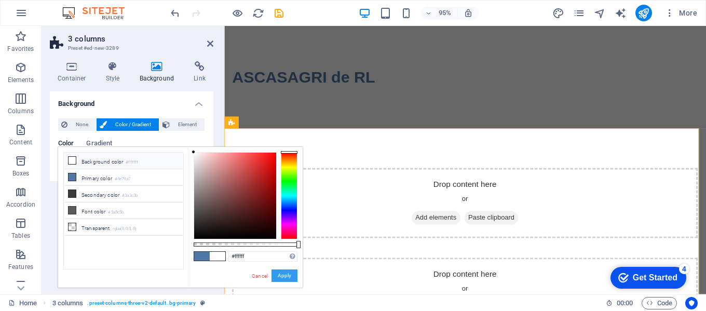
click at [290, 274] on button "Apply" at bounding box center [284, 275] width 26 height 12
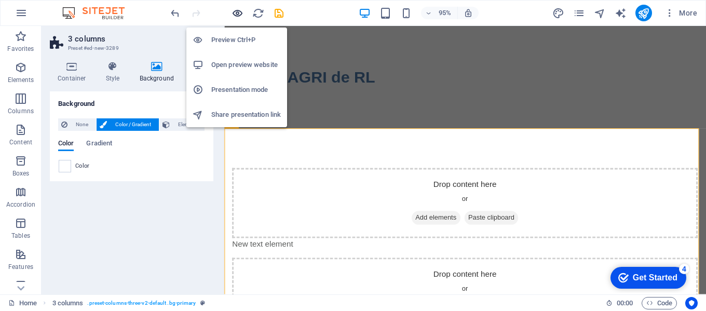
click at [236, 11] on icon "button" at bounding box center [237, 13] width 12 height 12
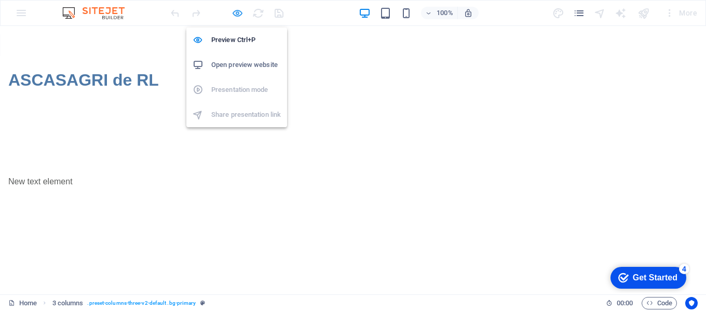
click at [238, 13] on icon "button" at bounding box center [237, 13] width 12 height 12
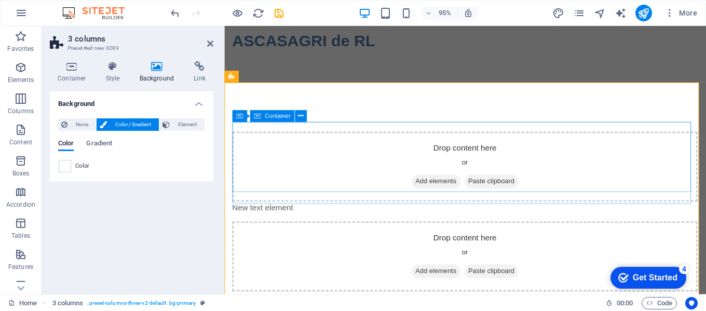
scroll to position [52, 0]
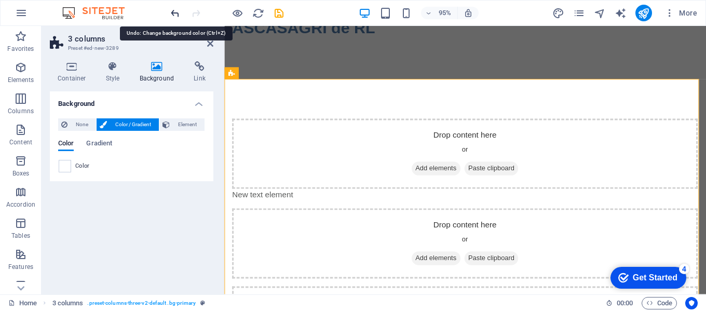
click at [172, 15] on icon "undo" at bounding box center [175, 13] width 12 height 12
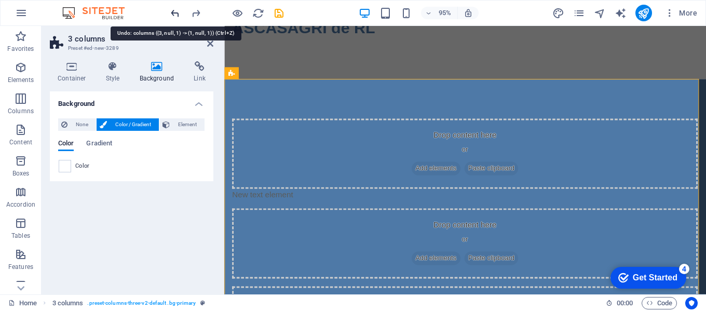
click at [175, 12] on icon "undo" at bounding box center [175, 13] width 12 height 12
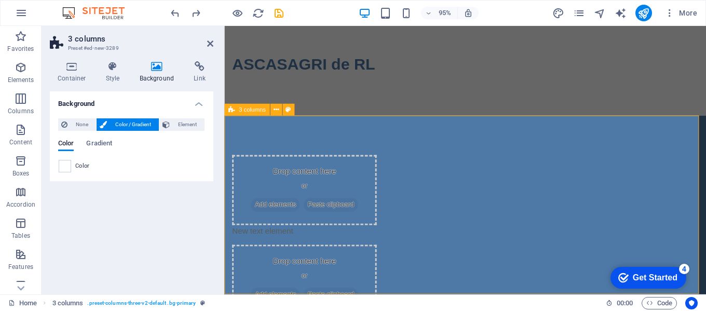
click at [336, 283] on div "Drop content here or Add elements Paste clipboard New text element Drop content…" at bounding box center [477, 286] width 507 height 333
click at [278, 151] on span "Container" at bounding box center [277, 149] width 25 height 6
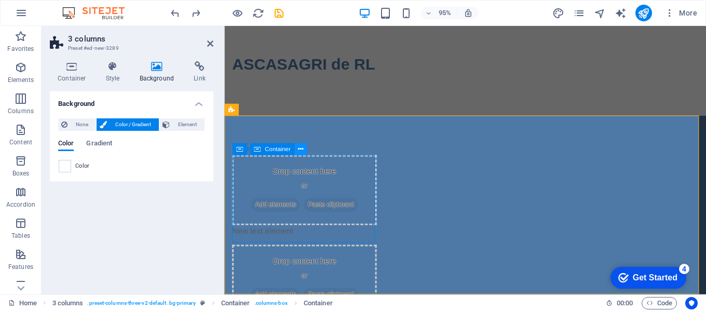
click at [301, 150] on icon at bounding box center [300, 149] width 5 height 10
click at [236, 215] on div "Drop content here or Add elements Paste clipboard" at bounding box center [308, 199] width 152 height 74
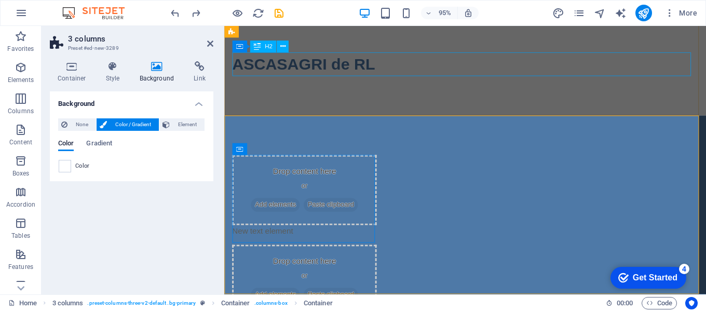
click at [485, 69] on div "ASCASAGRI de RL" at bounding box center [477, 66] width 490 height 25
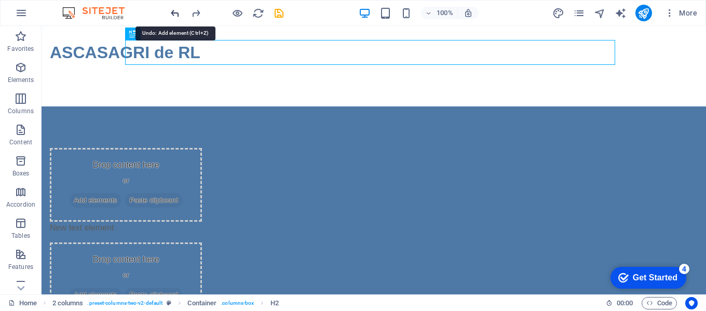
click at [177, 11] on icon "undo" at bounding box center [175, 13] width 12 height 12
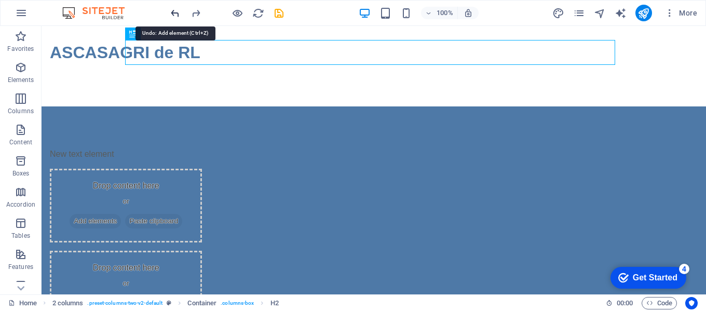
scroll to position [15, 0]
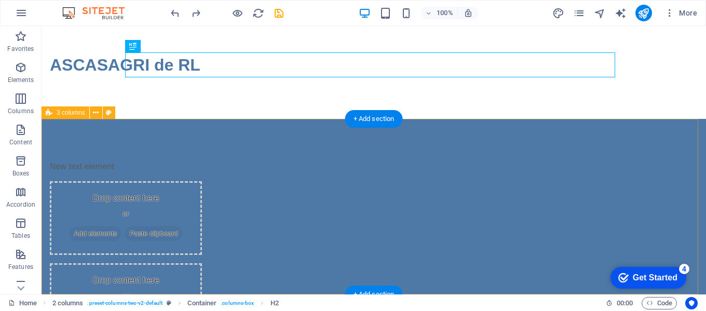
click at [112, 133] on div "New text element Drop content here or Add elements Paste clipboard Drop content…" at bounding box center [374, 248] width 664 height 259
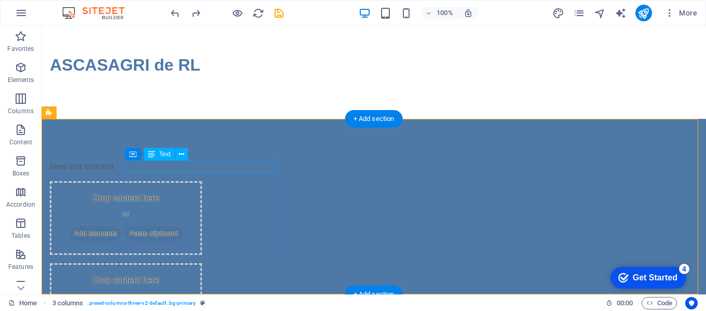
click at [147, 167] on div "New text element" at bounding box center [126, 166] width 152 height 12
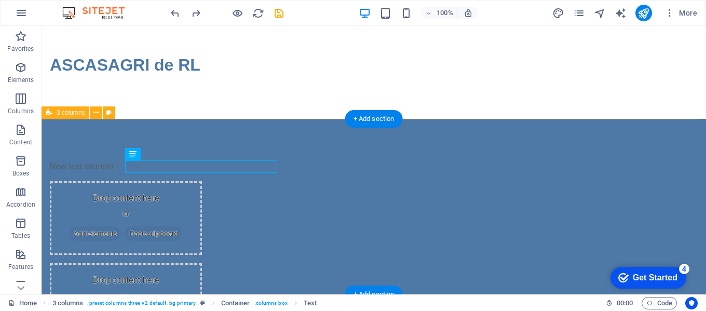
click at [225, 140] on div "New text element Drop content here or Add elements Paste clipboard Drop content…" at bounding box center [374, 248] width 664 height 259
click at [148, 150] on div "New text element Drop content here or Add elements Paste clipboard Drop content…" at bounding box center [374, 248] width 664 height 259
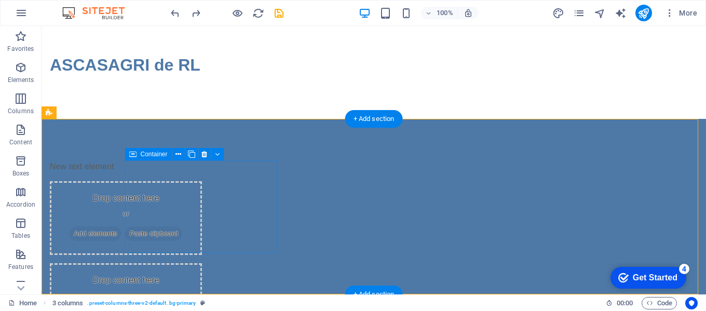
click at [177, 173] on div "New text element" at bounding box center [126, 166] width 152 height 12
click at [182, 168] on div "New text element" at bounding box center [126, 166] width 152 height 12
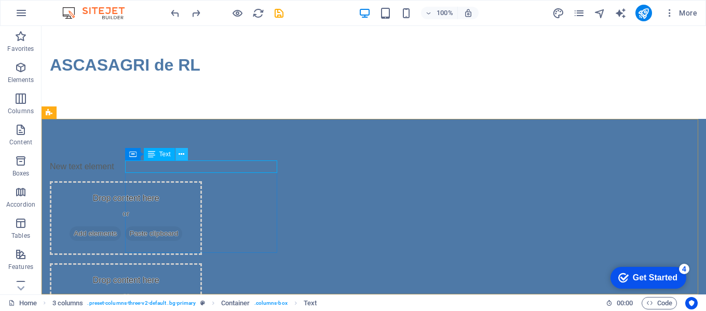
click at [183, 153] on icon at bounding box center [181, 154] width 6 height 11
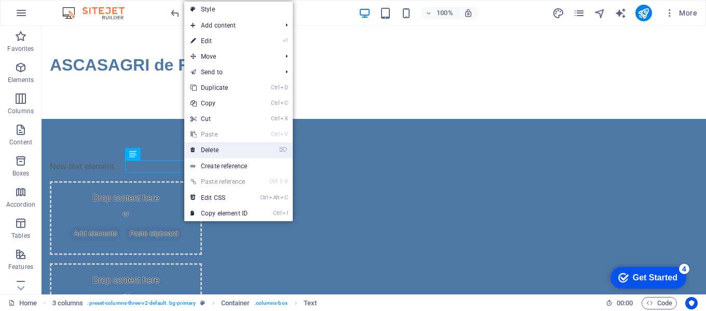
click at [214, 146] on link "⌦ Delete" at bounding box center [219, 150] width 70 height 16
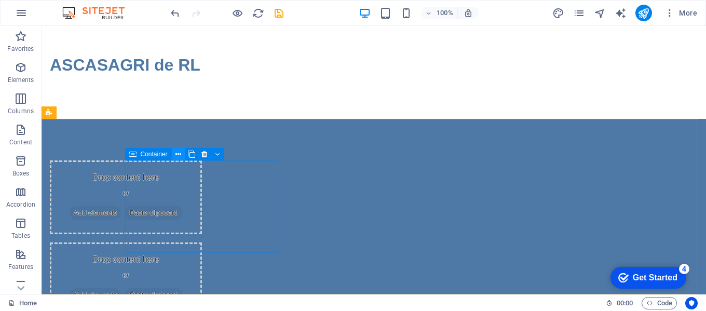
click at [176, 152] on icon at bounding box center [178, 154] width 6 height 11
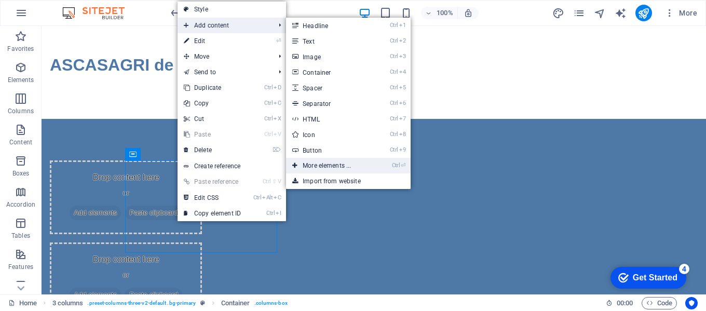
click at [335, 164] on link "Ctrl ⏎ More elements ..." at bounding box center [329, 166] width 86 height 16
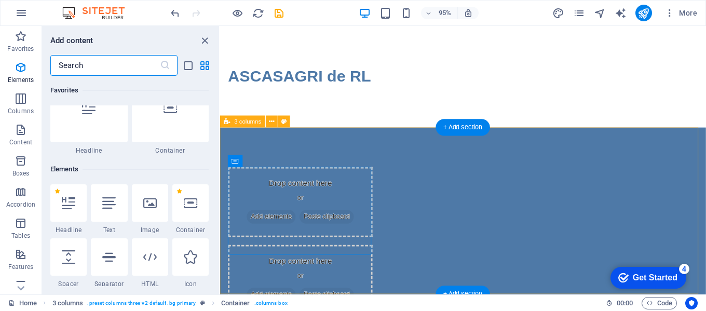
scroll to position [111, 0]
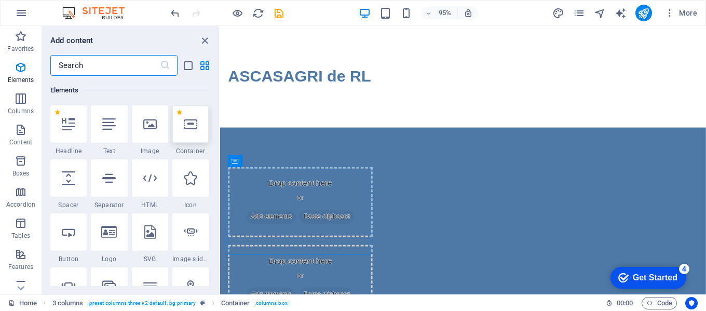
click at [192, 126] on icon at bounding box center [190, 123] width 13 height 13
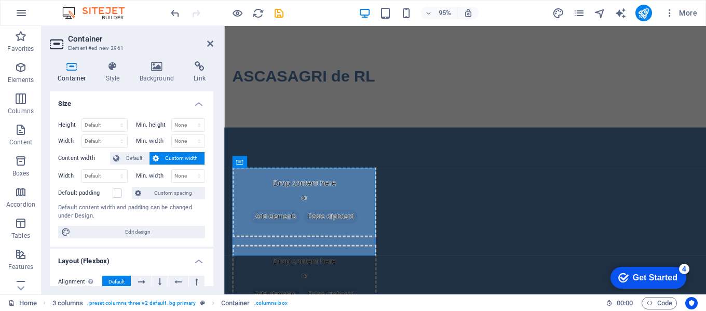
scroll to position [0, 0]
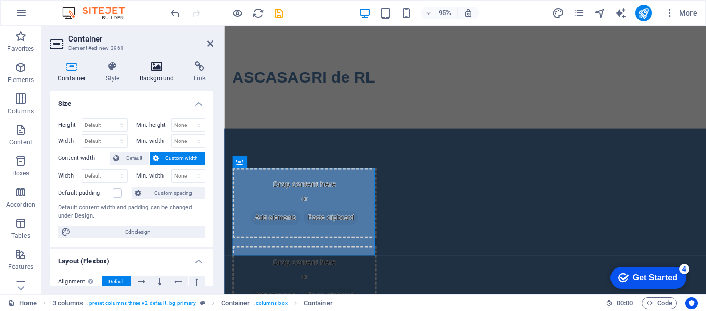
click at [157, 69] on icon at bounding box center [157, 66] width 50 height 10
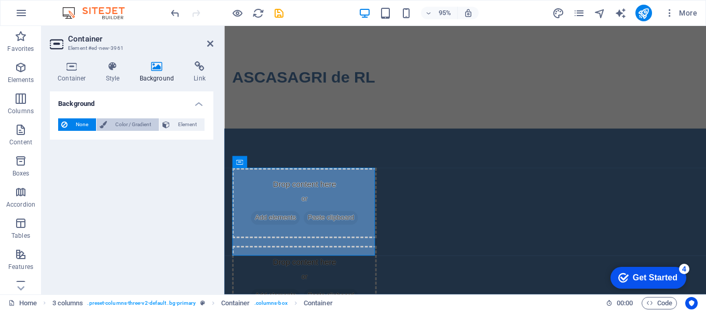
click at [115, 125] on span "Color / Gradient" at bounding box center [133, 124] width 46 height 12
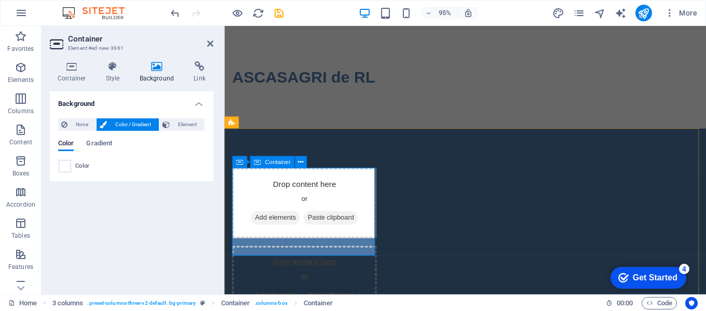
click at [302, 226] on span "Add elements" at bounding box center [277, 228] width 51 height 15
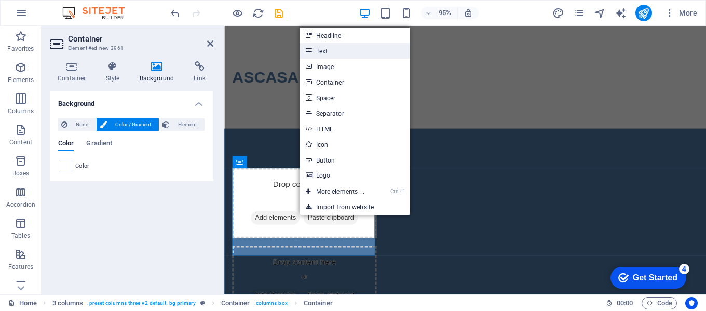
click at [327, 48] on link "Text" at bounding box center [354, 51] width 110 height 16
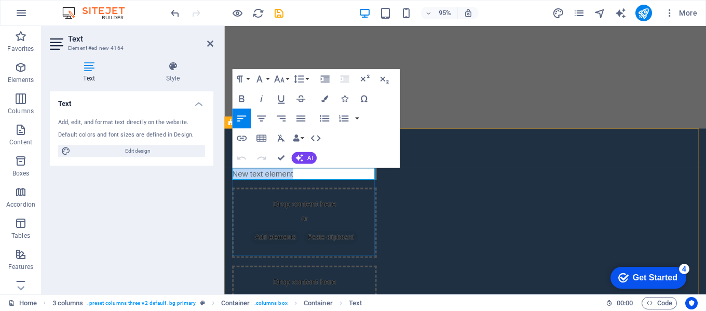
click at [347, 179] on p "New text element" at bounding box center [308, 181] width 152 height 12
click at [330, 188] on div "New text element" at bounding box center [308, 181] width 152 height 12
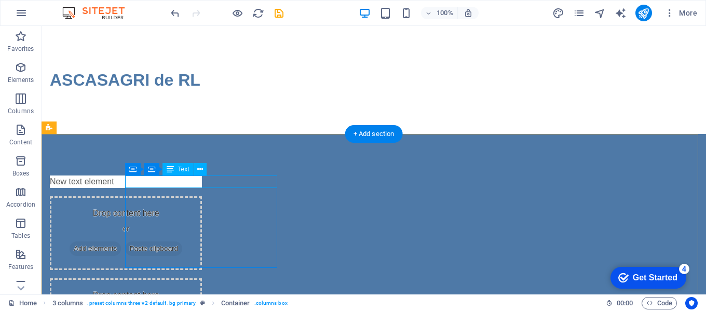
click at [202, 185] on div "New text element" at bounding box center [126, 181] width 152 height 12
click at [201, 169] on icon at bounding box center [200, 169] width 6 height 11
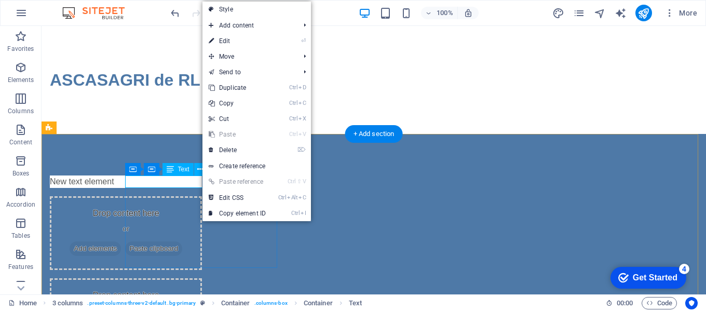
click at [179, 181] on div "New text element" at bounding box center [126, 181] width 152 height 12
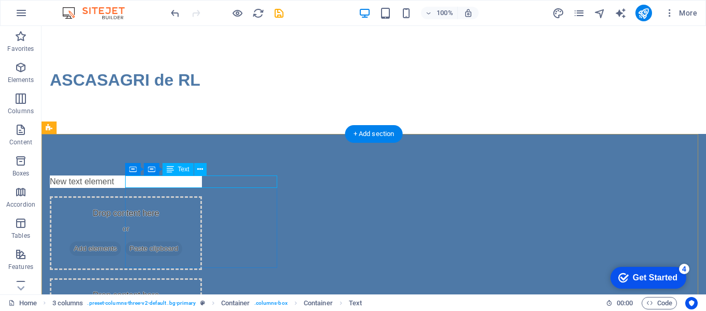
click at [179, 181] on div "New text element" at bounding box center [126, 181] width 152 height 12
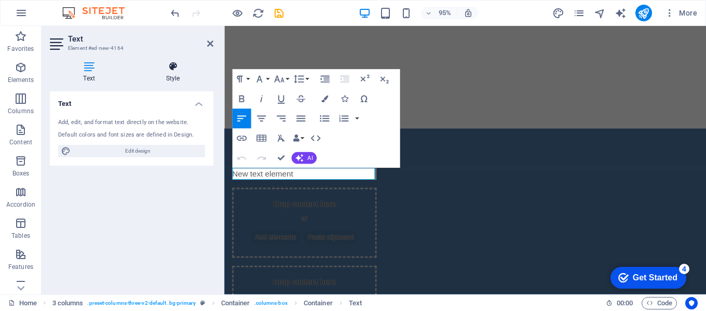
click at [172, 69] on icon at bounding box center [172, 66] width 81 height 10
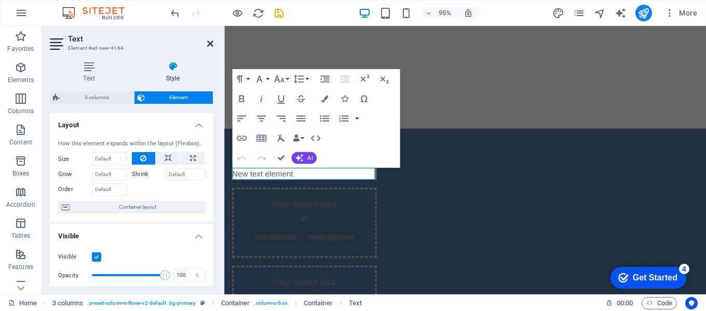
click at [210, 44] on icon at bounding box center [210, 43] width 6 height 8
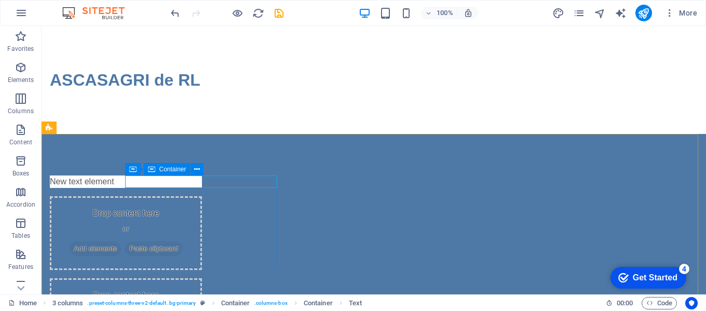
click at [173, 169] on span "Container" at bounding box center [172, 169] width 27 height 6
click at [197, 169] on icon at bounding box center [197, 169] width 6 height 11
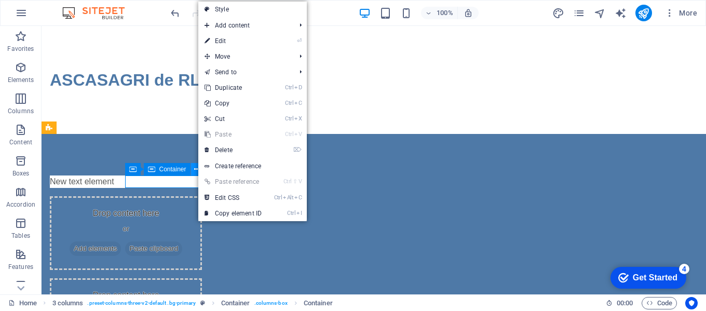
click at [191, 169] on button at bounding box center [197, 169] width 12 height 12
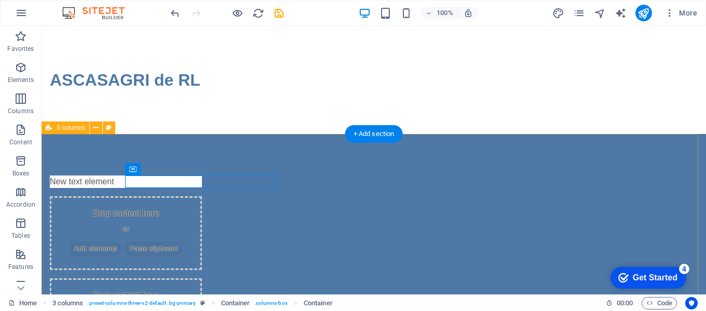
click at [183, 168] on div "New text element Drop content here or Add elements Paste clipboard Drop content…" at bounding box center [374, 263] width 664 height 259
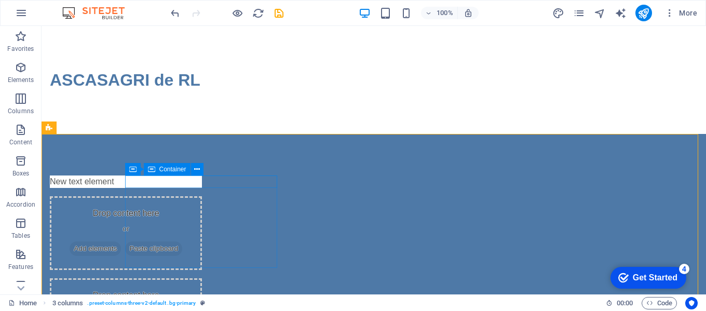
click at [171, 171] on span "Container" at bounding box center [172, 169] width 27 height 6
click at [199, 170] on icon at bounding box center [197, 169] width 6 height 11
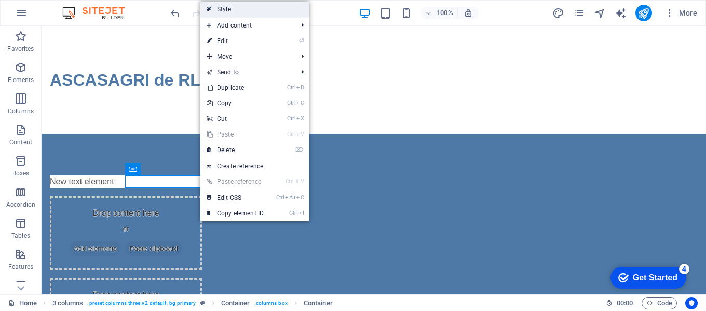
click at [240, 6] on link "Style" at bounding box center [254, 10] width 108 height 16
select select "rem"
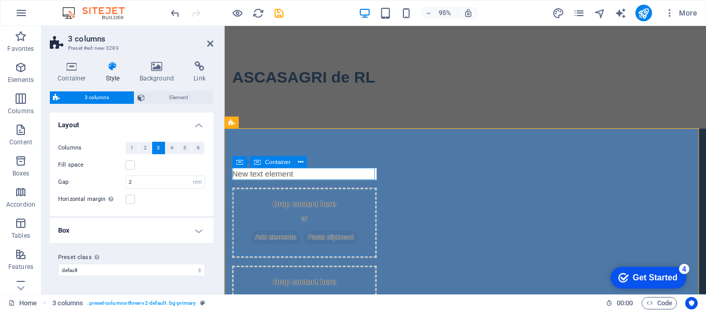
click at [258, 162] on icon at bounding box center [257, 162] width 7 height 12
click at [240, 164] on icon at bounding box center [239, 162] width 7 height 12
click at [284, 160] on icon at bounding box center [282, 162] width 5 height 10
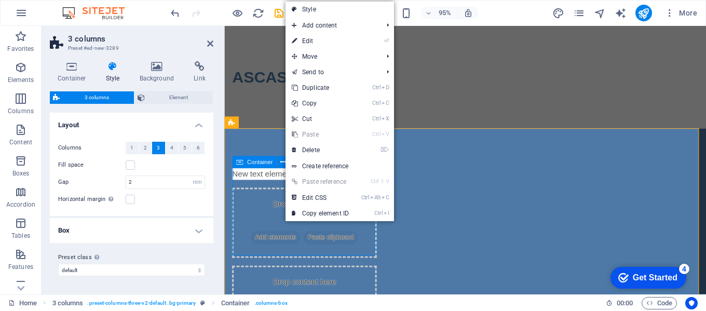
click at [255, 162] on span "Container" at bounding box center [259, 162] width 25 height 6
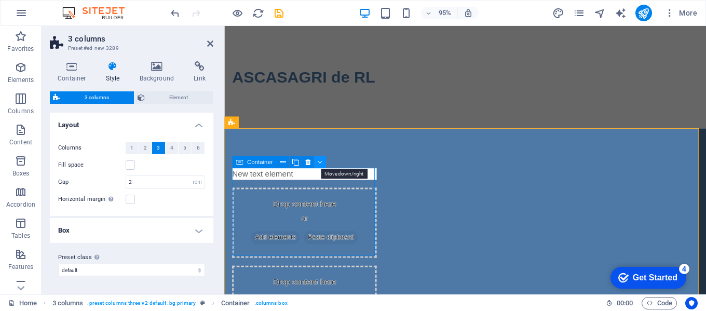
click at [320, 159] on icon at bounding box center [320, 162] width 5 height 10
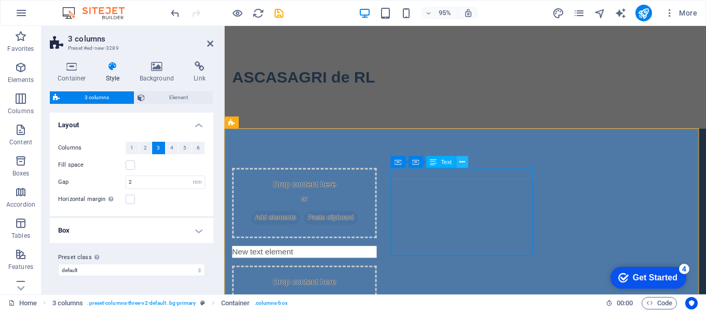
click at [461, 162] on icon at bounding box center [461, 162] width 5 height 10
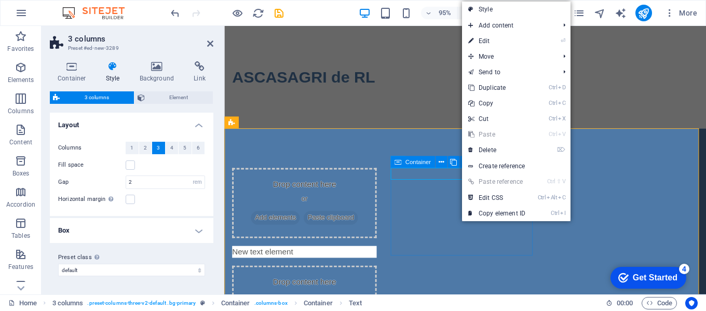
click at [384, 257] on div "New text element" at bounding box center [308, 263] width 152 height 12
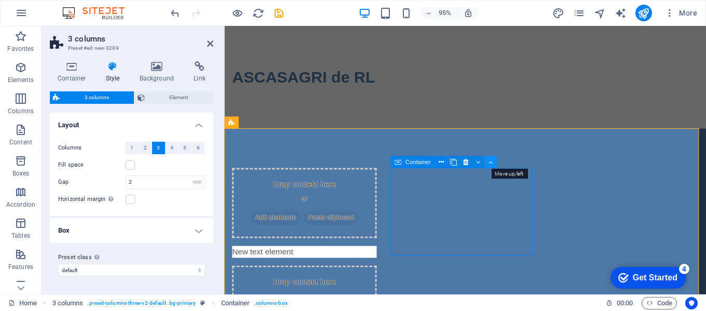
click at [490, 160] on icon at bounding box center [490, 162] width 5 height 10
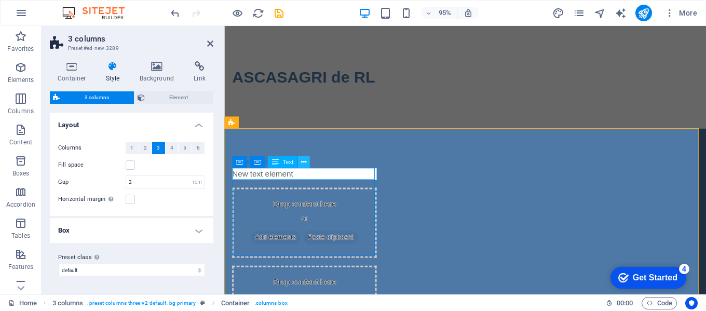
click at [304, 160] on icon at bounding box center [303, 162] width 5 height 10
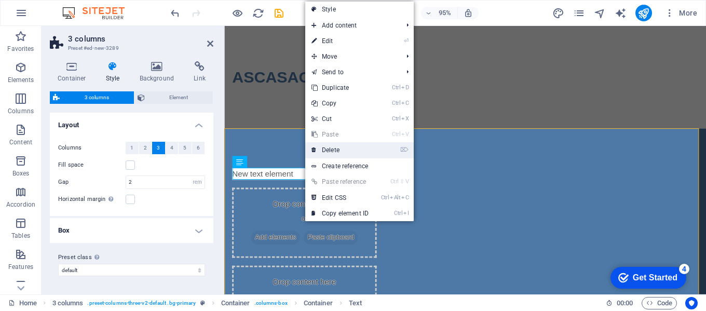
click at [328, 150] on link "⌦ Delete" at bounding box center [340, 150] width 70 height 16
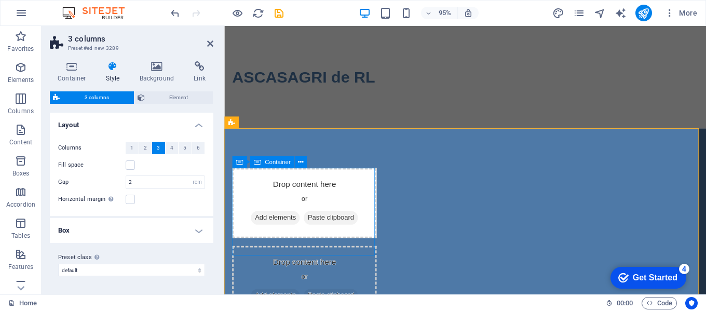
click at [356, 205] on div "Drop content here or Add elements Paste clipboard" at bounding box center [308, 212] width 152 height 74
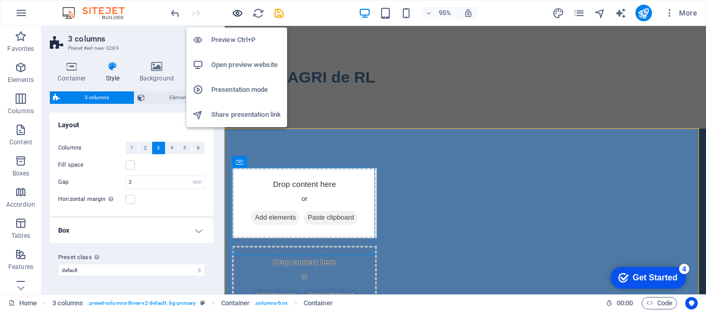
click at [241, 12] on icon "button" at bounding box center [237, 13] width 12 height 12
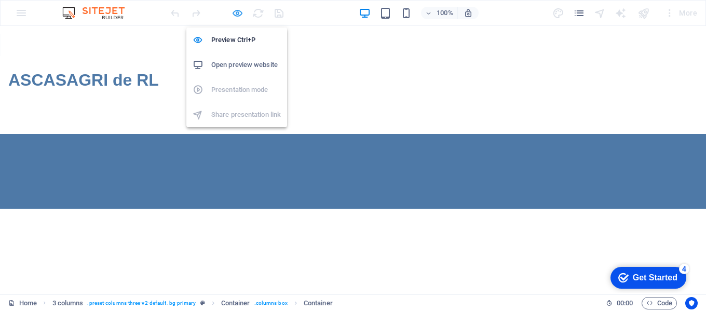
click at [232, 14] on icon "button" at bounding box center [237, 13] width 12 height 12
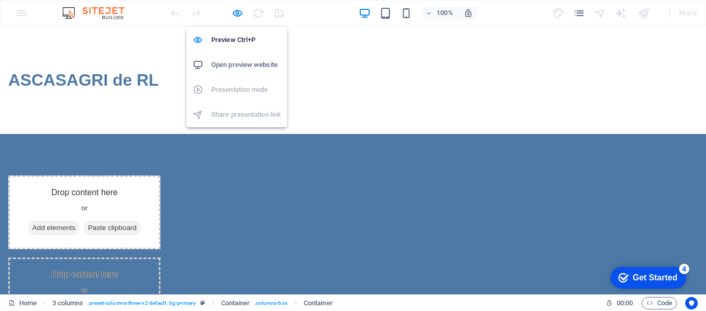
select select "rem"
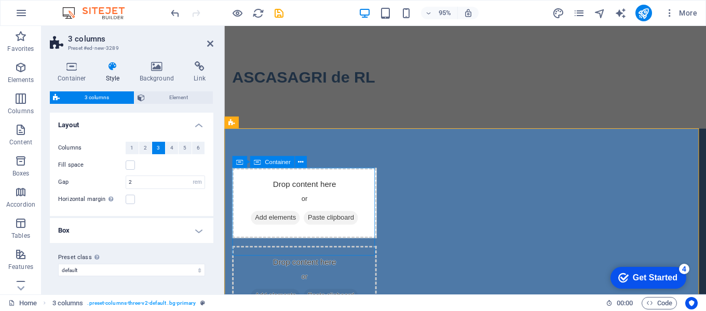
click at [304, 229] on span "Add elements" at bounding box center [277, 228] width 51 height 15
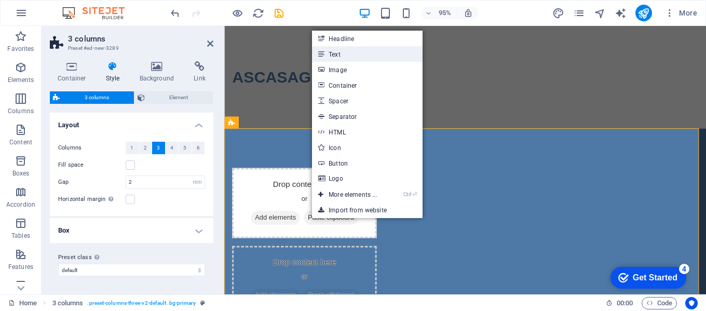
click at [348, 57] on link "Text" at bounding box center [367, 54] width 110 height 16
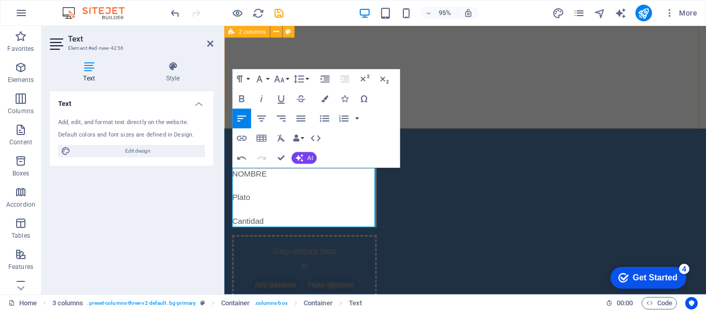
click at [440, 99] on div "ASCASAGRI de RL" at bounding box center [477, 80] width 507 height 108
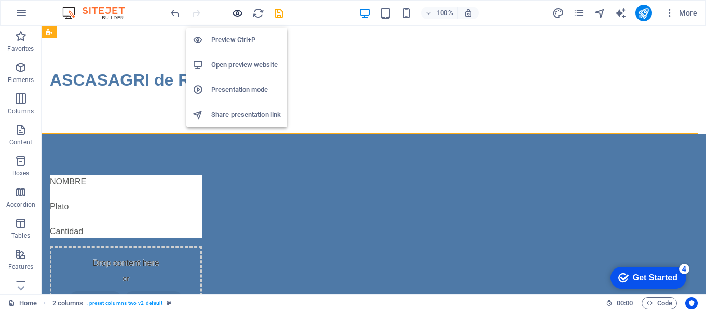
click at [235, 13] on icon "button" at bounding box center [237, 13] width 12 height 12
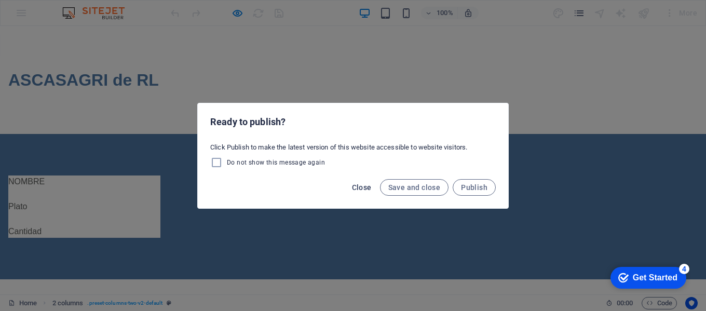
click at [366, 186] on span "Close" at bounding box center [362, 187] width 20 height 8
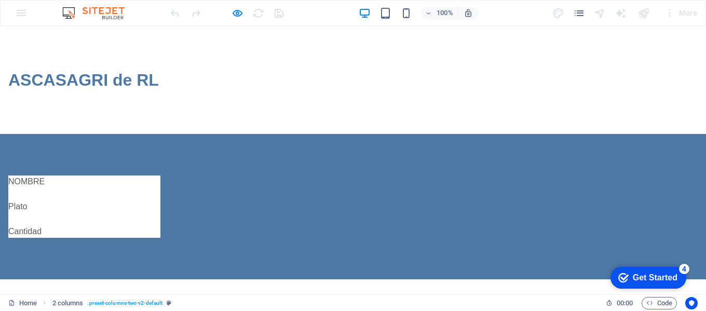
click at [24, 16] on div "100% More" at bounding box center [353, 13] width 705 height 25
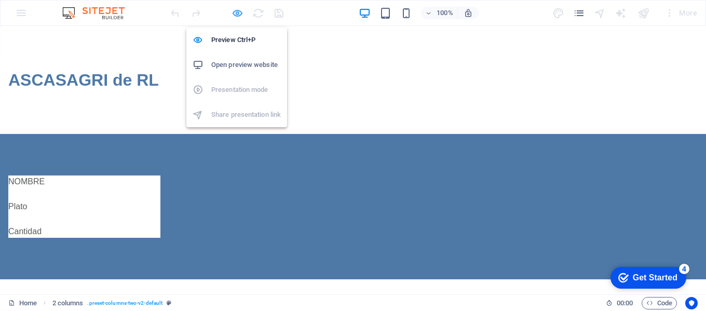
click at [238, 16] on icon "button" at bounding box center [237, 13] width 12 height 12
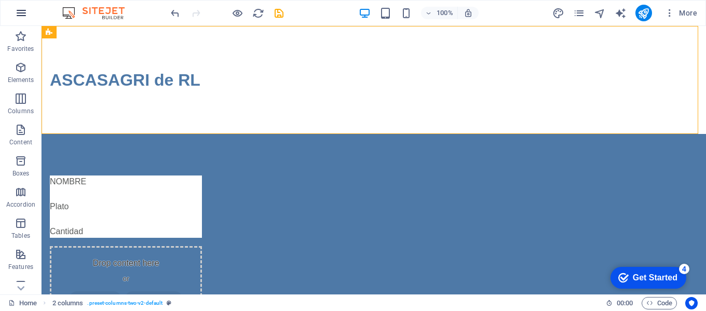
click at [17, 10] on icon "button" at bounding box center [21, 13] width 12 height 12
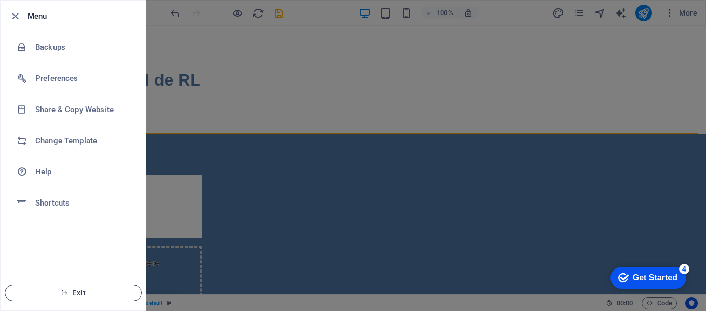
click at [88, 292] on span "Exit" at bounding box center [72, 292] width 119 height 8
